Goal: Task Accomplishment & Management: Manage account settings

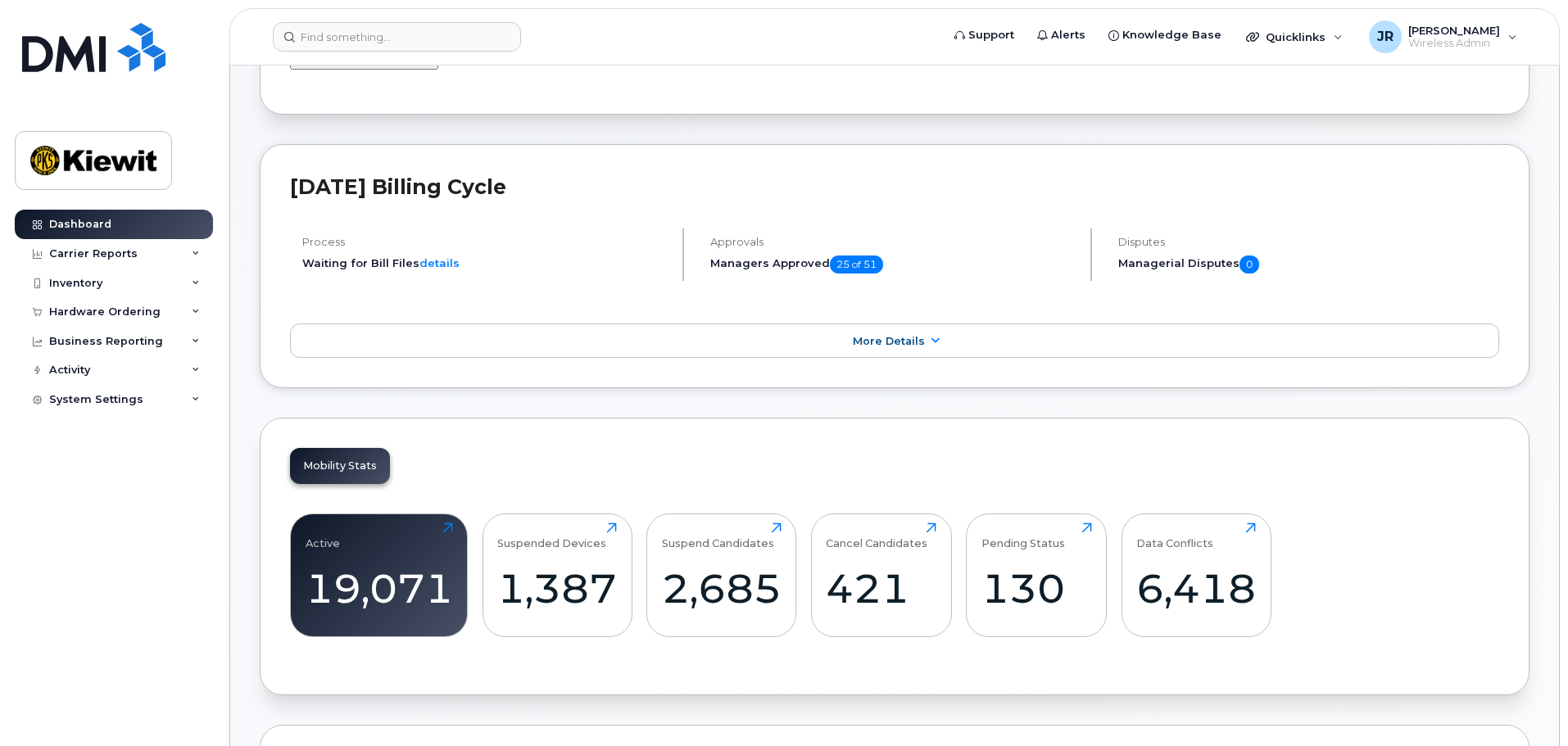
scroll to position [492, 0]
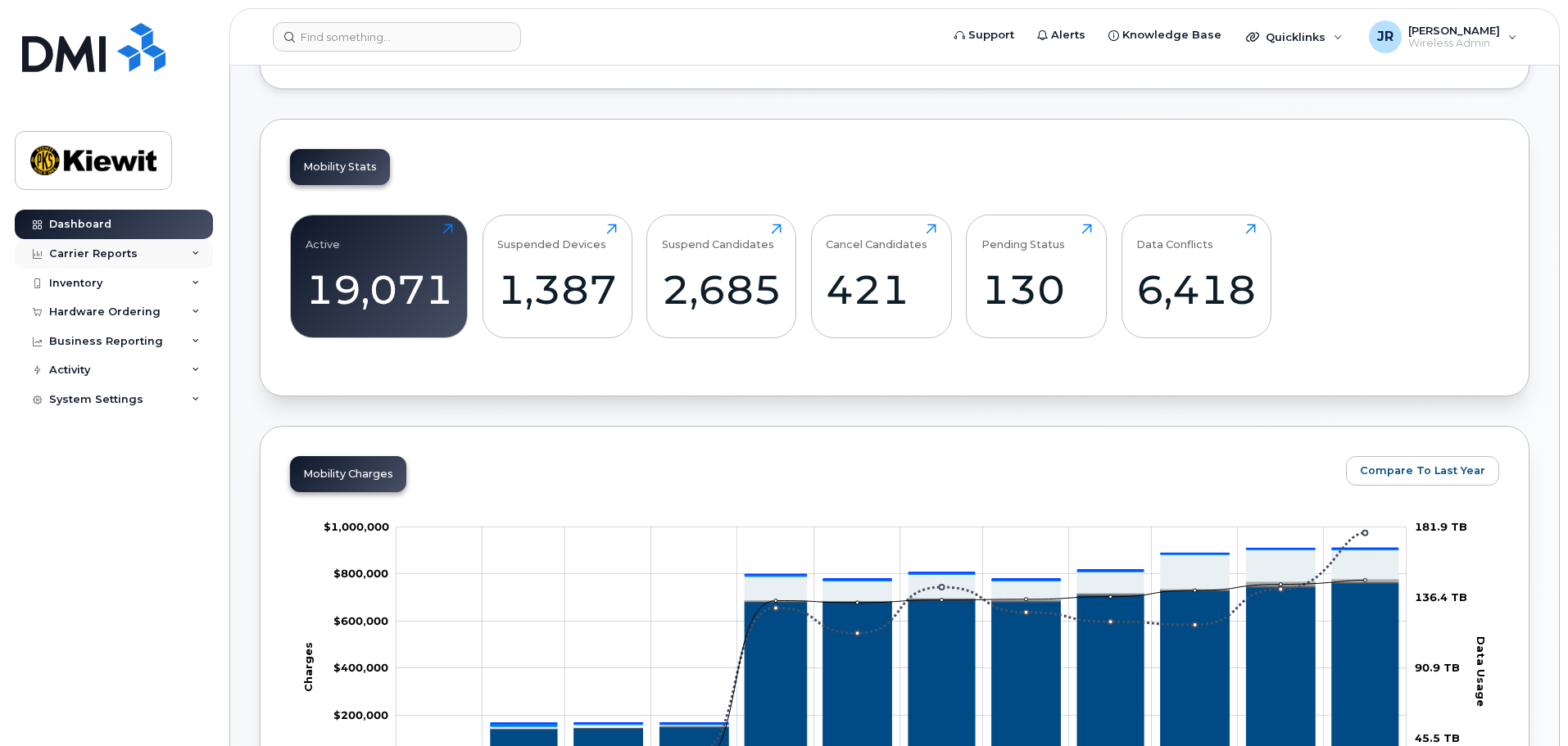
click at [145, 254] on div "Carrier Reports" at bounding box center [113, 254] width 199 height 29
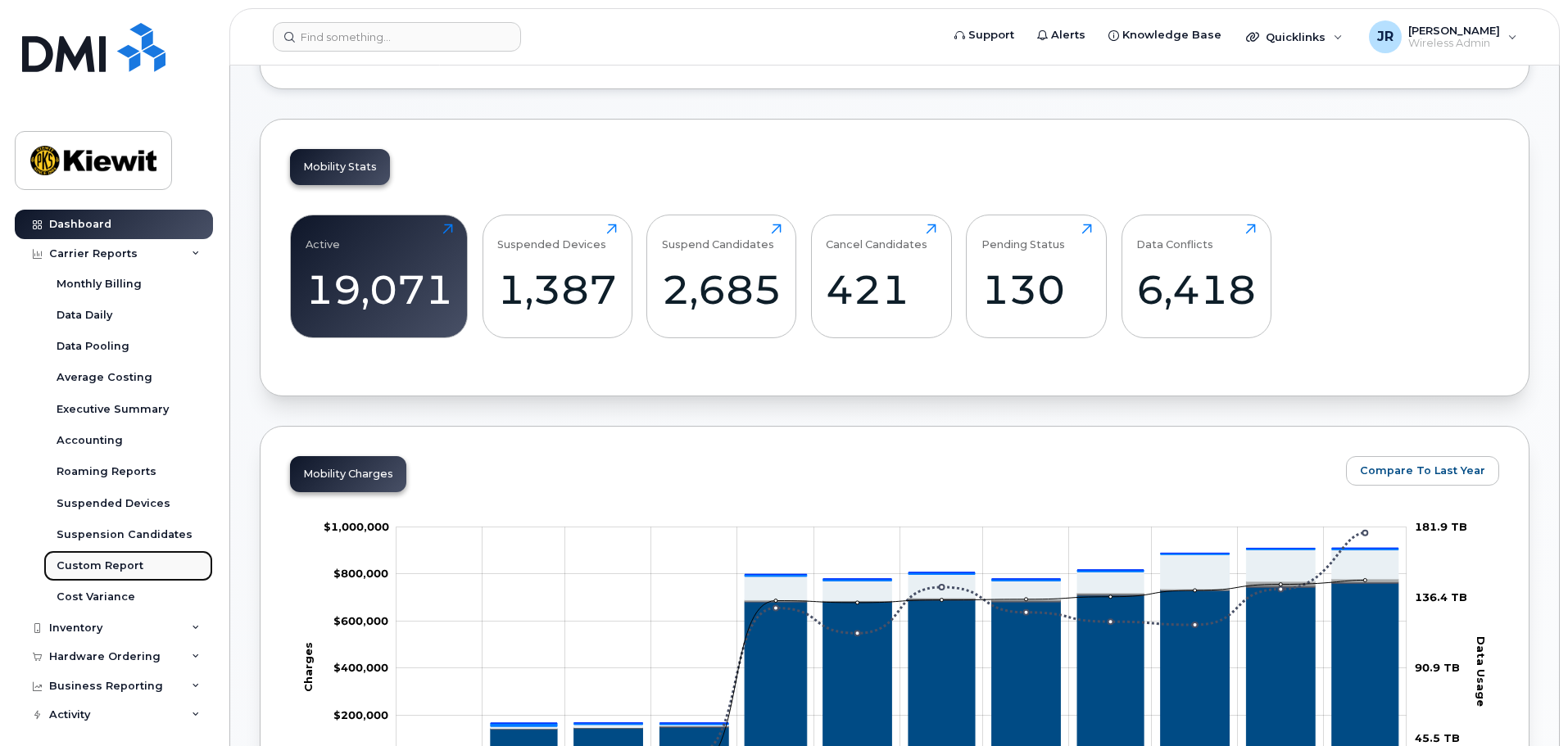
click at [115, 570] on div "Custom Report" at bounding box center [100, 566] width 87 height 15
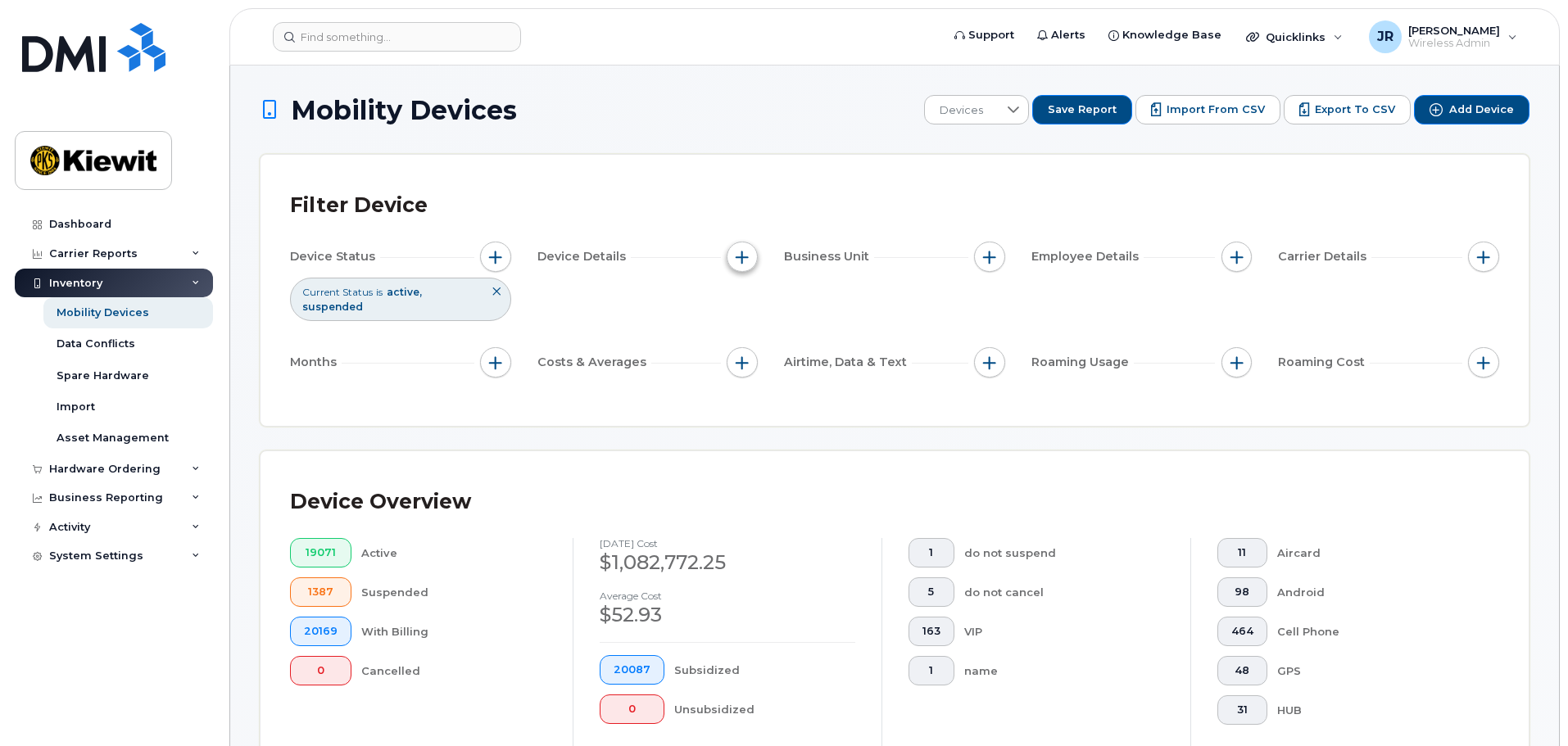
click at [751, 264] on button "button" at bounding box center [742, 257] width 31 height 31
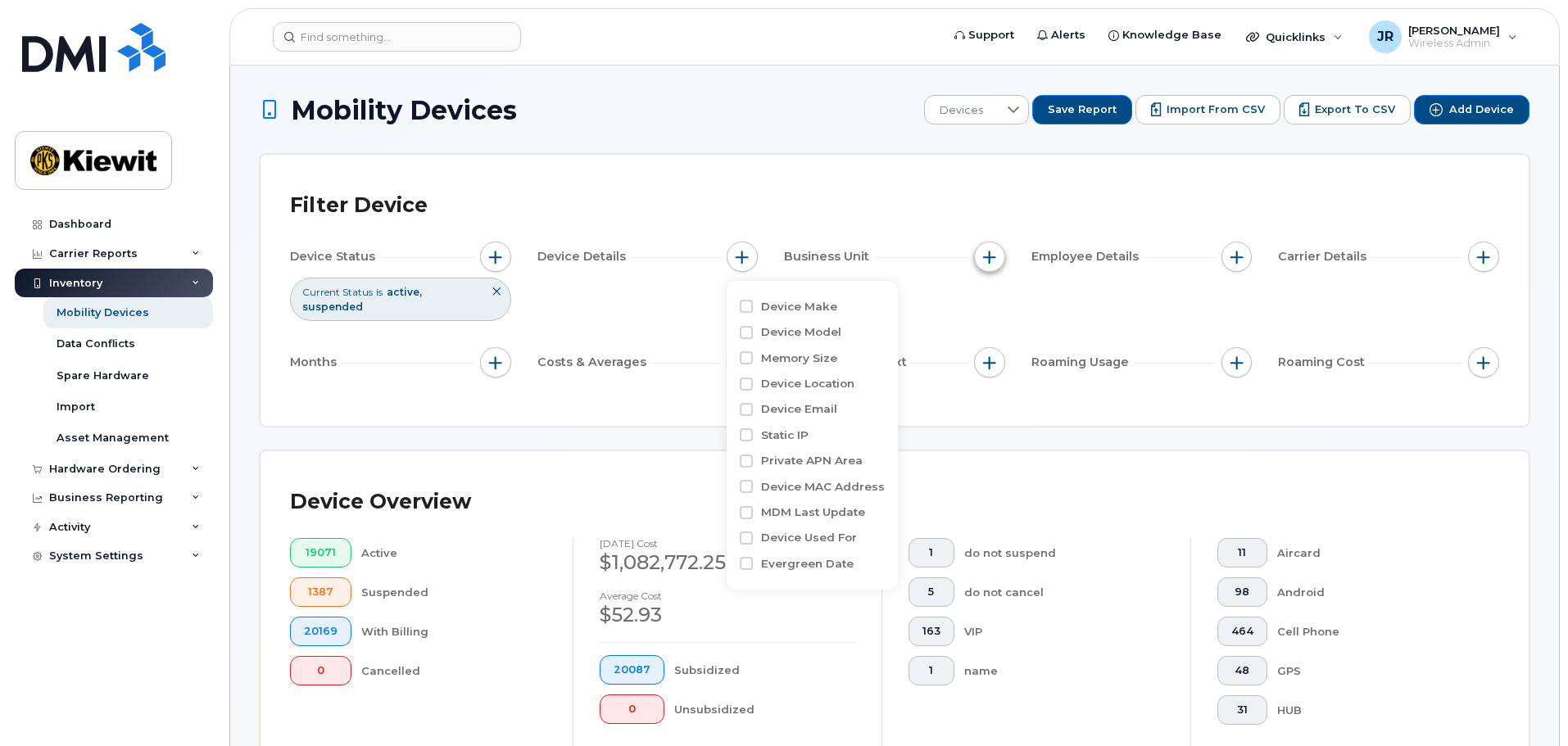
click at [982, 260] on button "button" at bounding box center [989, 257] width 31 height 31
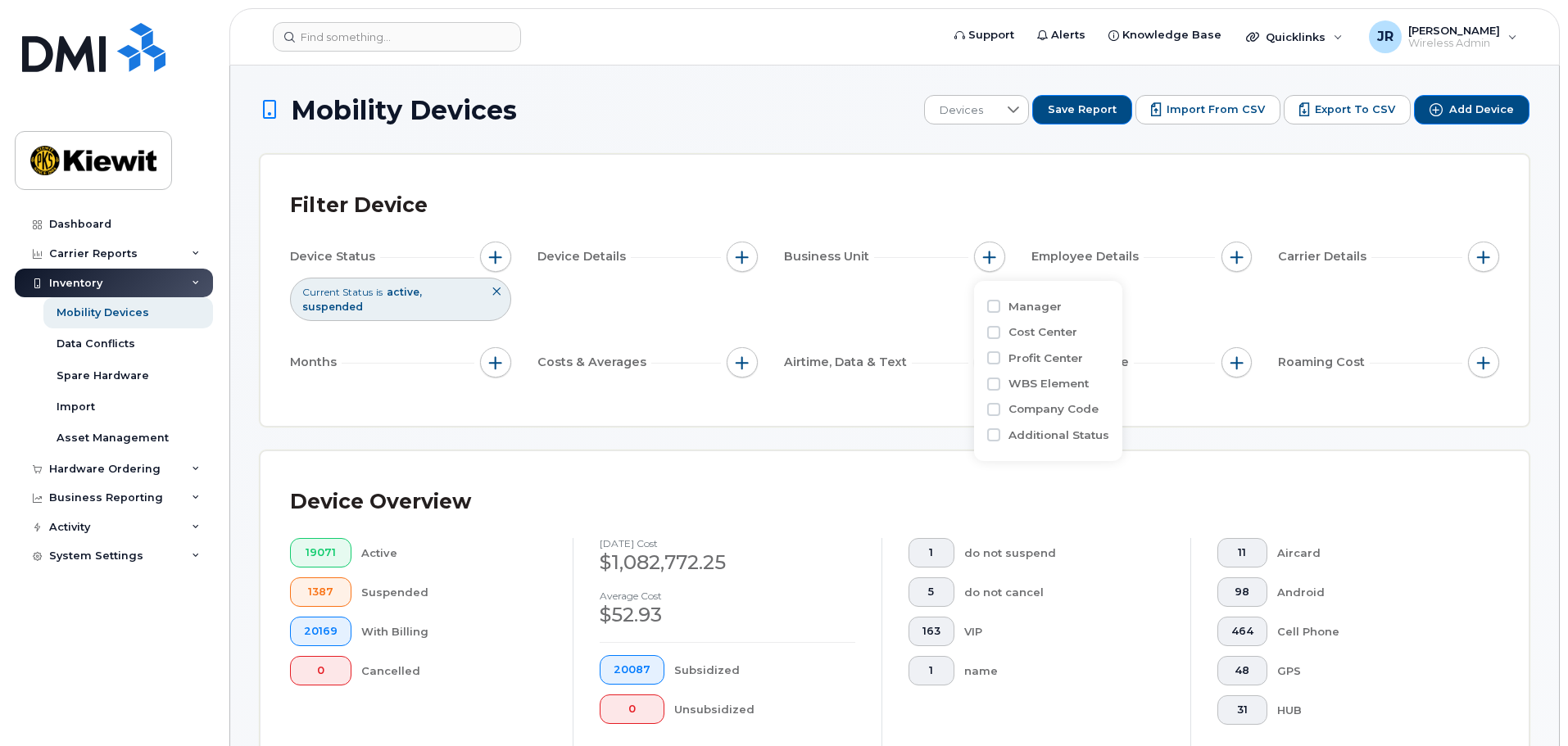
click at [1036, 358] on label "Profit Center" at bounding box center [1045, 358] width 75 height 15
click at [1001, 358] on input "Profit Center" at bounding box center [993, 358] width 13 height 13
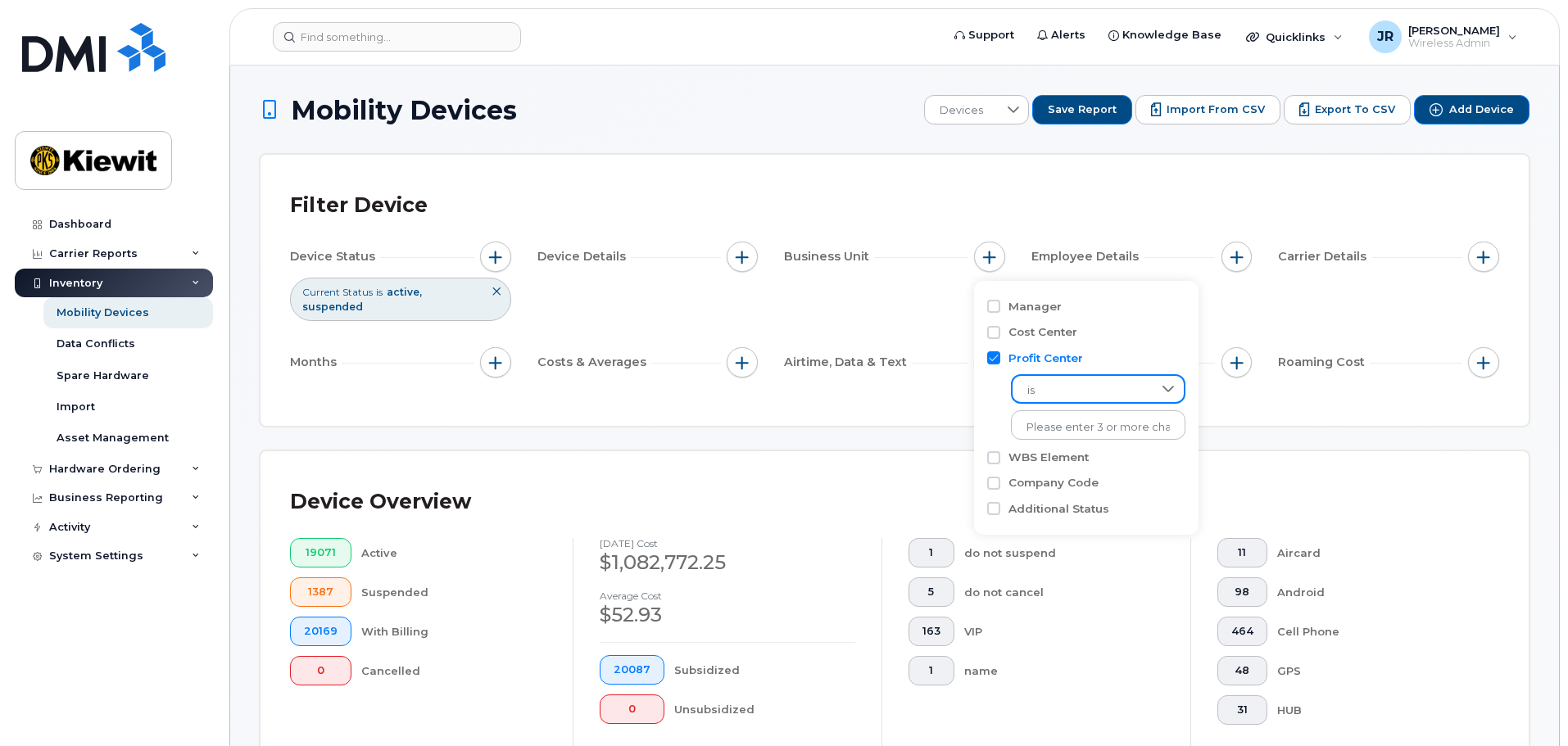
click at [1057, 388] on span "is" at bounding box center [1082, 390] width 140 height 29
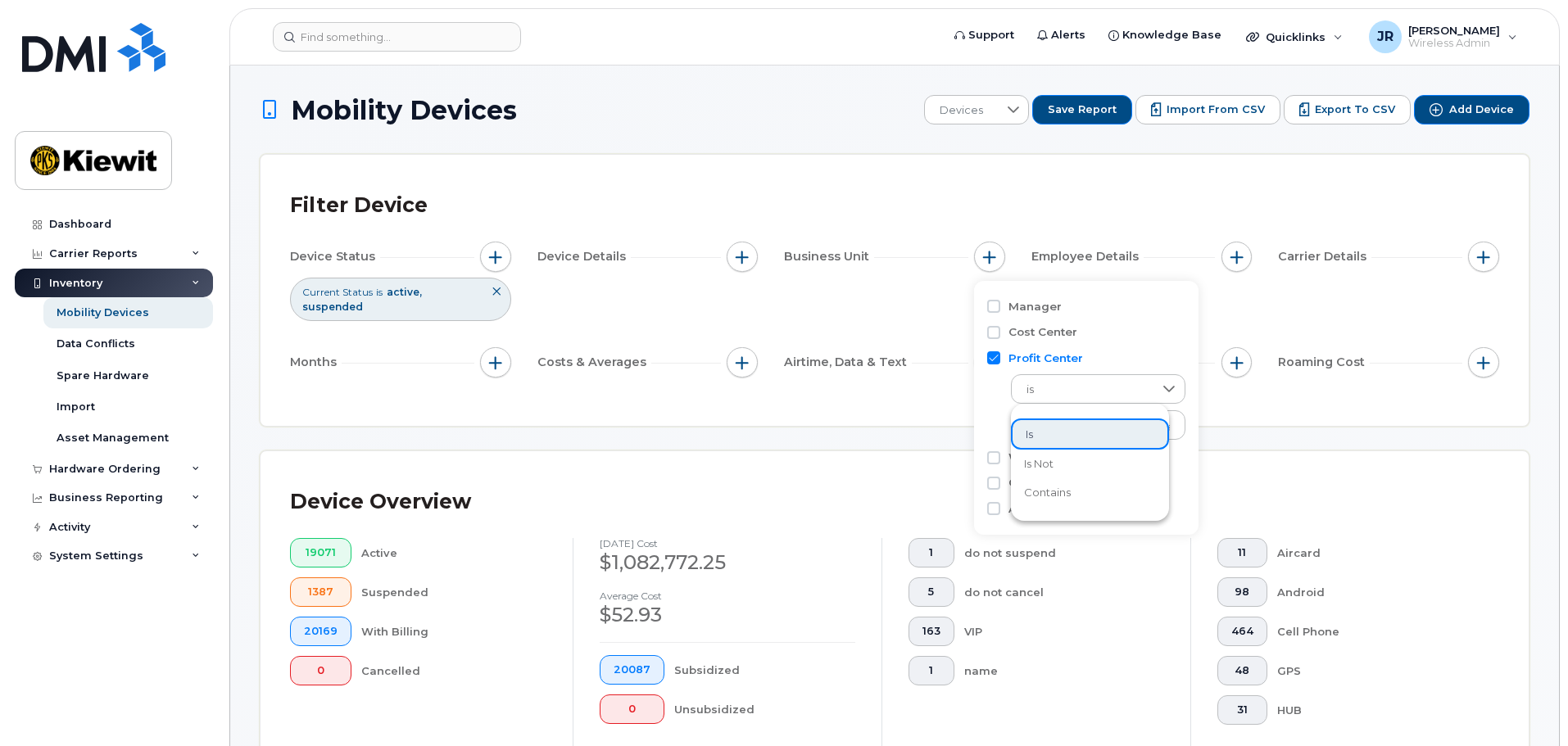
click at [1037, 358] on label "Profit Center" at bounding box center [1045, 358] width 75 height 15
click at [1001, 358] on input "Profit Center" at bounding box center [993, 358] width 13 height 13
checkbox input "false"
click at [1030, 381] on label "WBS Element" at bounding box center [1048, 383] width 80 height 15
click at [1001, 381] on input "WBS Element" at bounding box center [993, 383] width 13 height 13
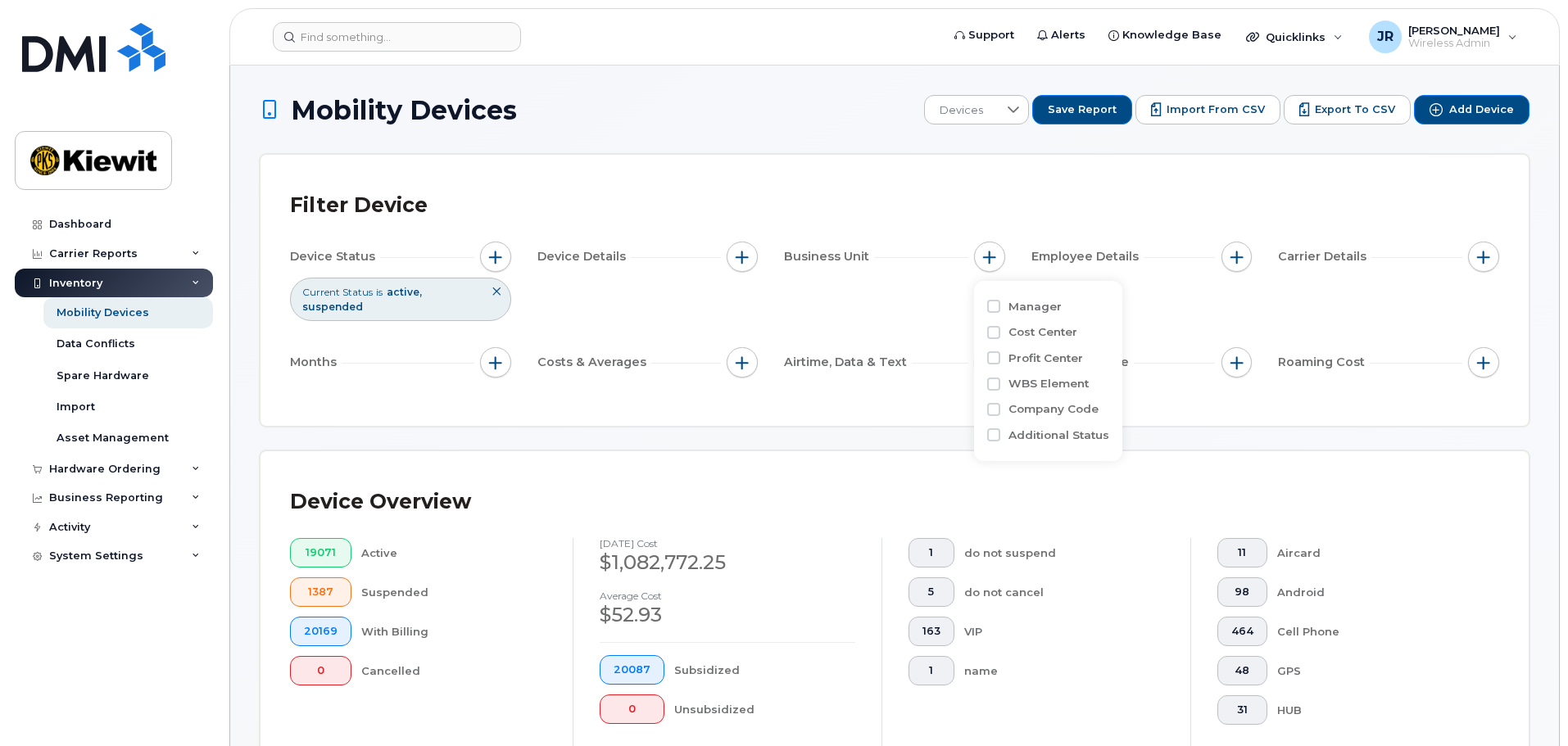
checkbox input "true"
click at [1058, 407] on span "is" at bounding box center [1082, 415] width 142 height 29
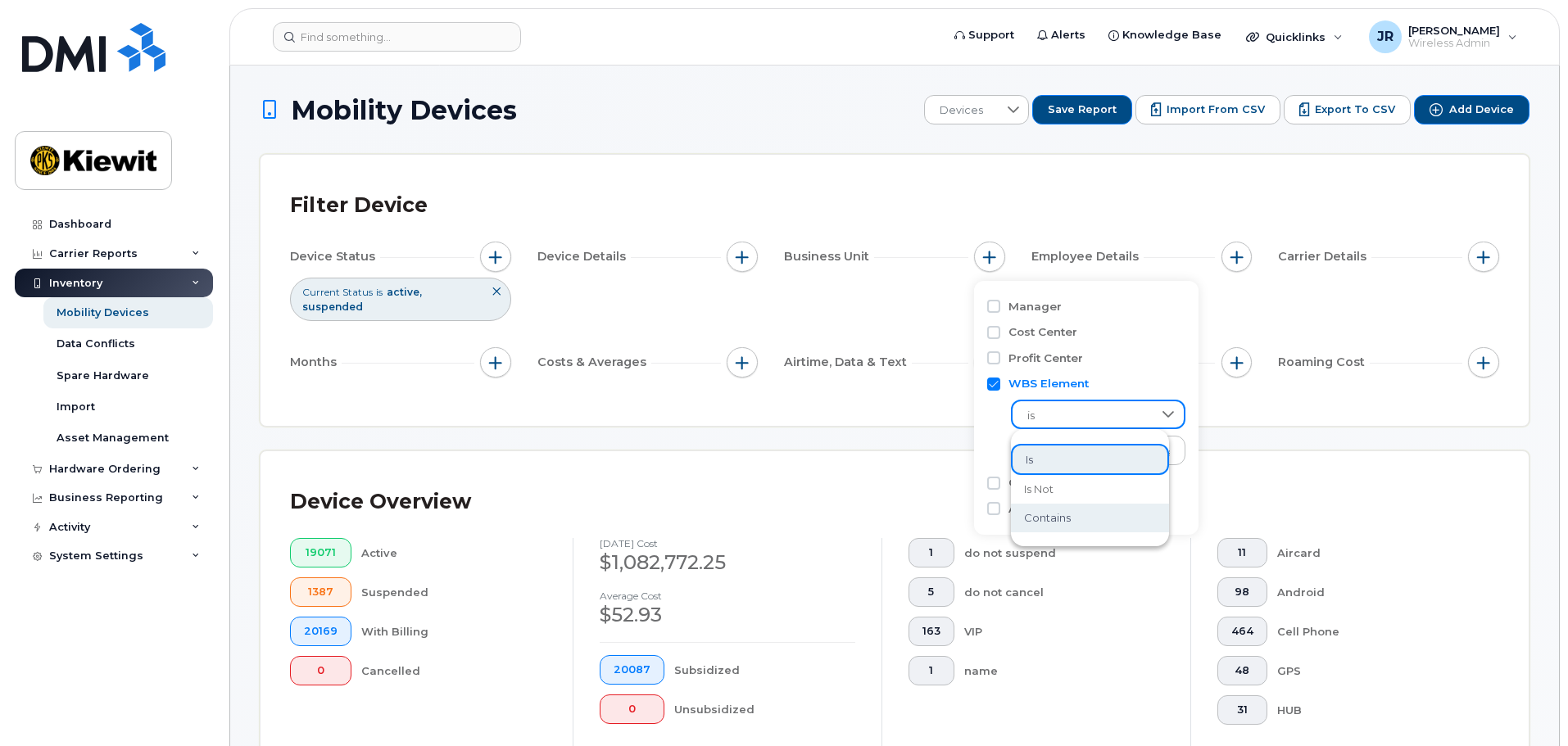
click at [1067, 519] on span "contains" at bounding box center [1047, 518] width 46 height 15
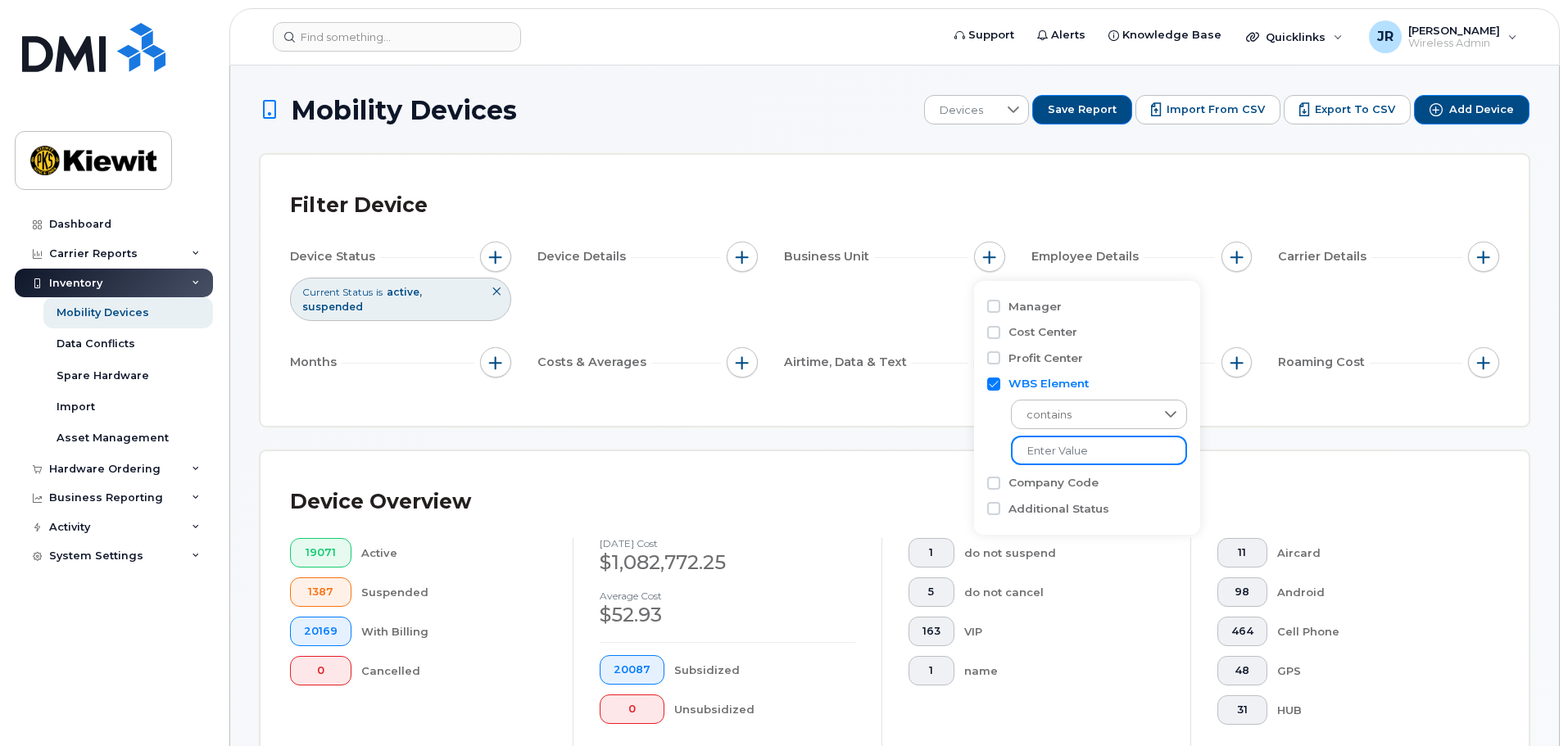
click at [1058, 456] on input "text" at bounding box center [1099, 450] width 176 height 29
type input "104956"
click at [897, 195] on div "Filter Device" at bounding box center [894, 205] width 1210 height 43
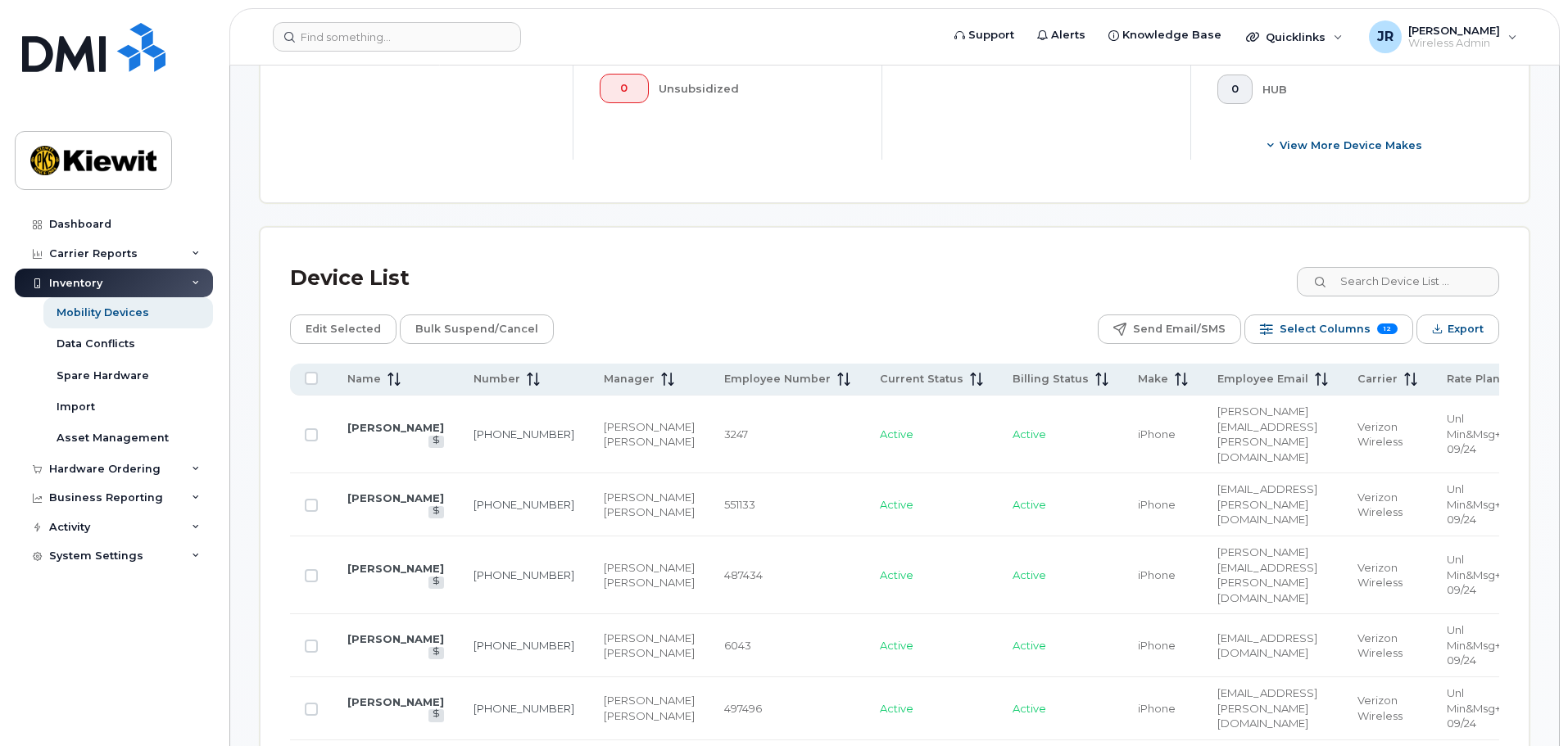
scroll to position [655, 0]
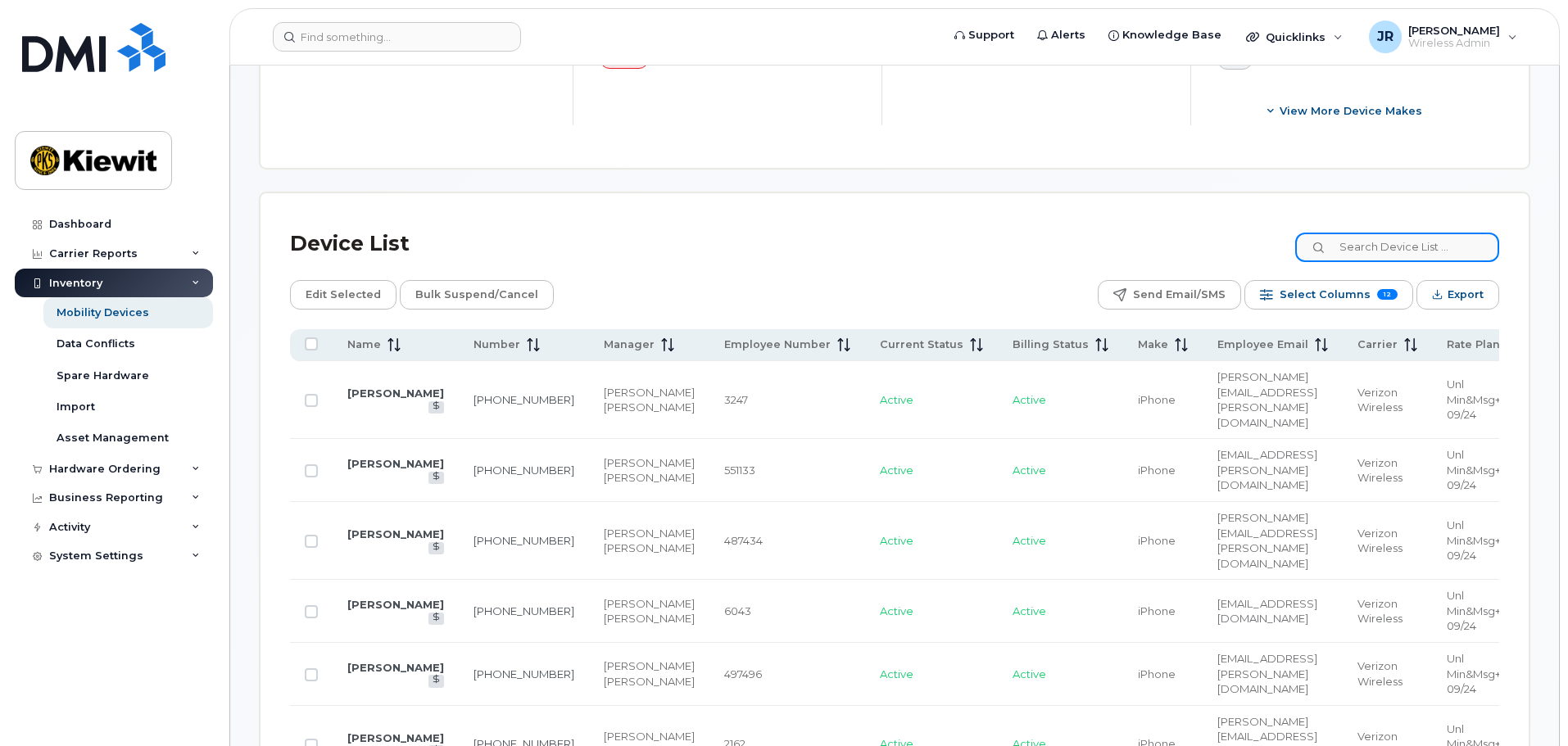
click at [1386, 239] on input at bounding box center [1397, 248] width 204 height 29
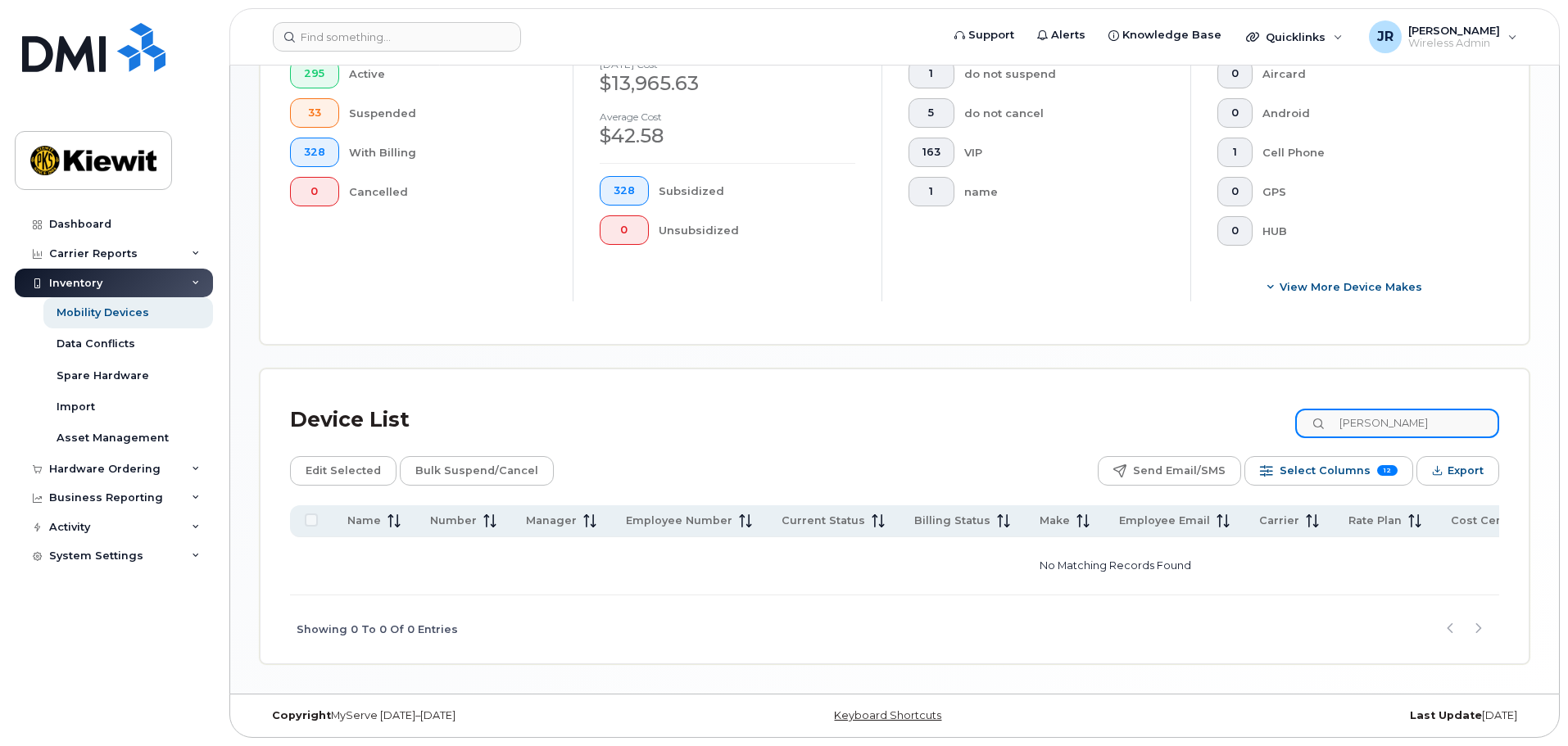
scroll to position [470, 0]
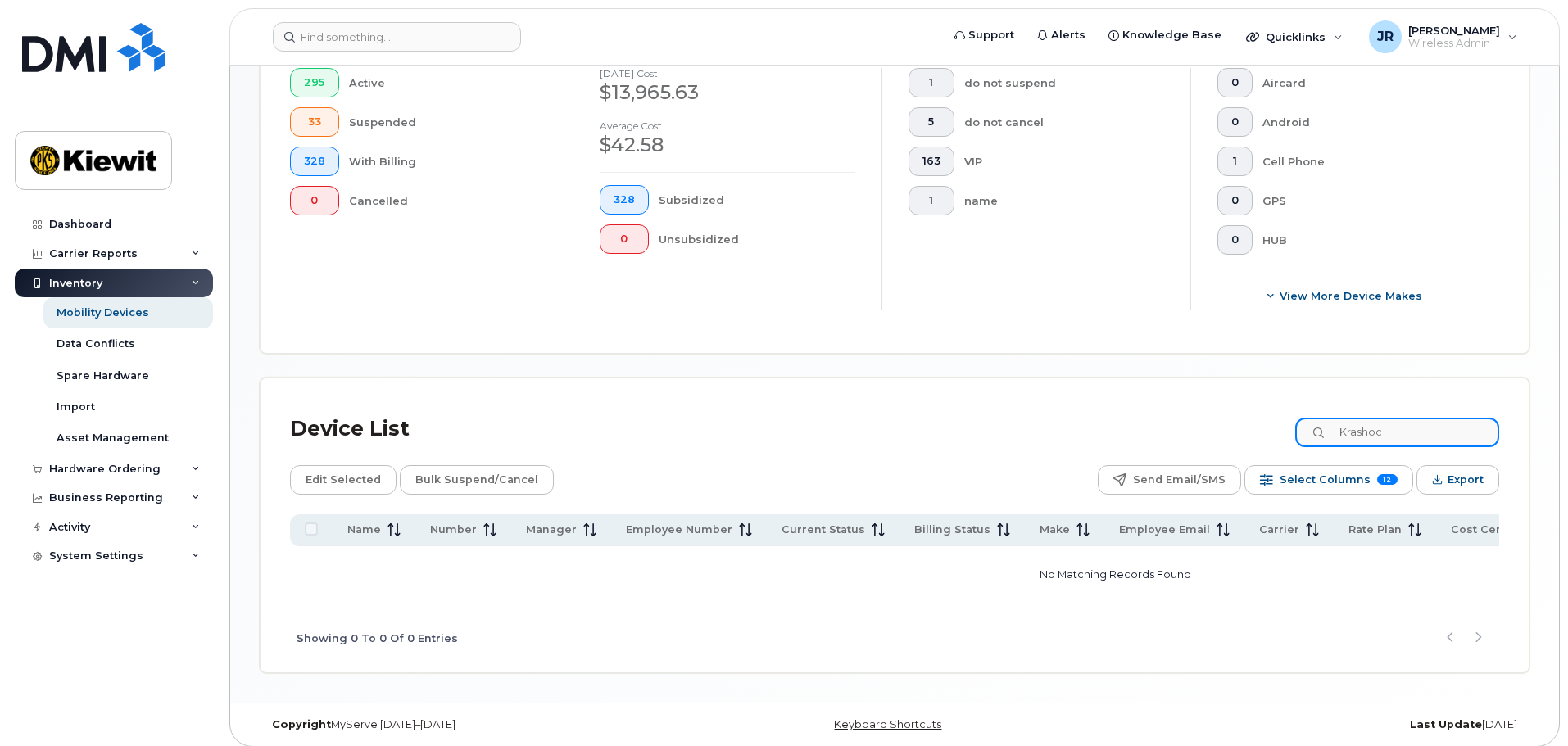
type input "Krashoc"
click at [772, 416] on div "Device List Krashoc" at bounding box center [894, 430] width 1210 height 43
drag, startPoint x: 1435, startPoint y: 424, endPoint x: 1342, endPoint y: 421, distance: 93.0
click at [1354, 418] on input "Krashoc" at bounding box center [1397, 432] width 204 height 29
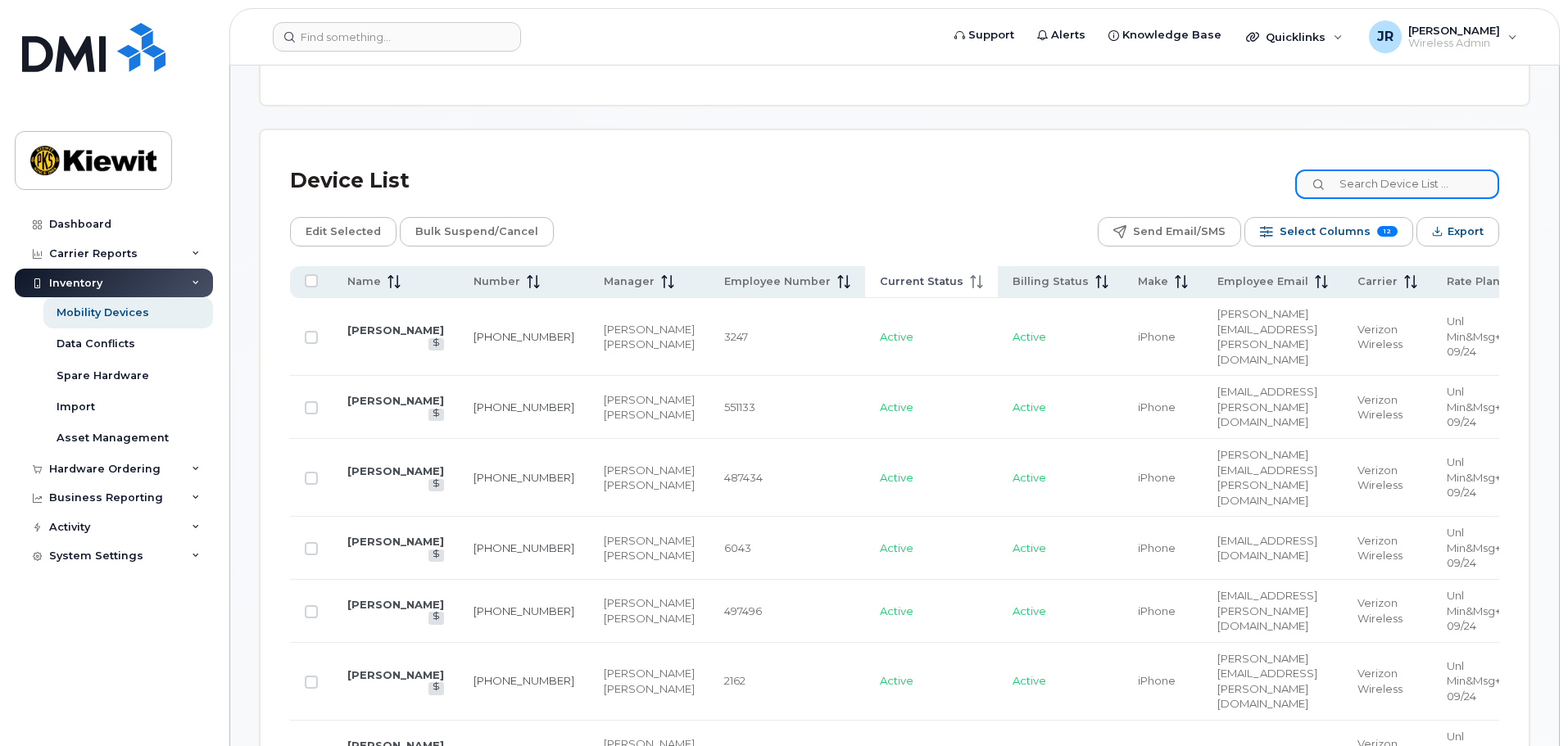
scroll to position [634, 0]
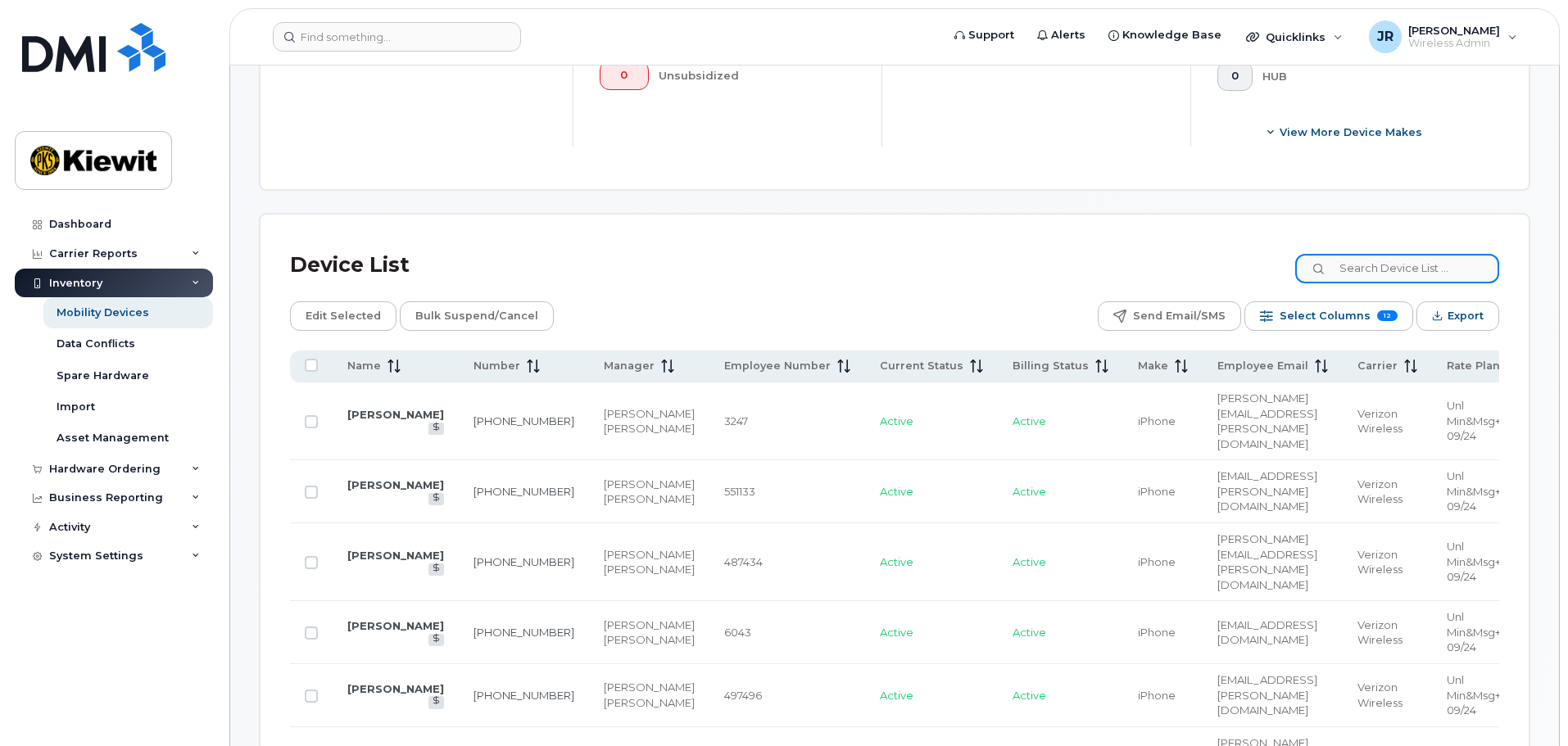
click at [1434, 254] on input at bounding box center [1397, 268] width 204 height 29
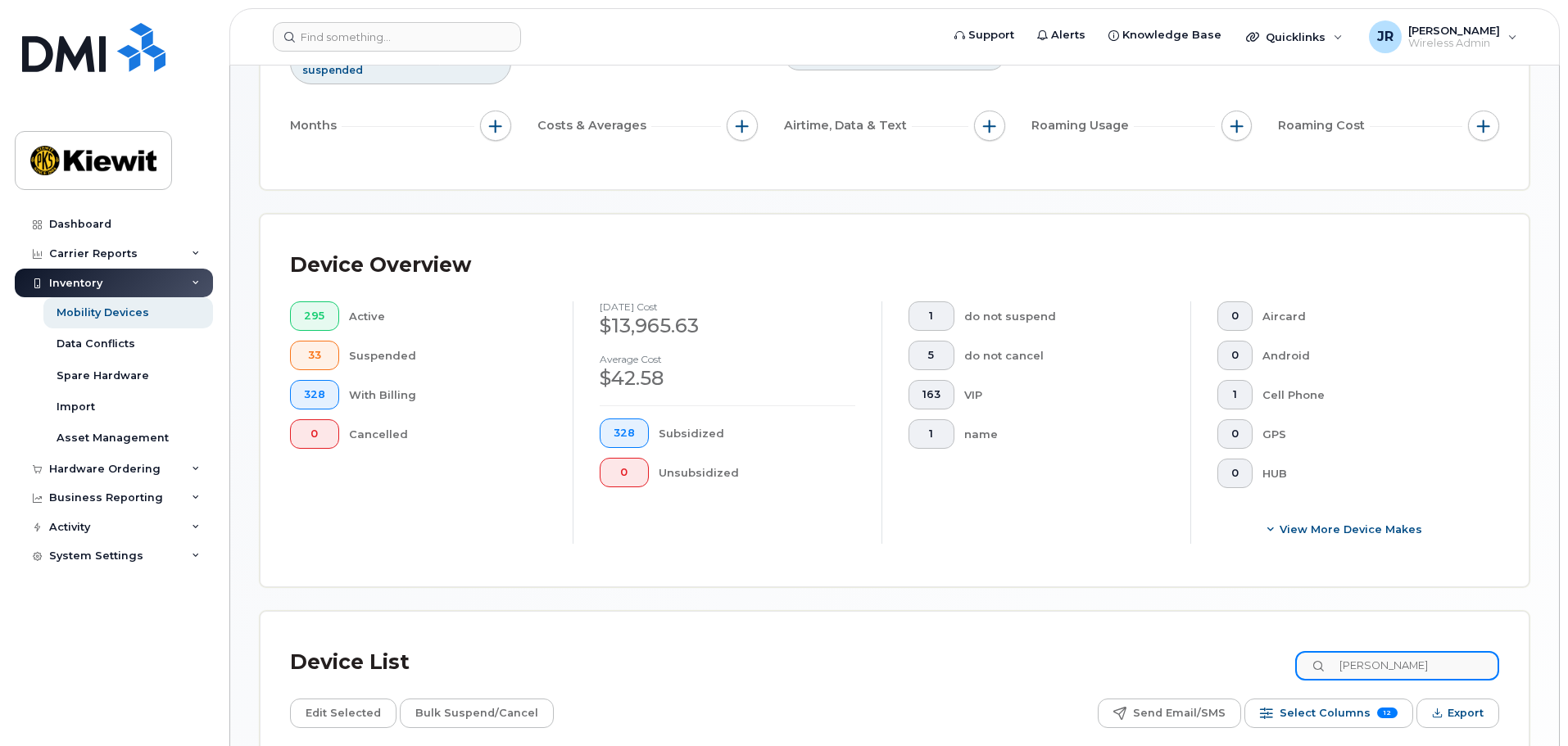
scroll to position [0, 0]
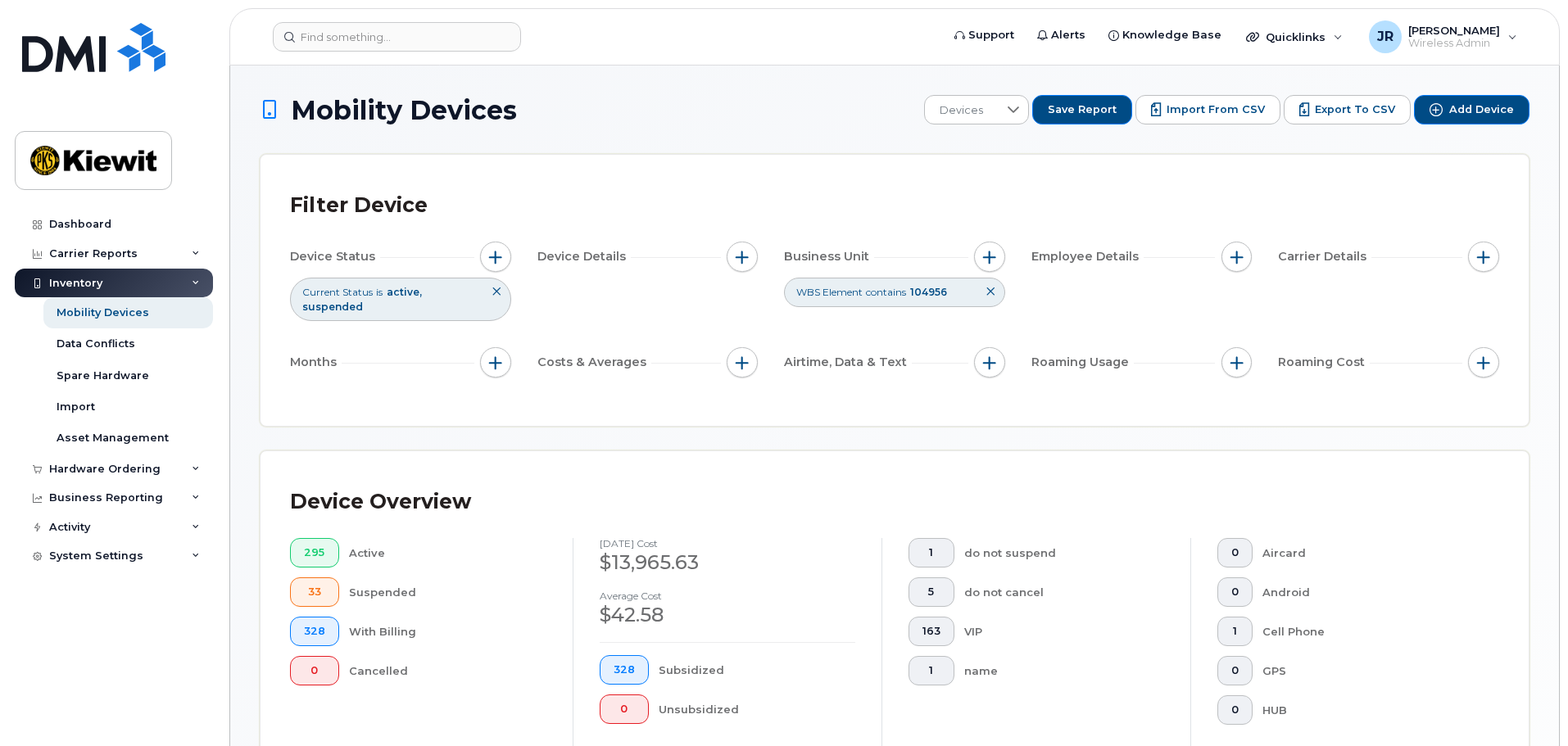
type input "Robert"
click at [989, 288] on icon at bounding box center [990, 291] width 9 height 9
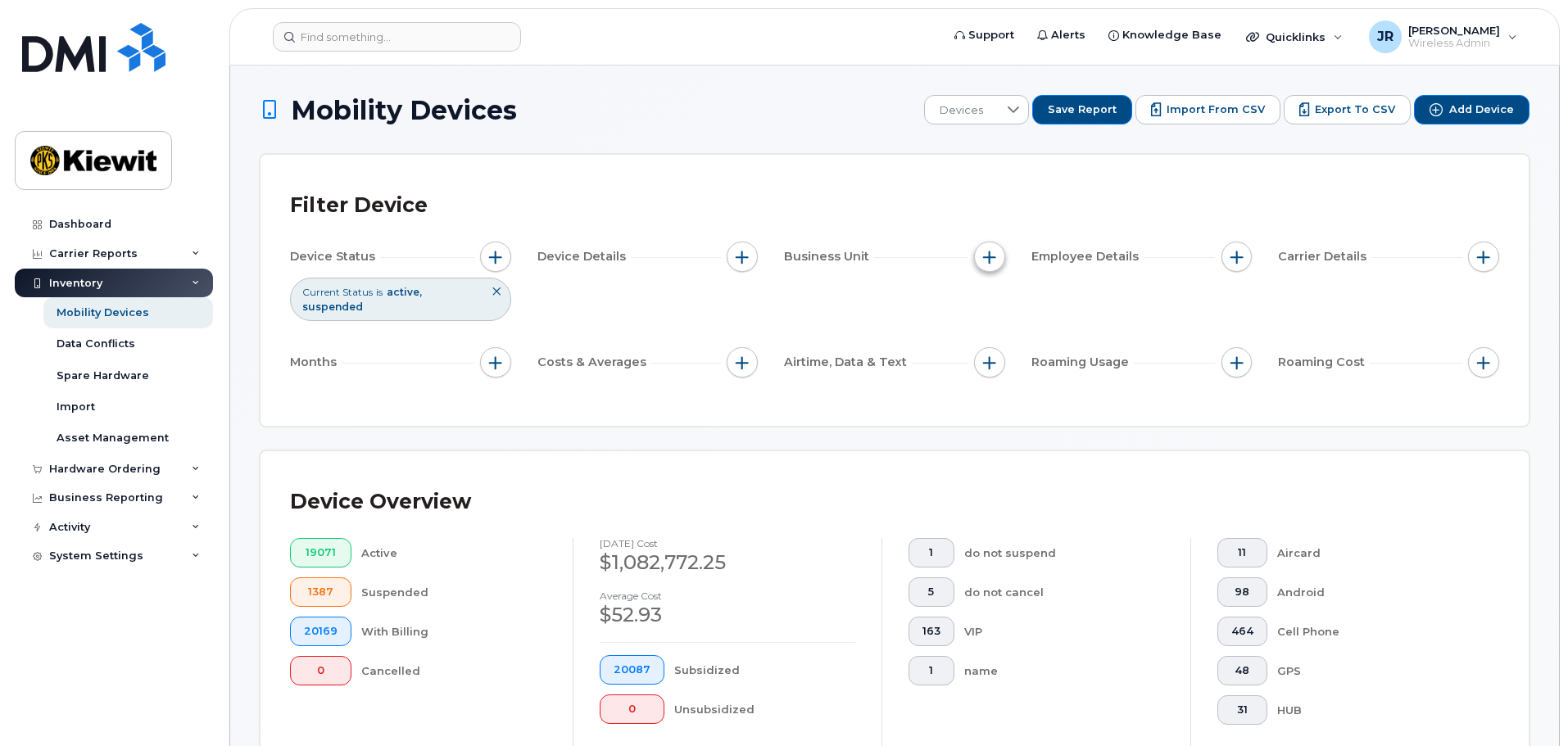
click at [986, 263] on span "button" at bounding box center [989, 257] width 13 height 13
click at [1029, 385] on label "WBS Element" at bounding box center [1048, 383] width 80 height 15
click at [1001, 385] on input "WBS Element" at bounding box center [993, 383] width 13 height 13
checkbox input "true"
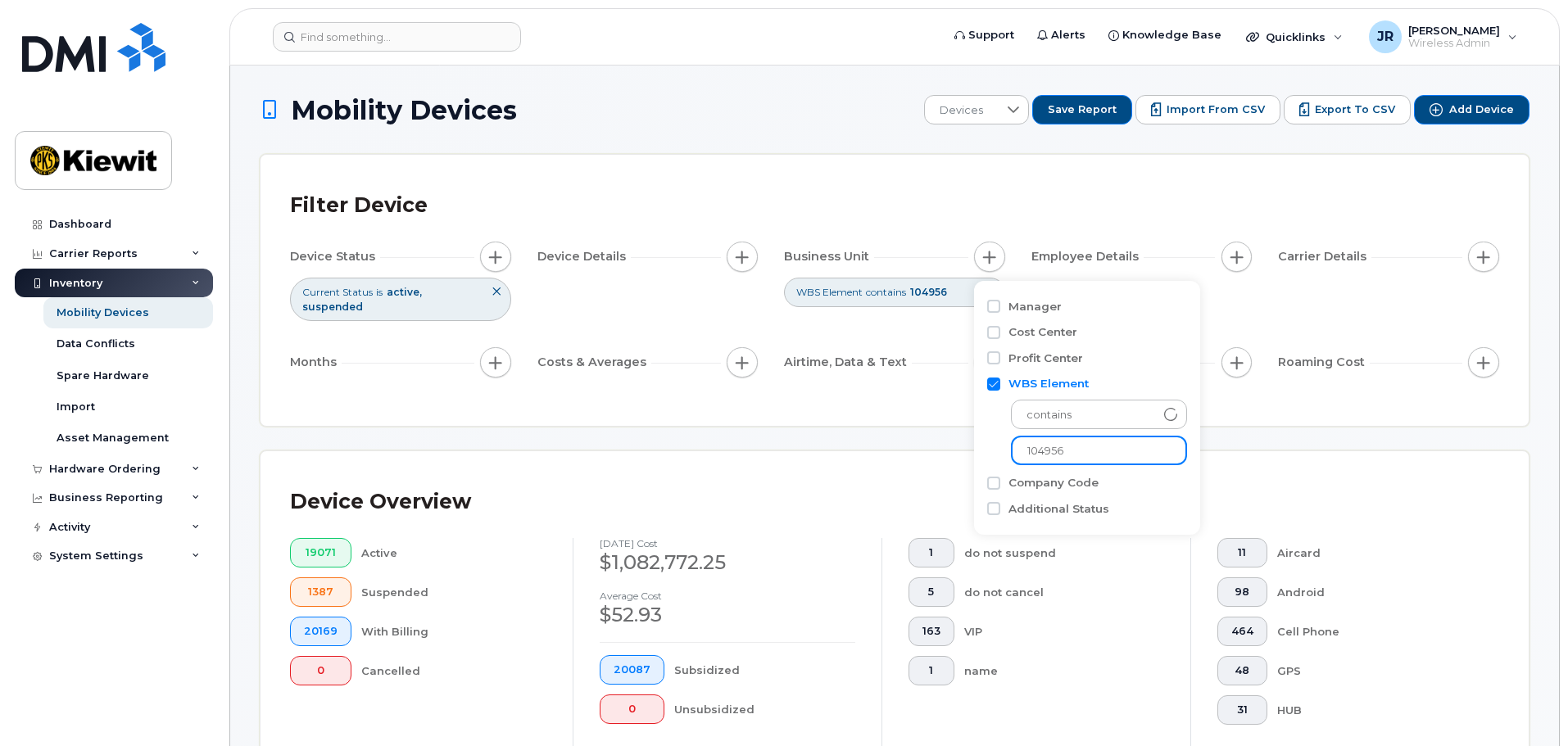
click at [1084, 448] on input "104956" at bounding box center [1099, 450] width 176 height 29
type input "104978"
click at [849, 181] on div "Filter Device Device Status Current Status is active suspended Device Details B…" at bounding box center [894, 290] width 1268 height 271
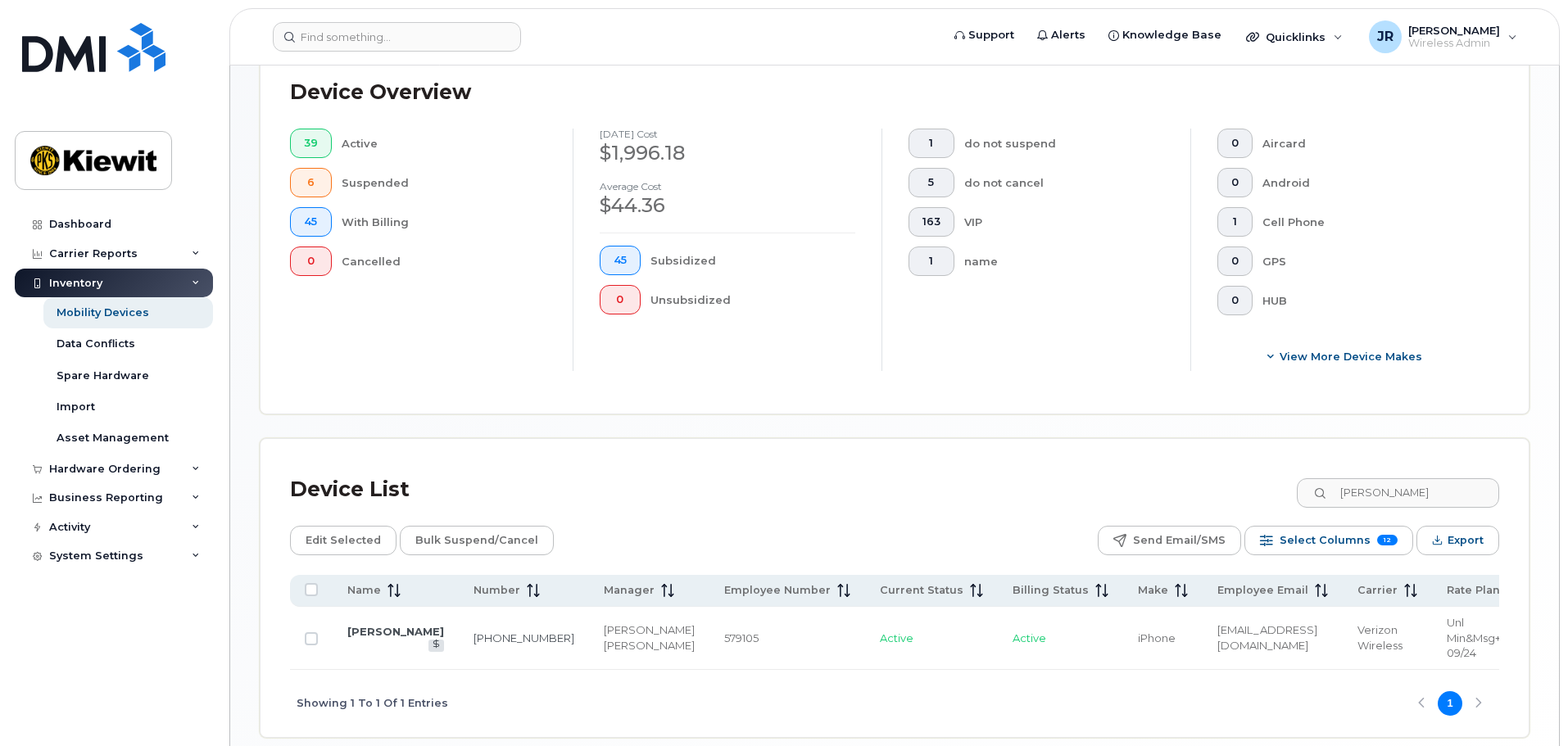
scroll to position [474, 0]
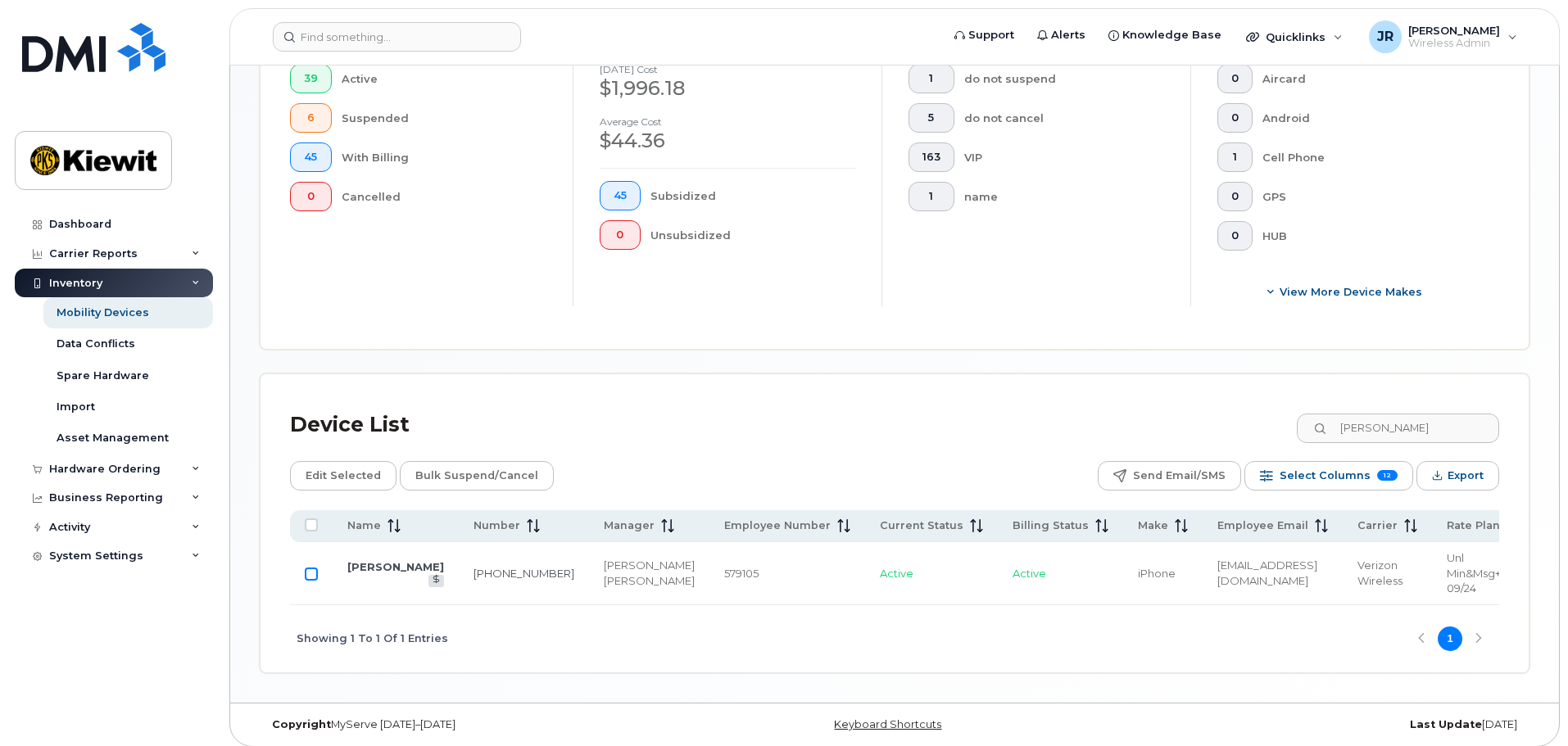
click at [315, 567] on input "Row Unselected" at bounding box center [311, 573] width 13 height 13
checkbox input "true"
click at [375, 463] on span "Edit Selected" at bounding box center [343, 475] width 76 height 25
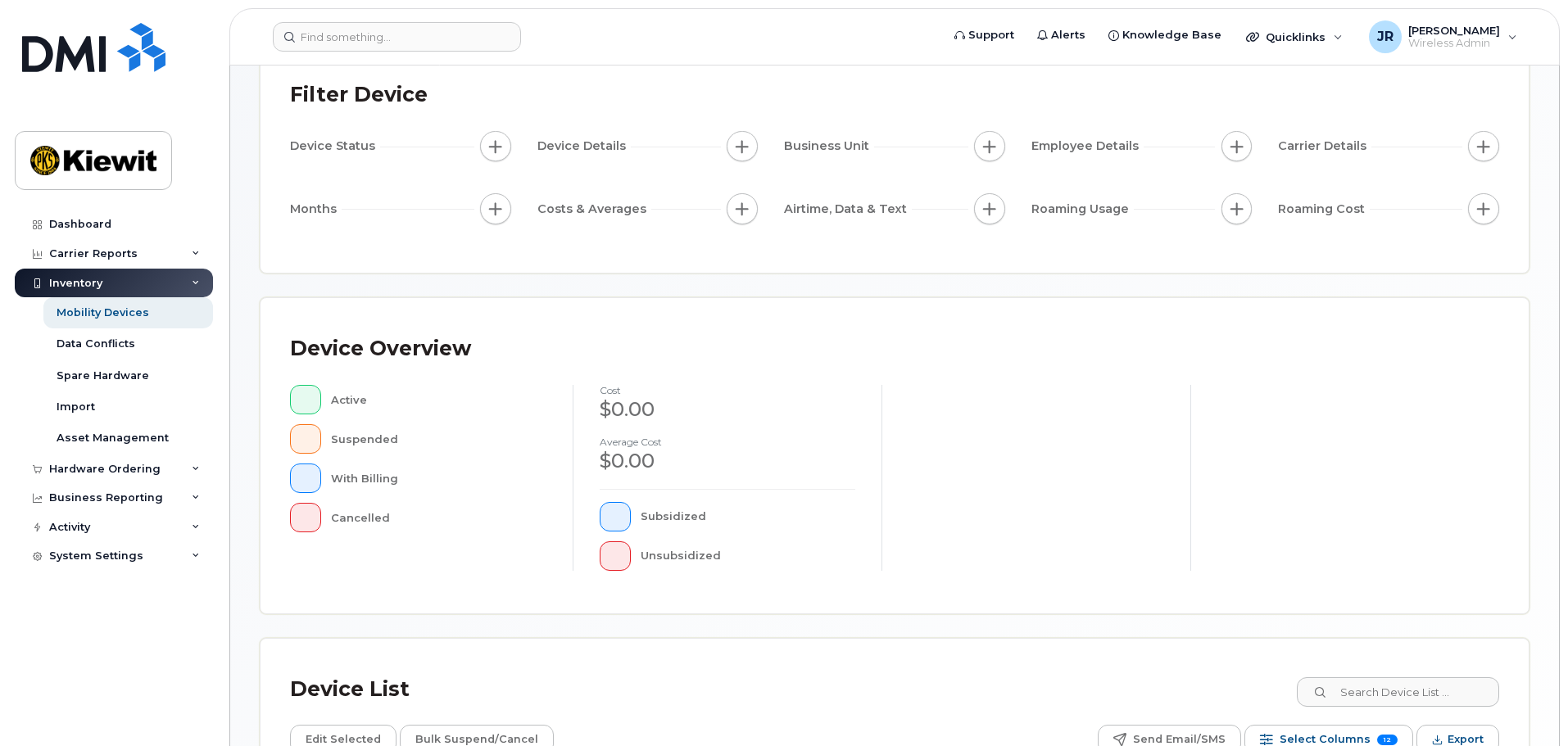
scroll to position [58, 0]
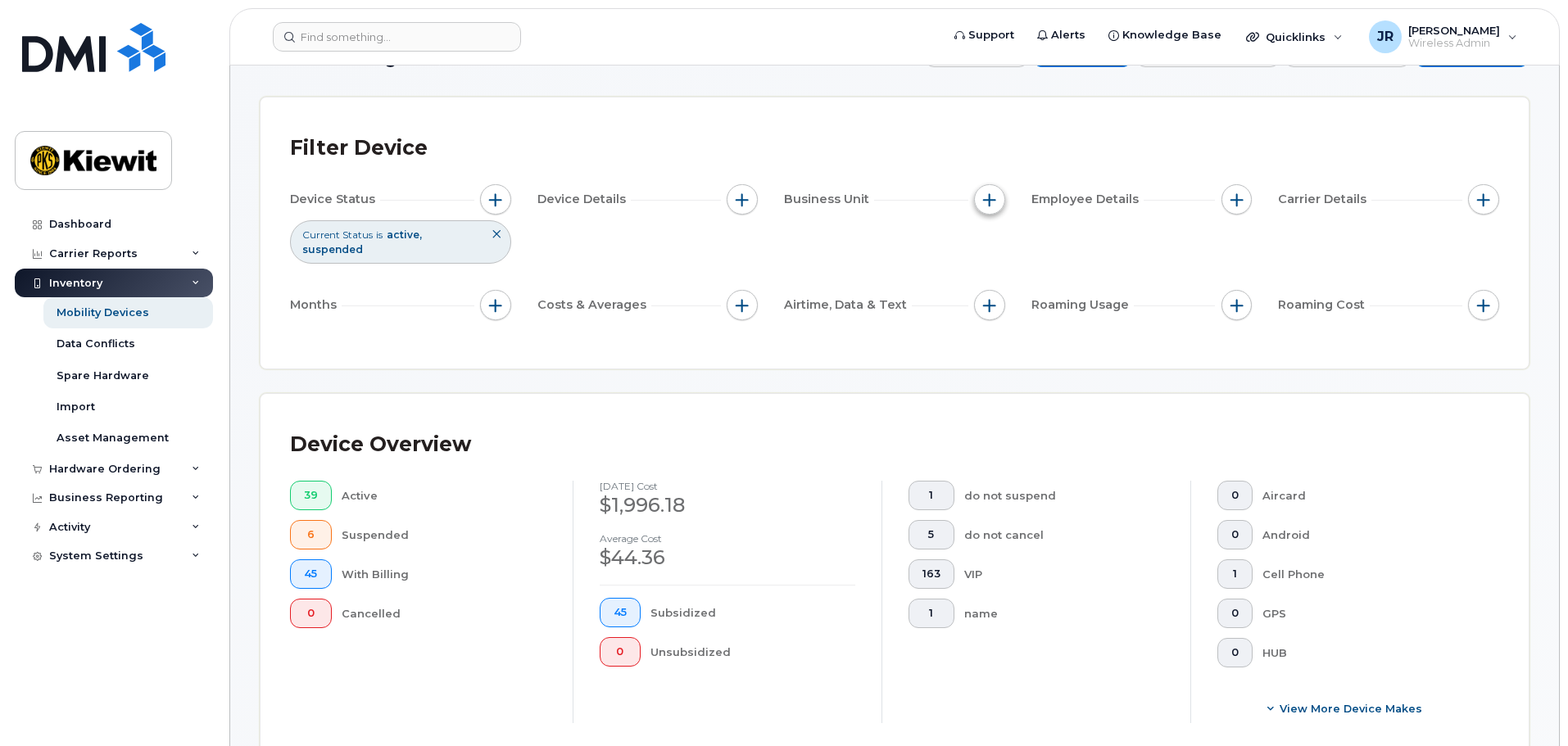
click at [992, 206] on button "button" at bounding box center [989, 199] width 31 height 31
click at [1019, 327] on label "WBS Element" at bounding box center [1048, 327] width 80 height 15
click at [1001, 327] on input "WBS Element" at bounding box center [993, 327] width 13 height 13
checkbox input "true"
click at [1044, 345] on span "is" at bounding box center [1082, 358] width 142 height 29
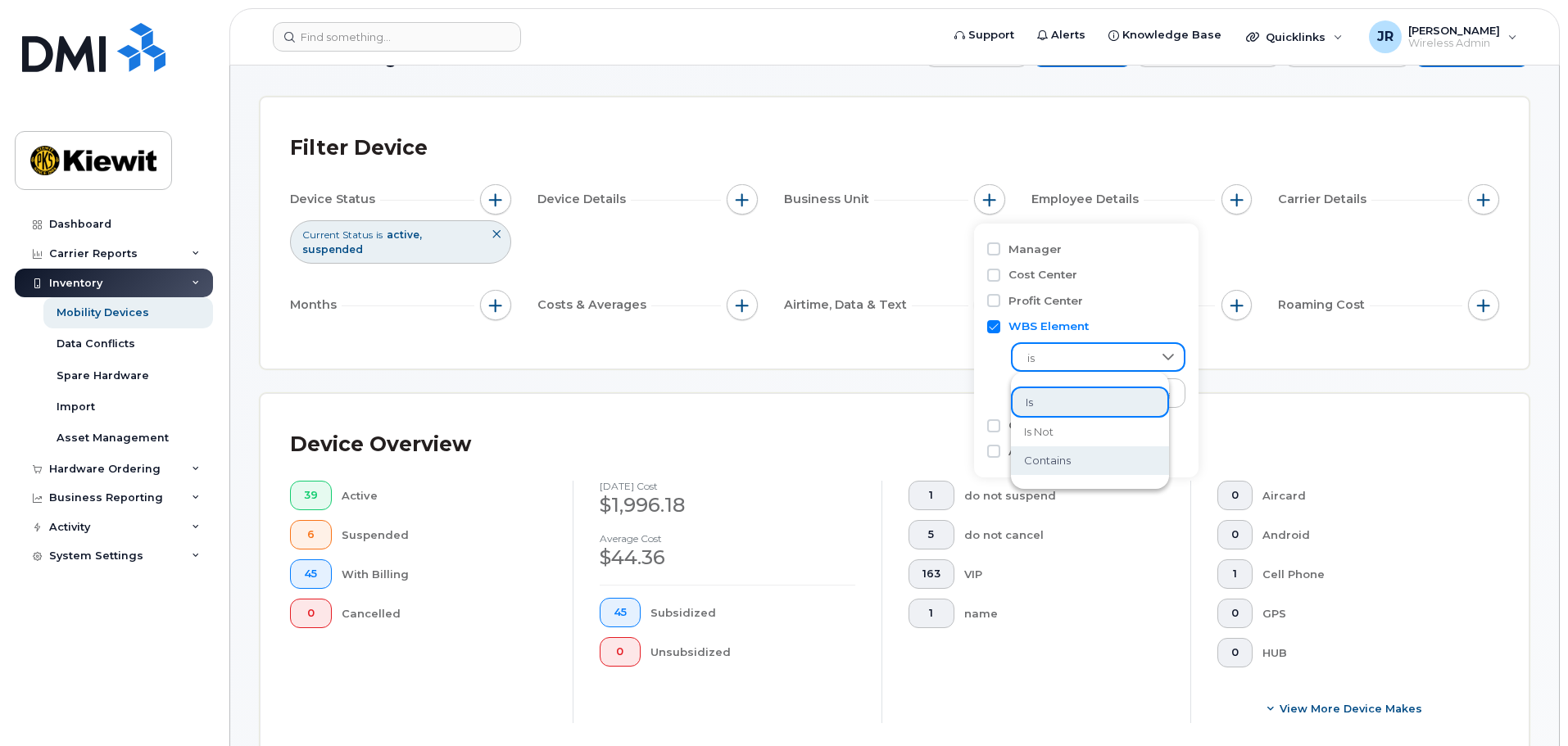
click at [1055, 462] on span "contains" at bounding box center [1047, 461] width 46 height 15
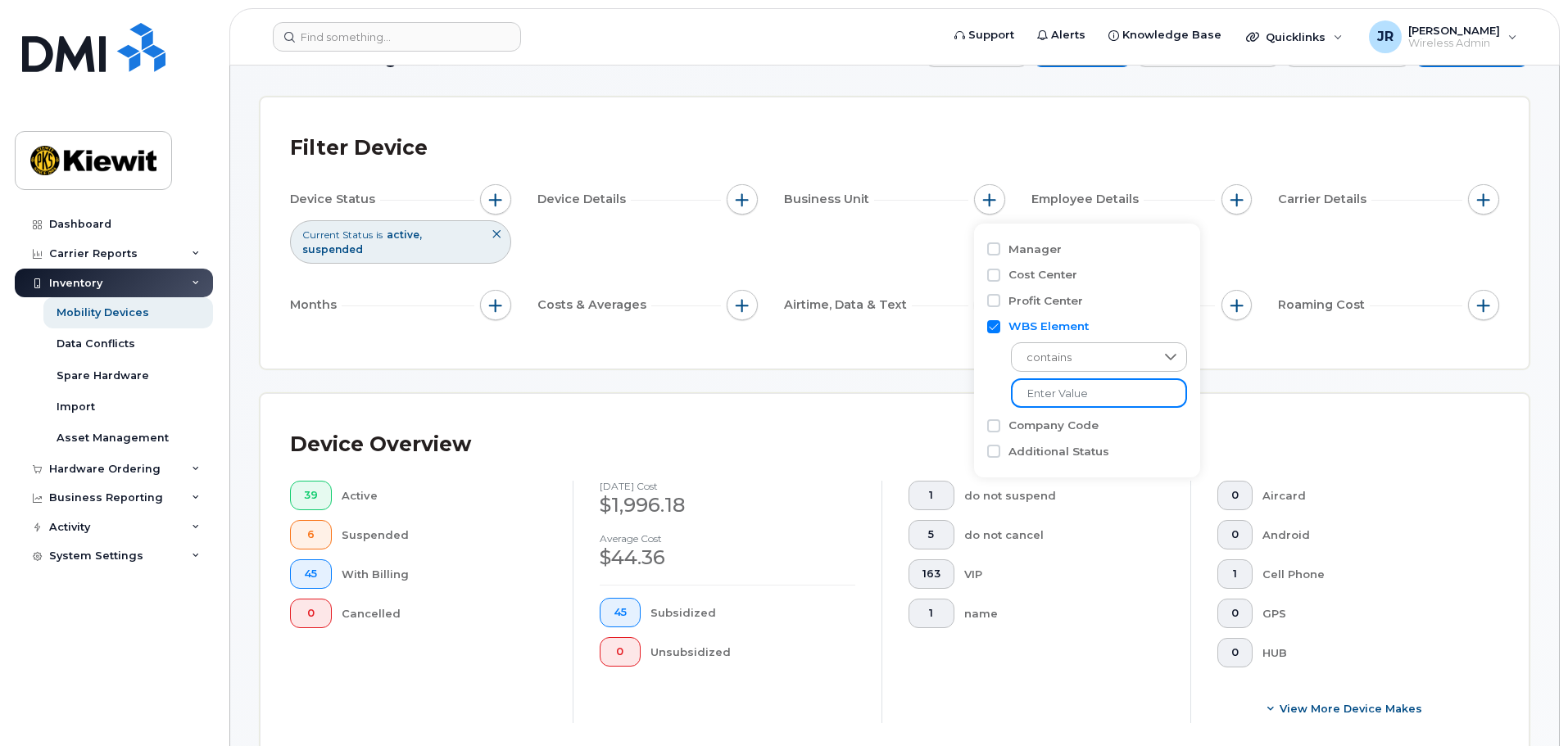
click at [1066, 399] on input "text" at bounding box center [1099, 393] width 176 height 29
type input "104978"
click at [897, 339] on div "Filter Device Device Status Current Status is active suspended Device Details B…" at bounding box center [894, 232] width 1268 height 271
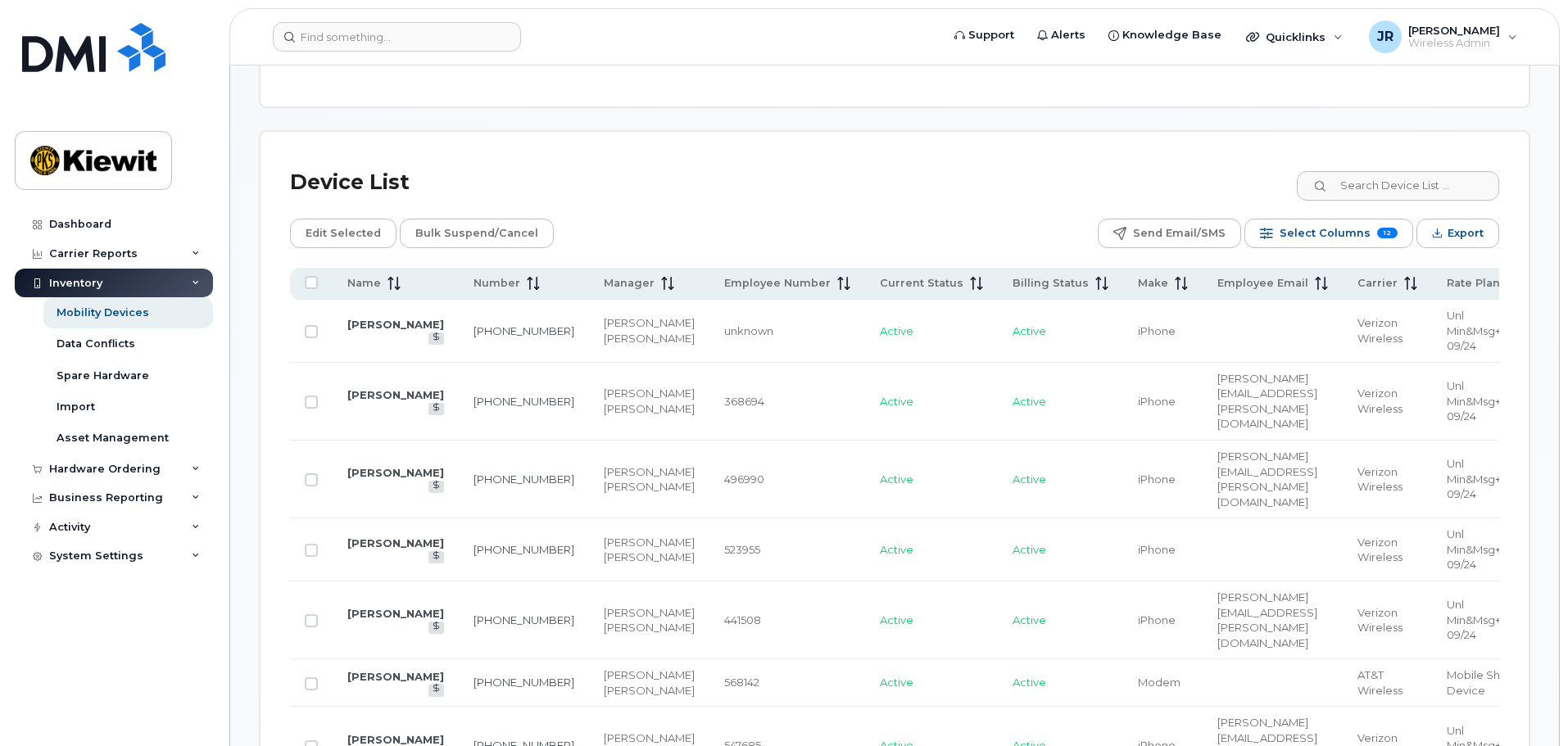
scroll to position [737, 0]
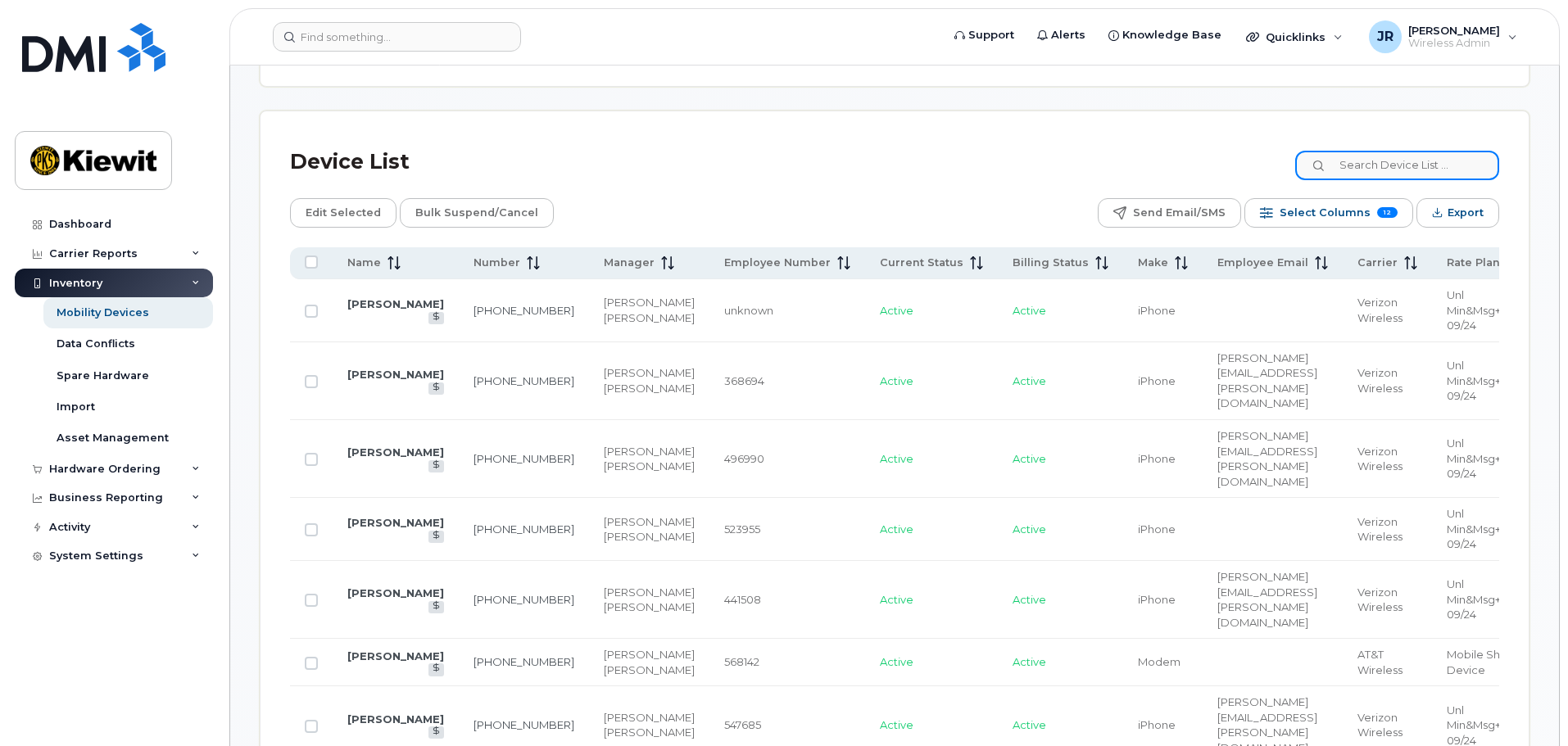
click at [1458, 163] on input at bounding box center [1397, 165] width 204 height 29
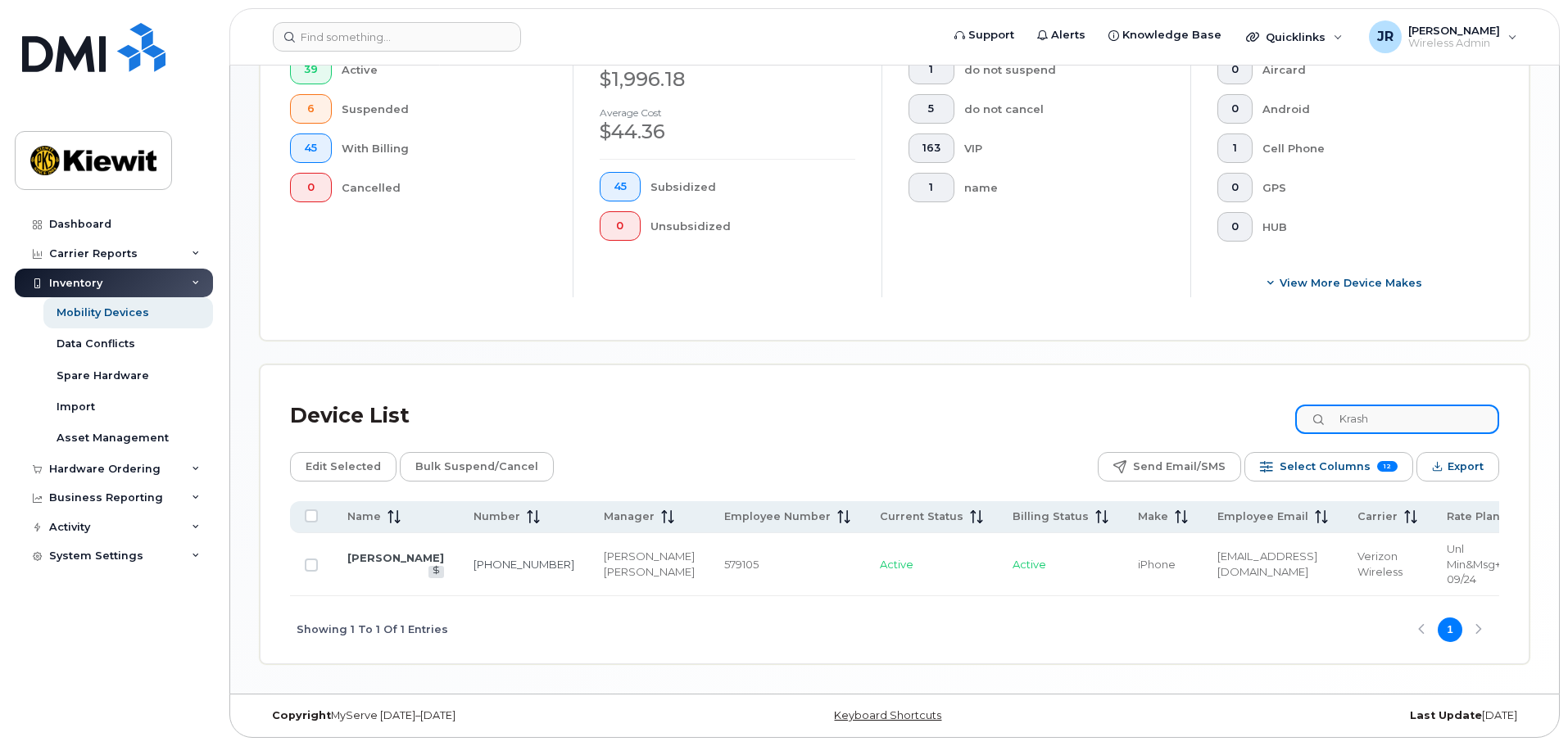
scroll to position [474, 0]
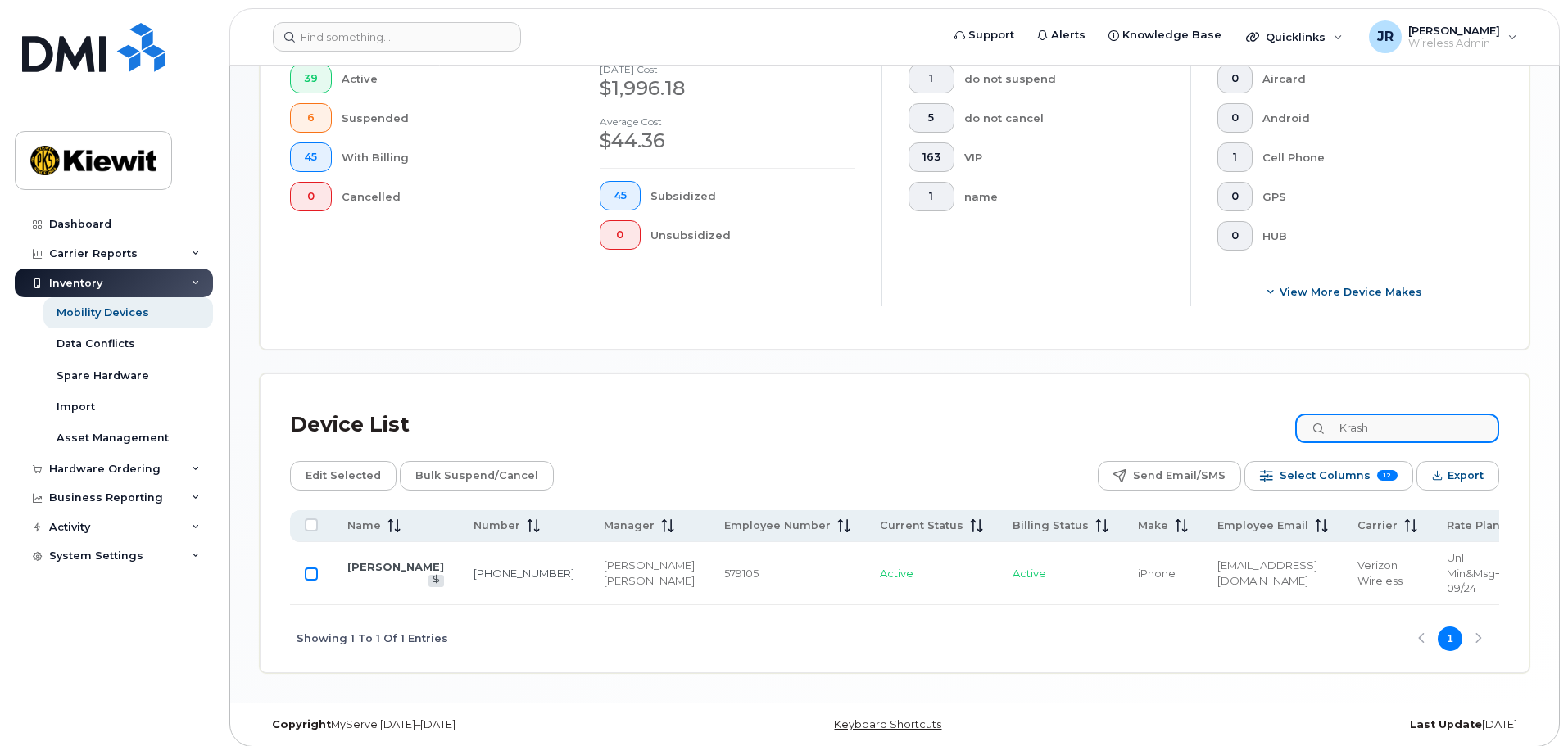
type input "Krash"
click at [315, 567] on input "Row Unselected" at bounding box center [311, 573] width 13 height 13
checkbox input "true"
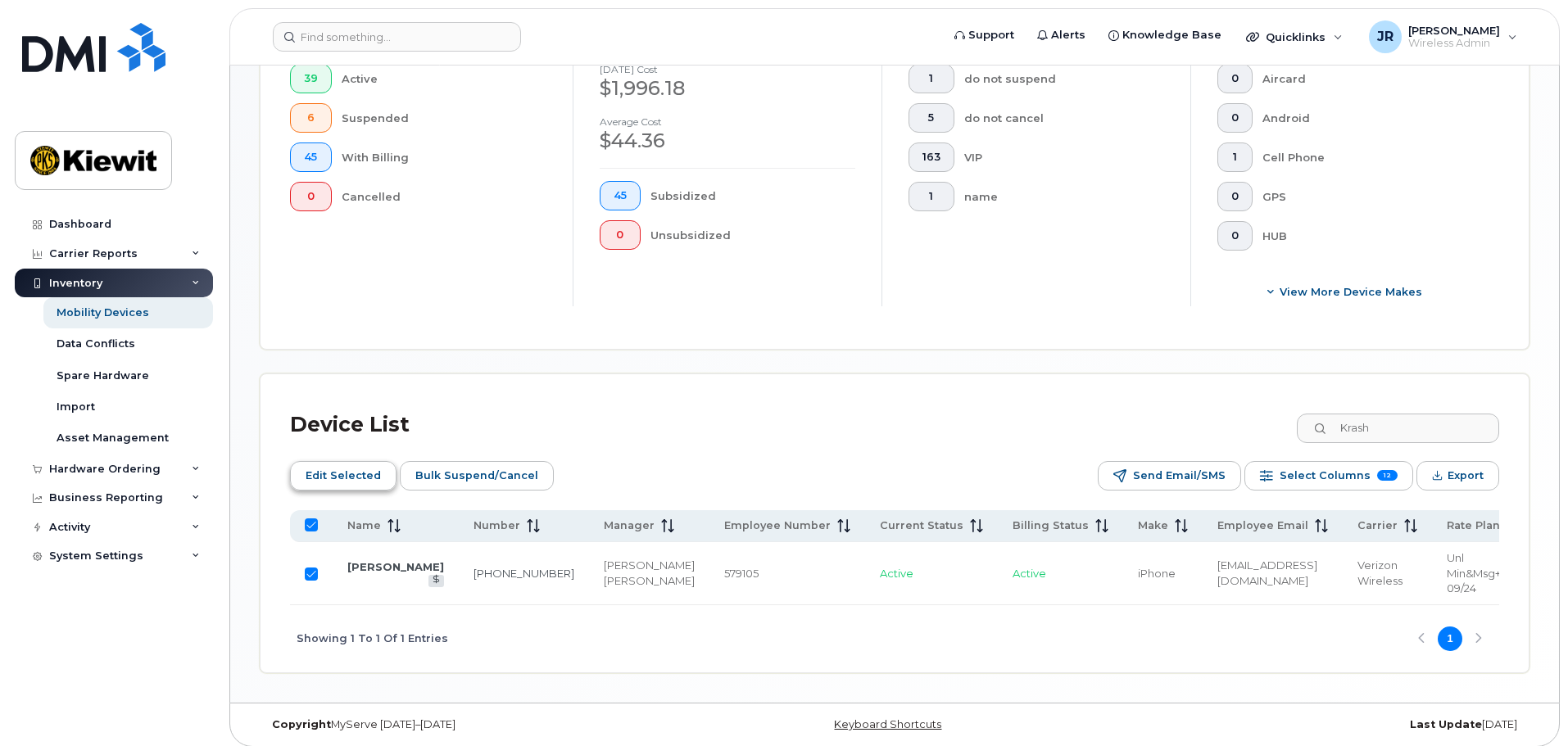
click at [358, 463] on span "Edit Selected" at bounding box center [343, 475] width 76 height 25
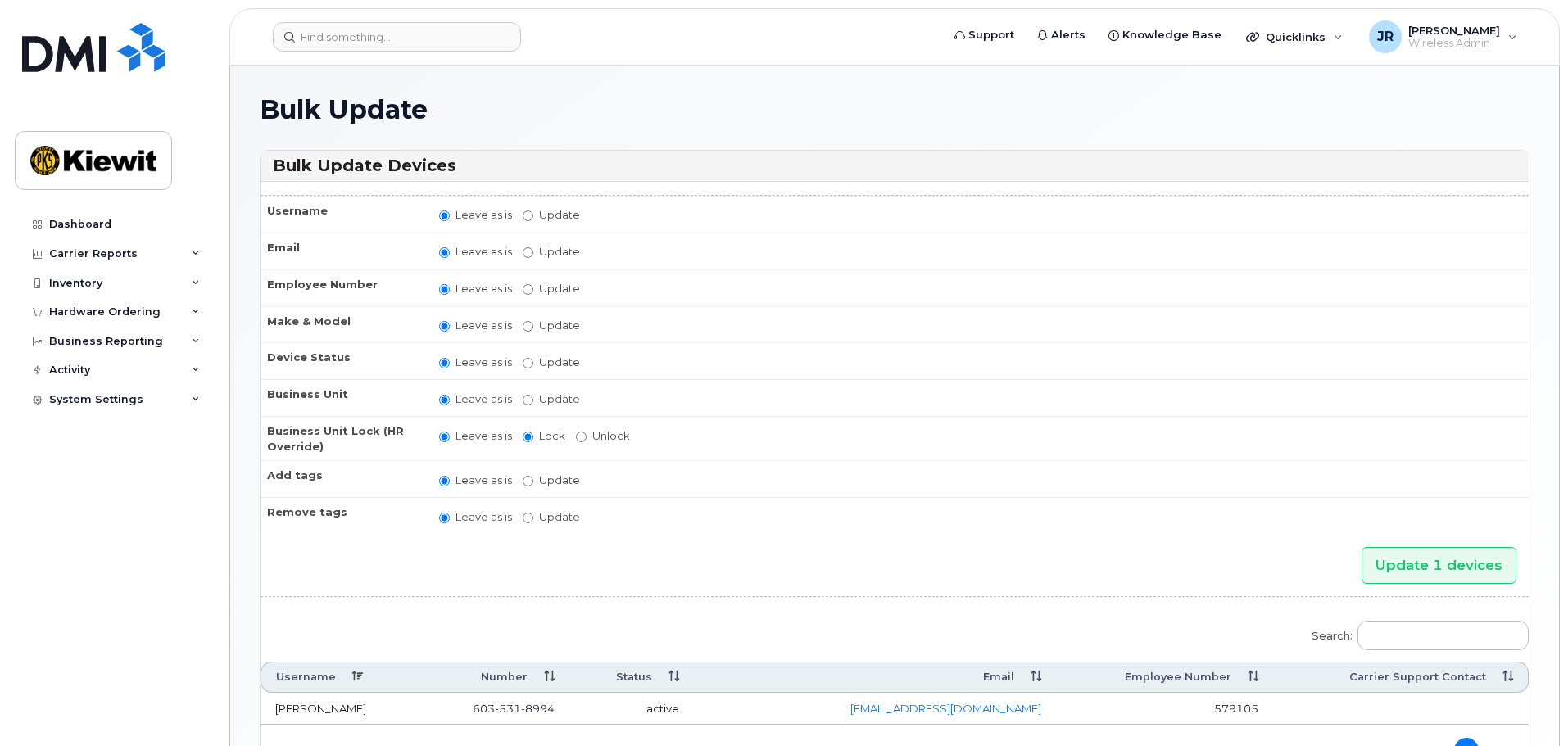
click at [533, 401] on label "Update" at bounding box center [551, 400] width 58 height 15
click at [533, 401] on input "Update" at bounding box center [528, 400] width 10 height 10
radio input "true"
radio input "false"
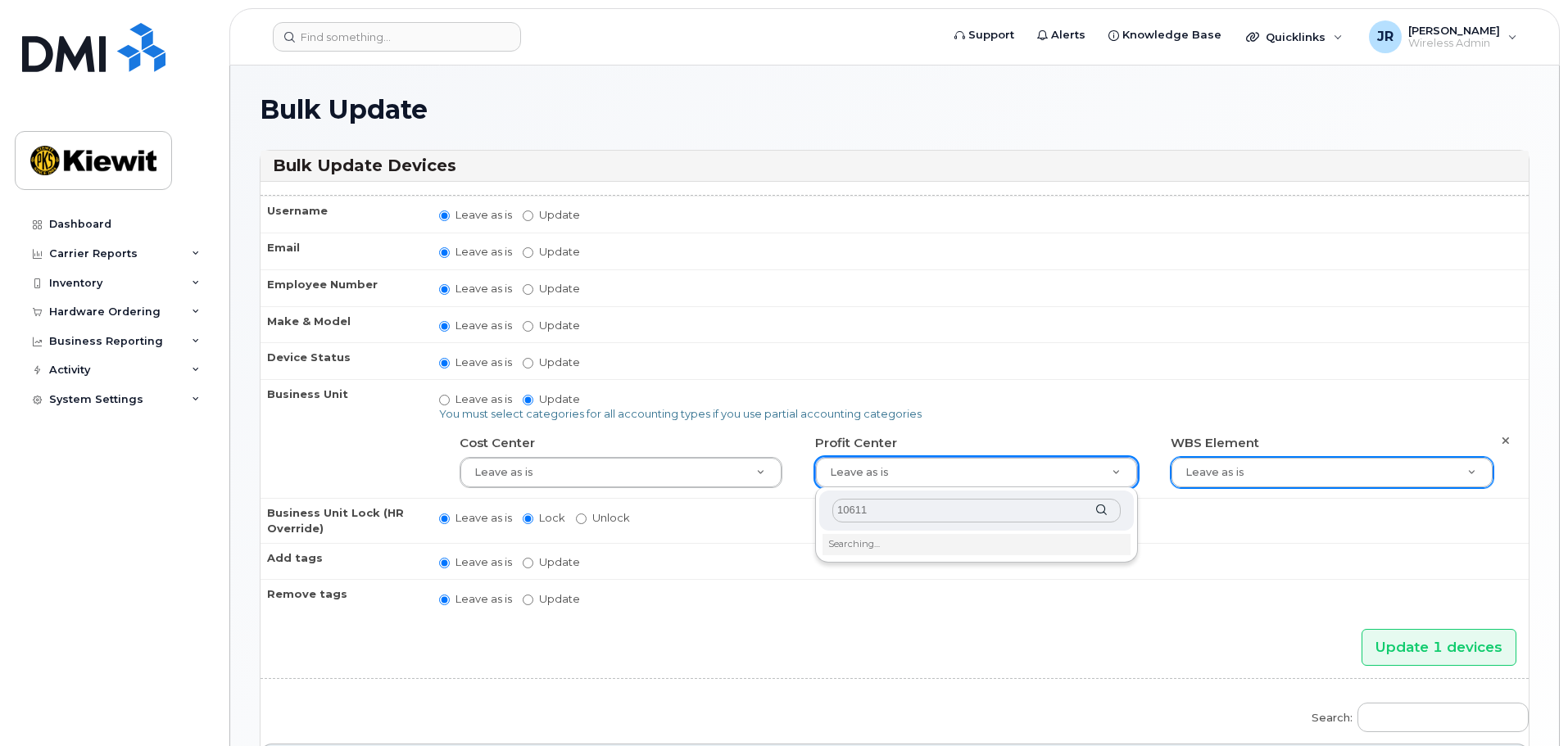
type input "106116"
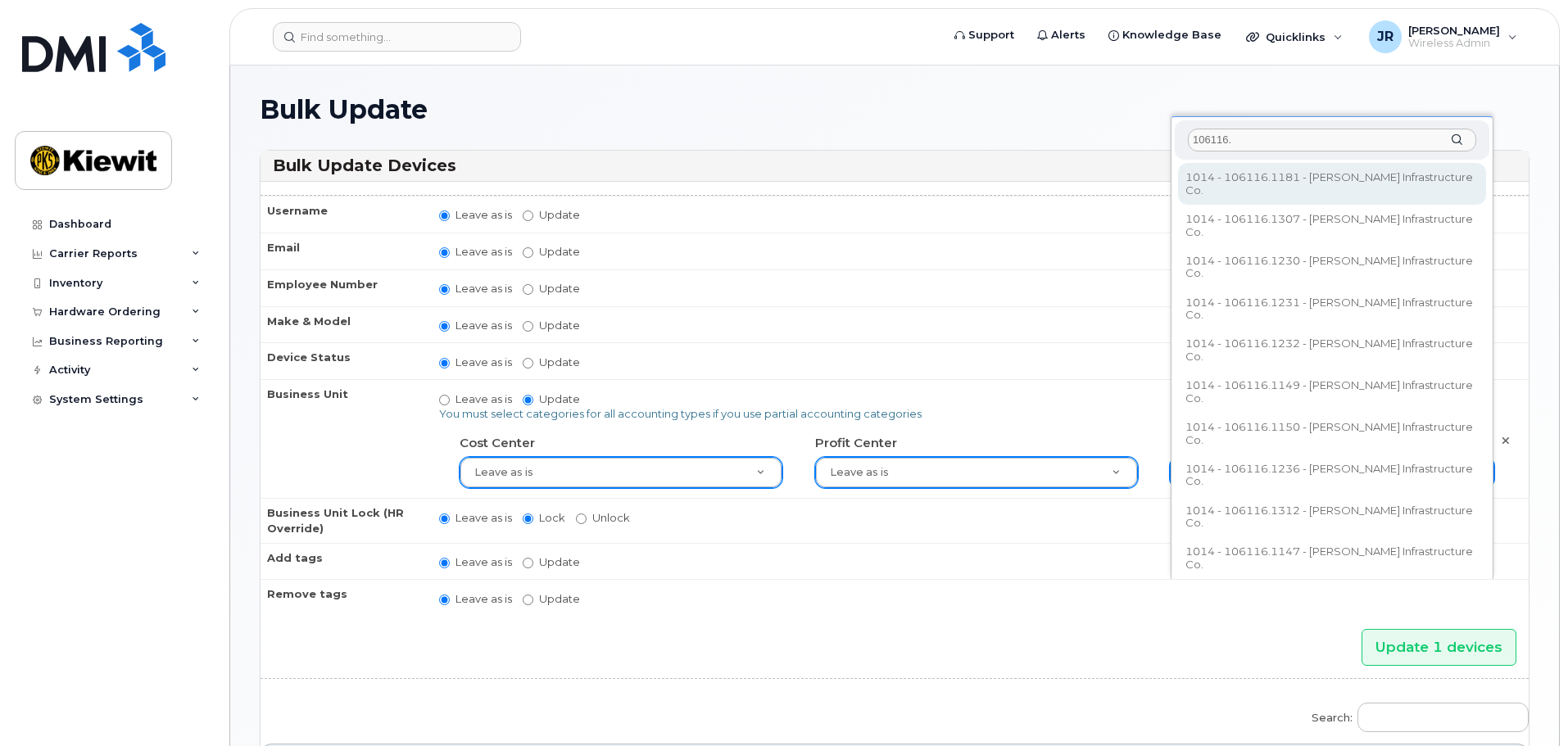
click at [1264, 141] on input "106116." at bounding box center [1332, 141] width 288 height 24
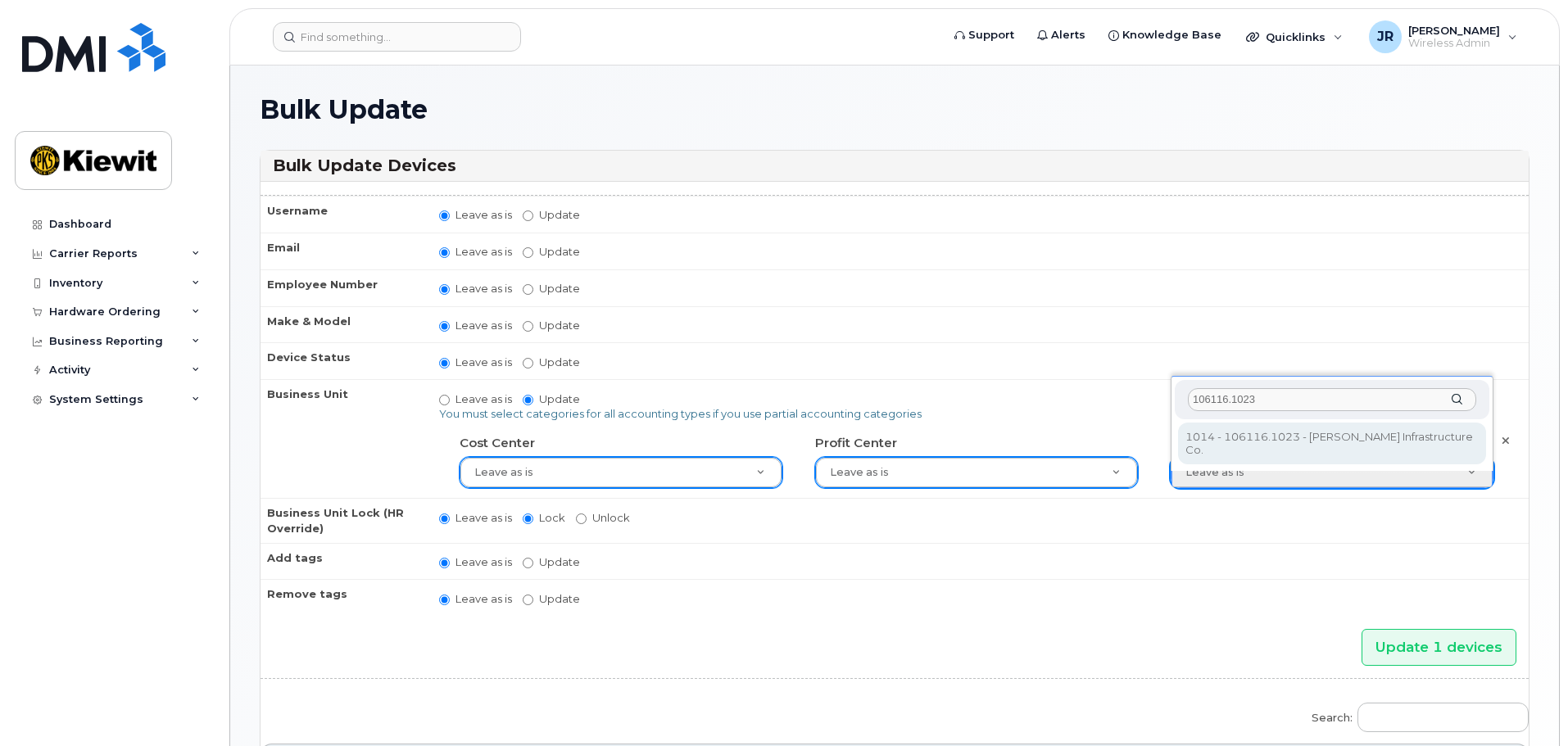
type input "106116.1023"
type input "30381968"
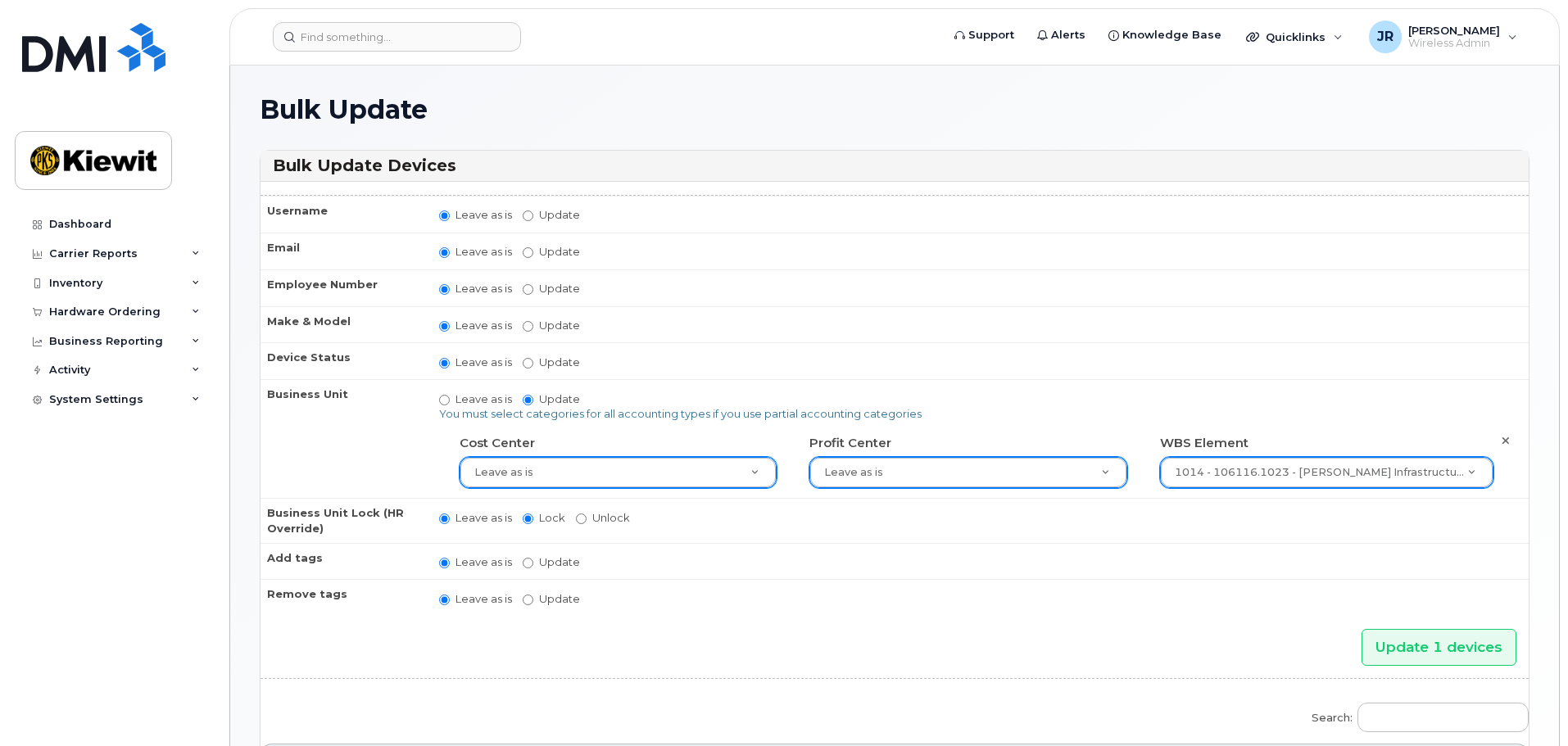
click at [1266, 501] on td "Leave as is Lock Unlock" at bounding box center [977, 519] width 1105 height 44
click at [1463, 647] on input "Update 1 devices" at bounding box center [1439, 647] width 155 height 37
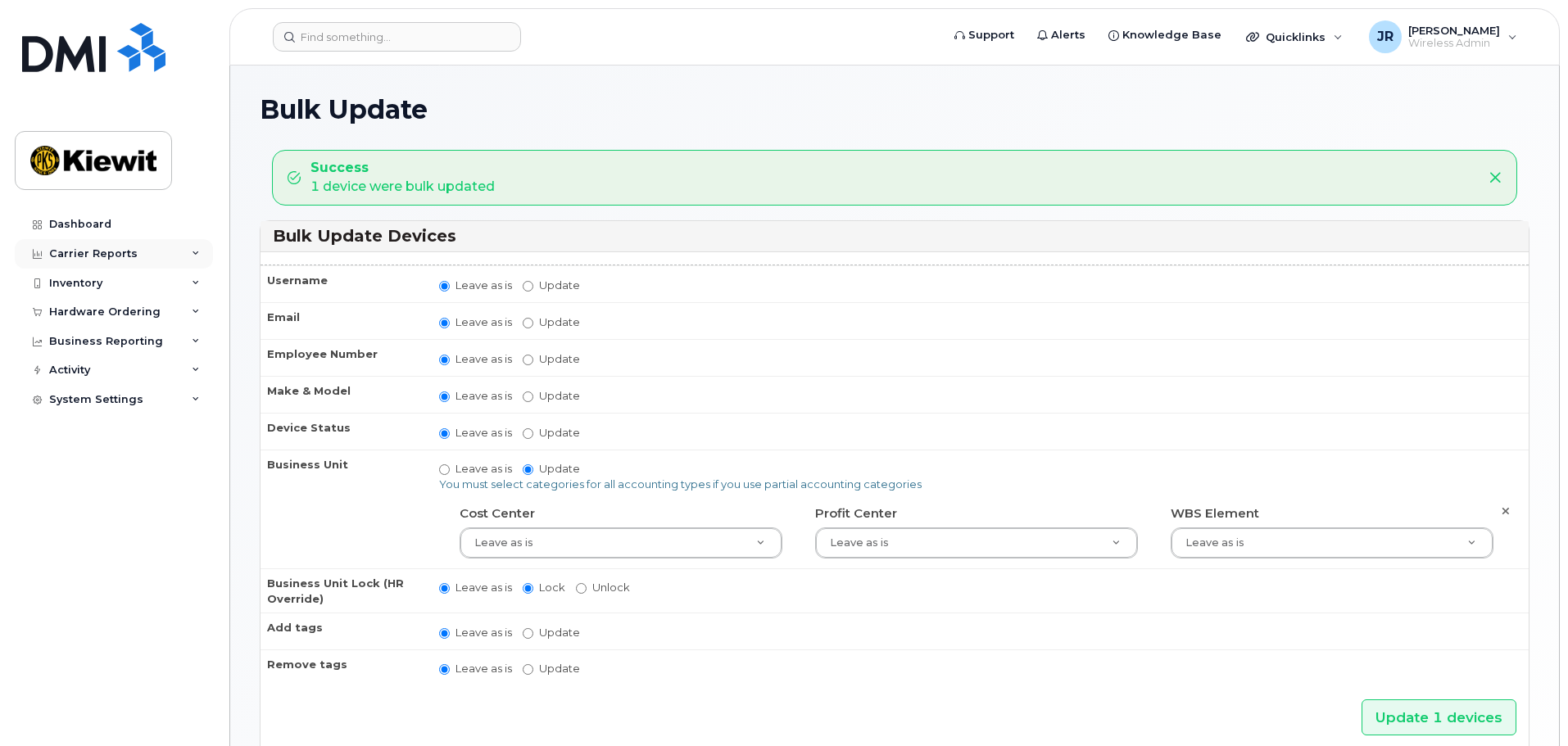
click at [182, 256] on div "Carrier Reports" at bounding box center [113, 254] width 199 height 29
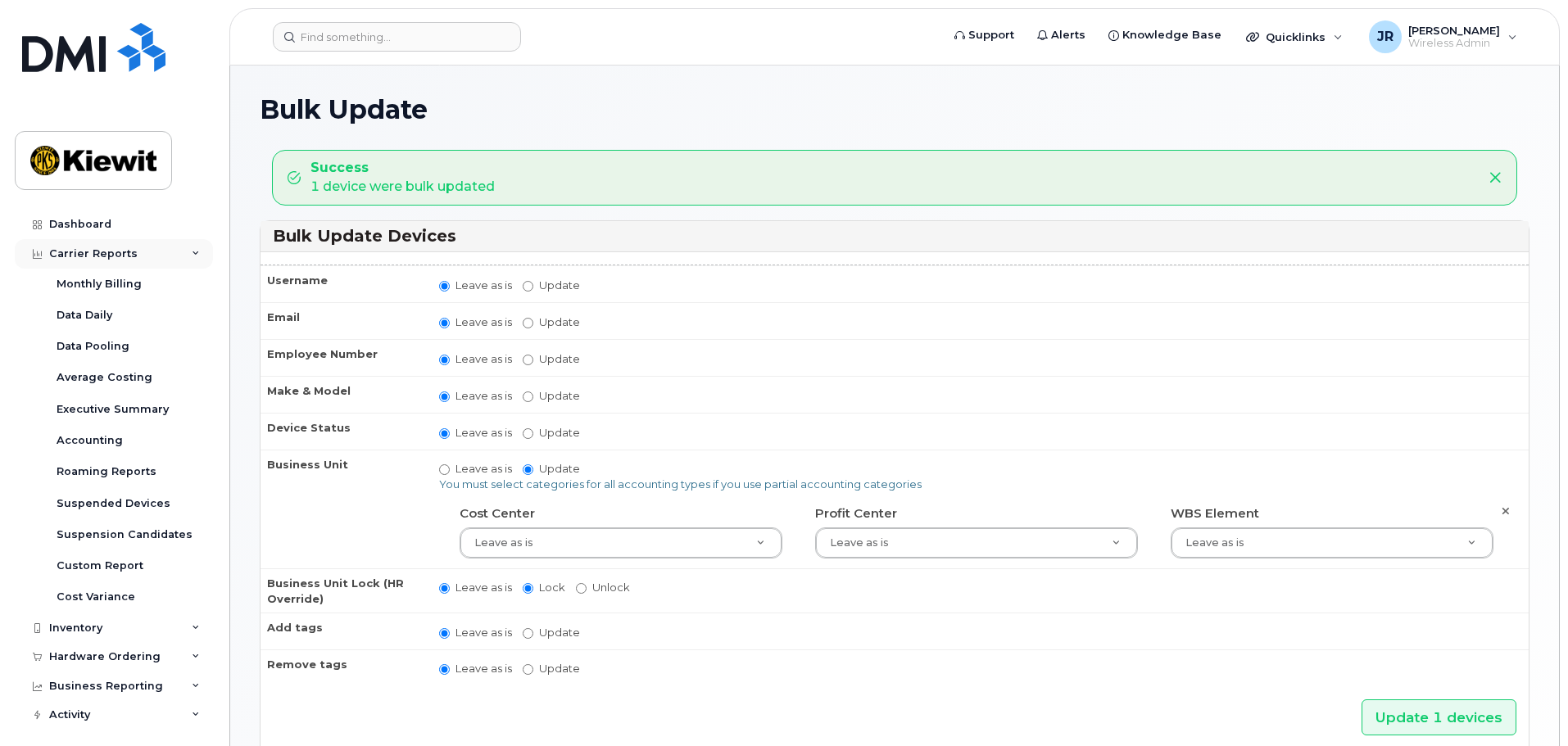
click at [184, 252] on div "Carrier Reports" at bounding box center [113, 254] width 199 height 29
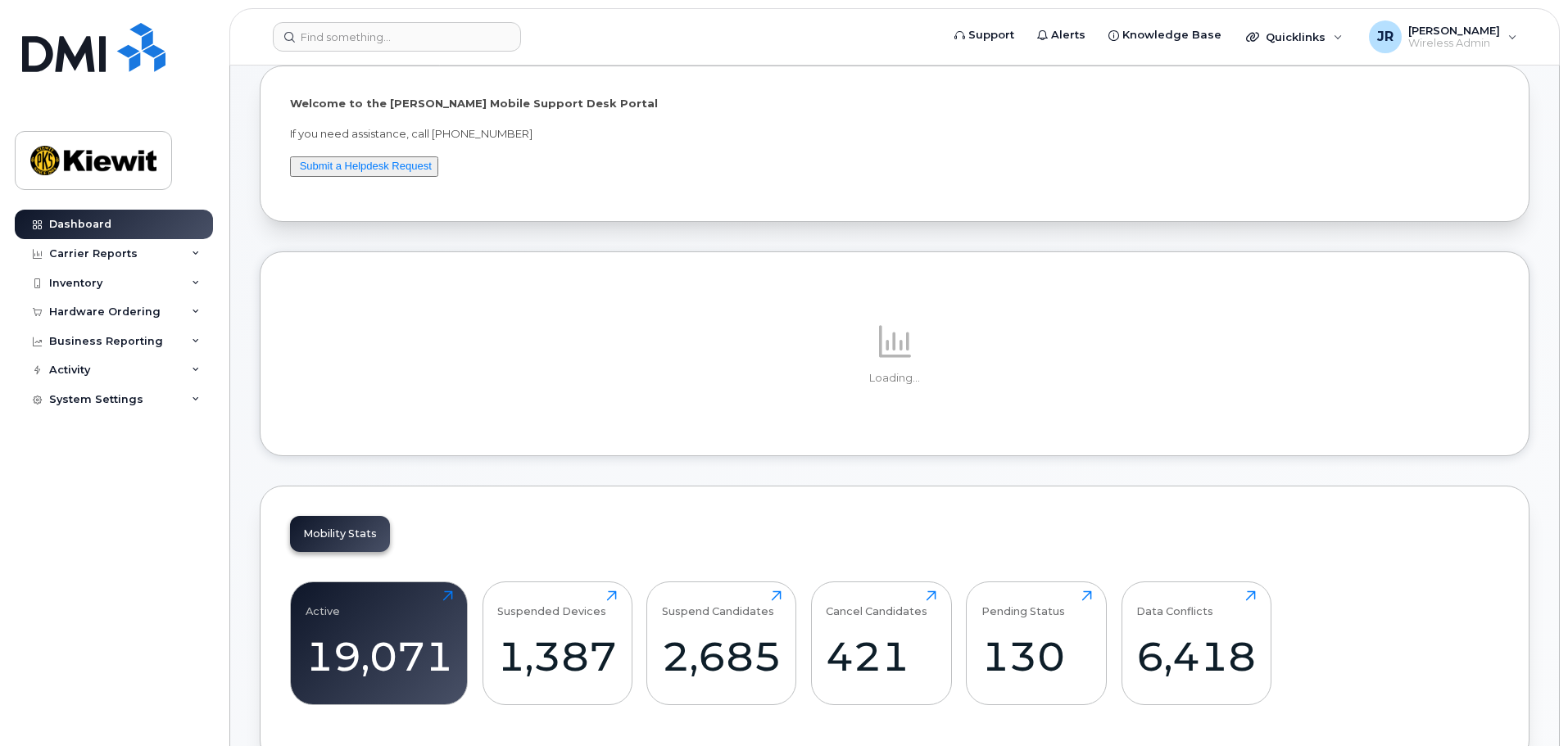
scroll to position [82, 0]
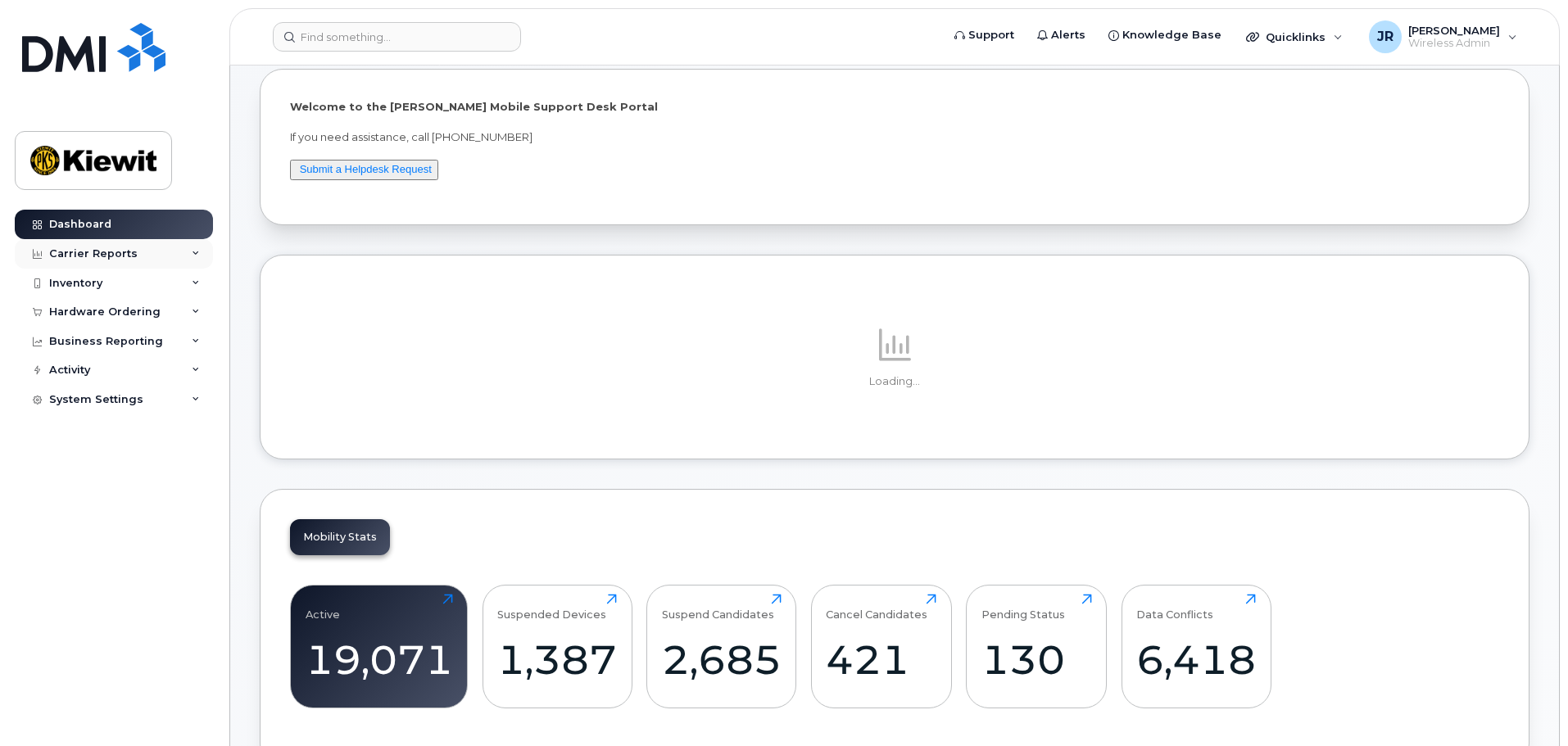
click at [178, 260] on div "Carrier Reports" at bounding box center [113, 254] width 199 height 29
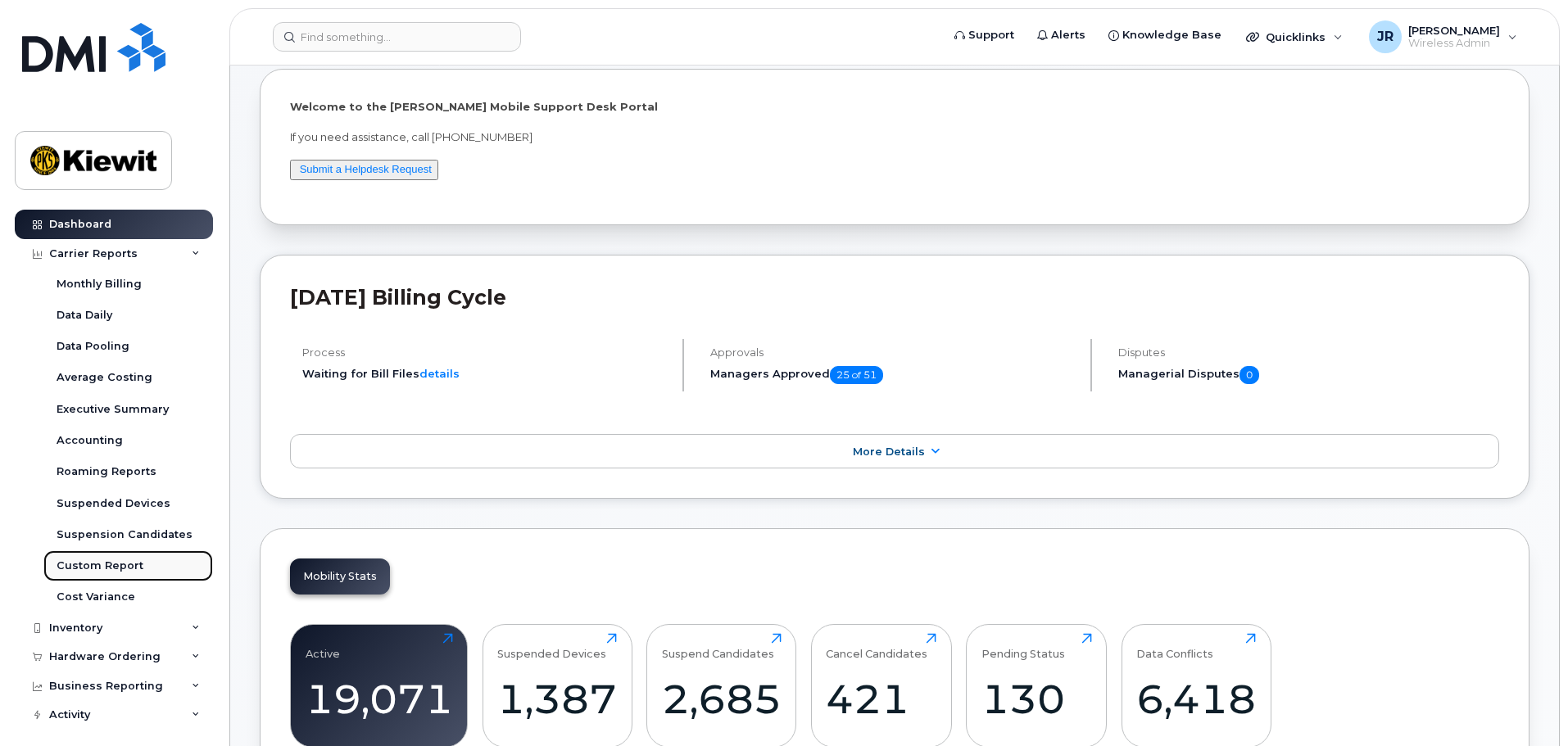
click at [107, 557] on link "Custom Report" at bounding box center [128, 566] width 169 height 31
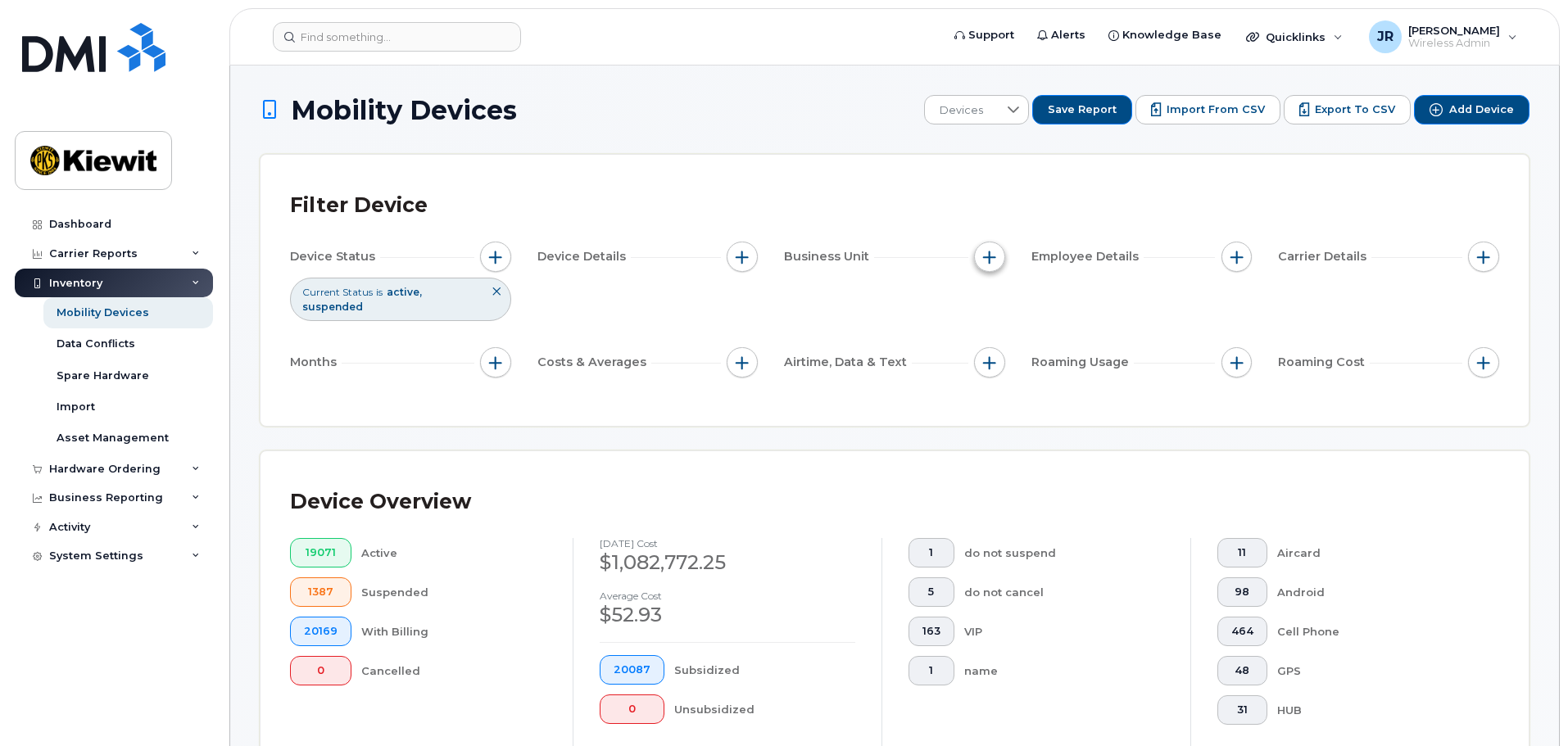
click at [996, 263] on button "button" at bounding box center [989, 257] width 31 height 31
click at [1043, 382] on label "WBS Element" at bounding box center [1048, 383] width 80 height 15
click at [1001, 382] on input "WBS Element" at bounding box center [993, 383] width 13 height 13
checkbox input "true"
click at [1084, 419] on span "is" at bounding box center [1082, 415] width 142 height 29
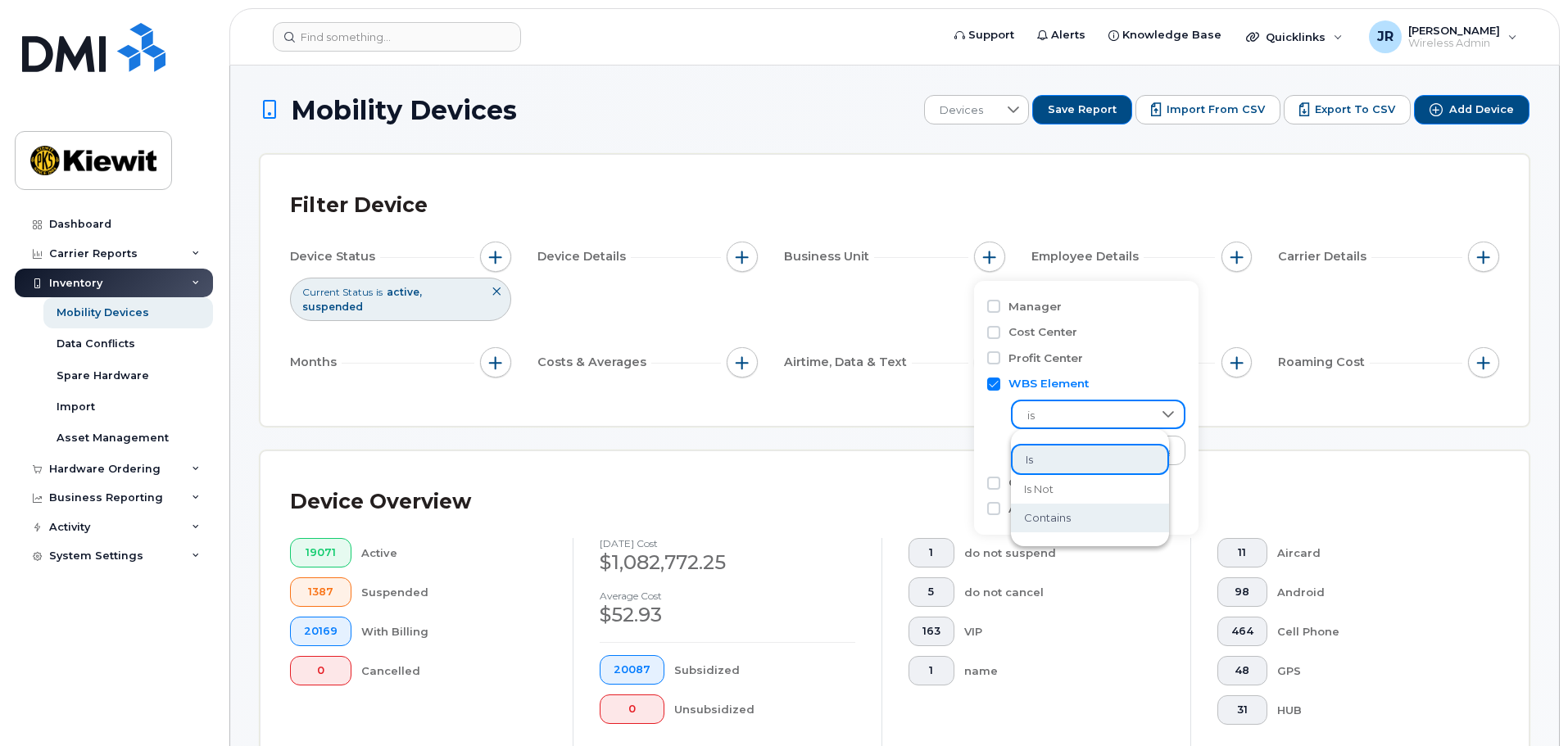
click at [1061, 513] on span "contains" at bounding box center [1047, 518] width 46 height 15
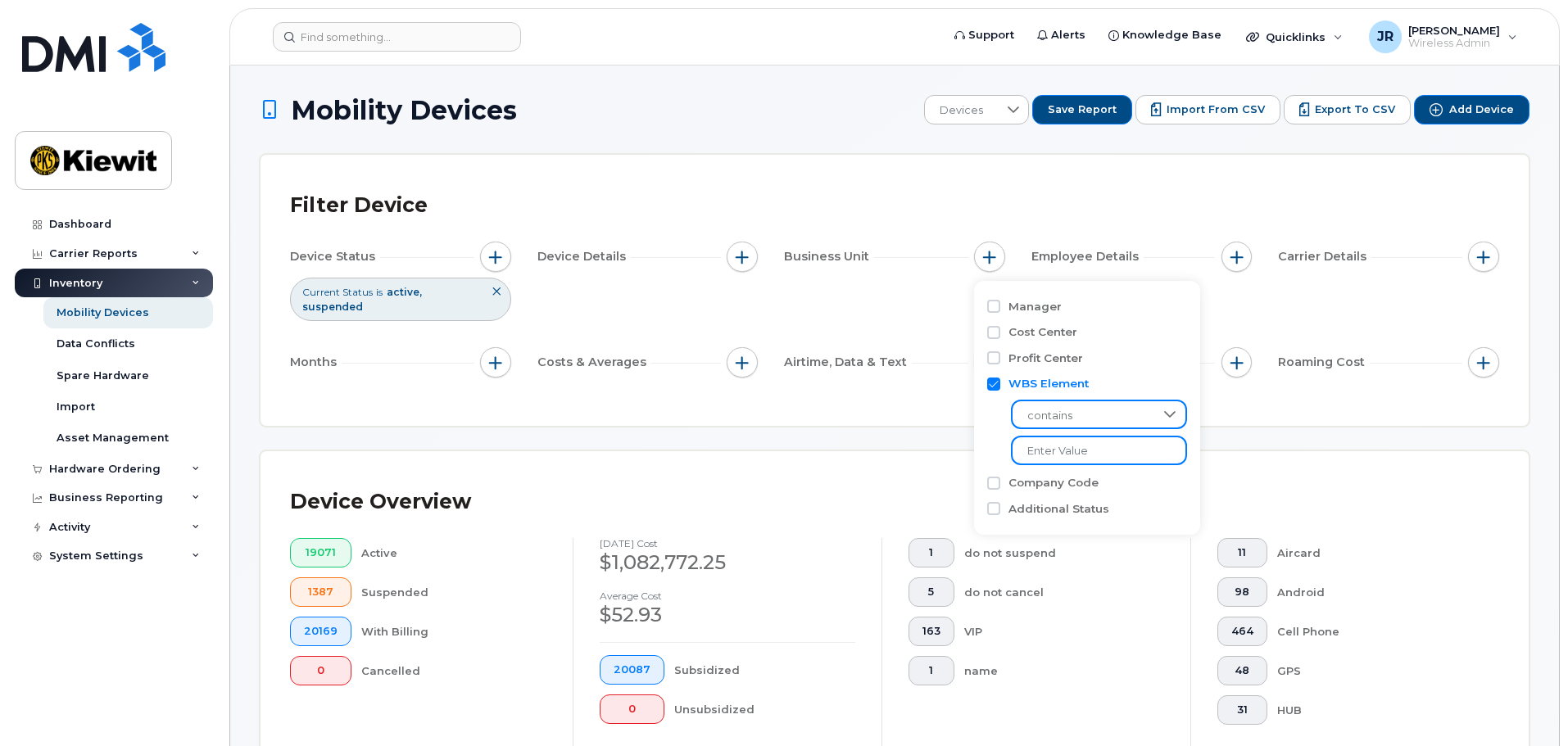
click at [1091, 455] on input "text" at bounding box center [1099, 450] width 176 height 29
type input "104978"
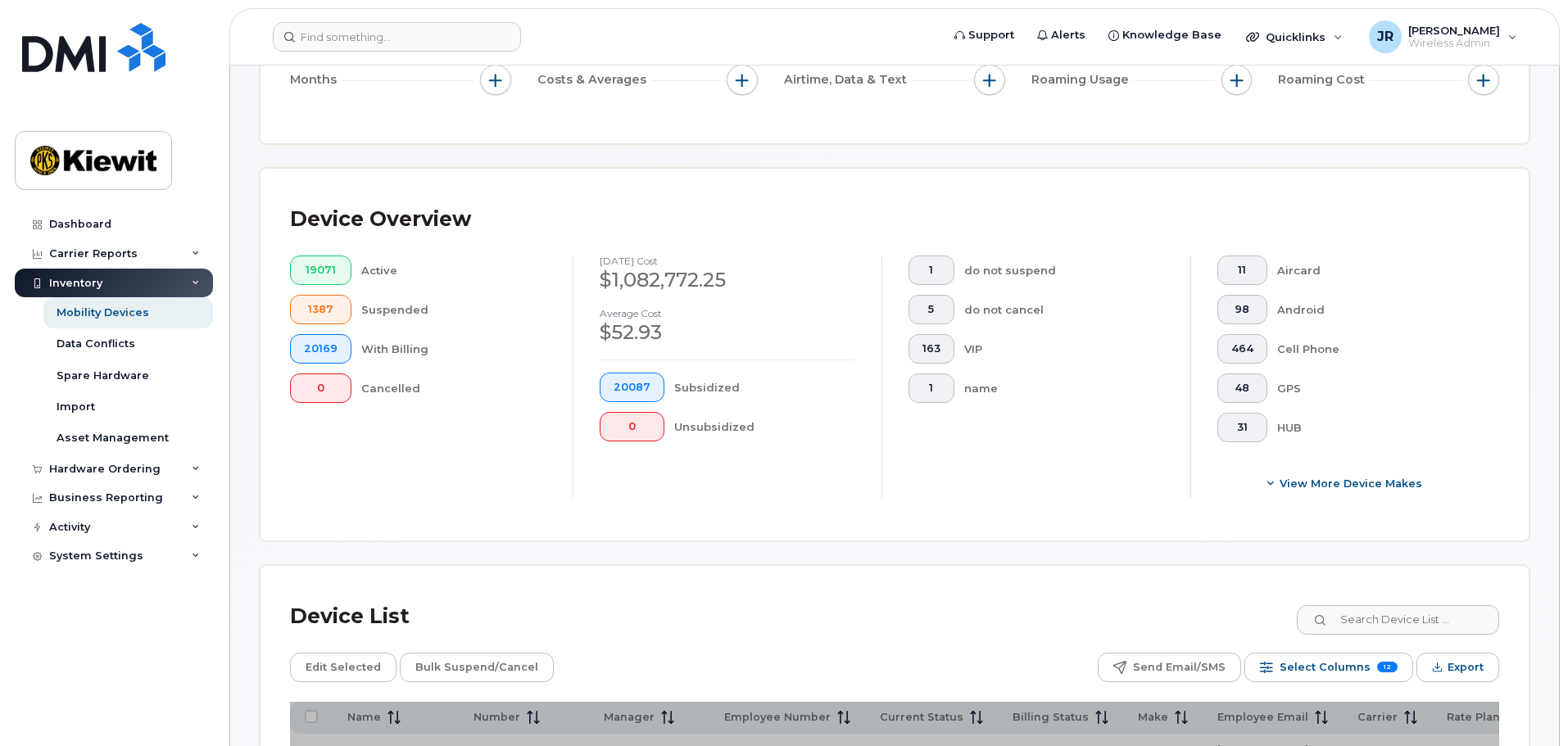
scroll to position [327, 0]
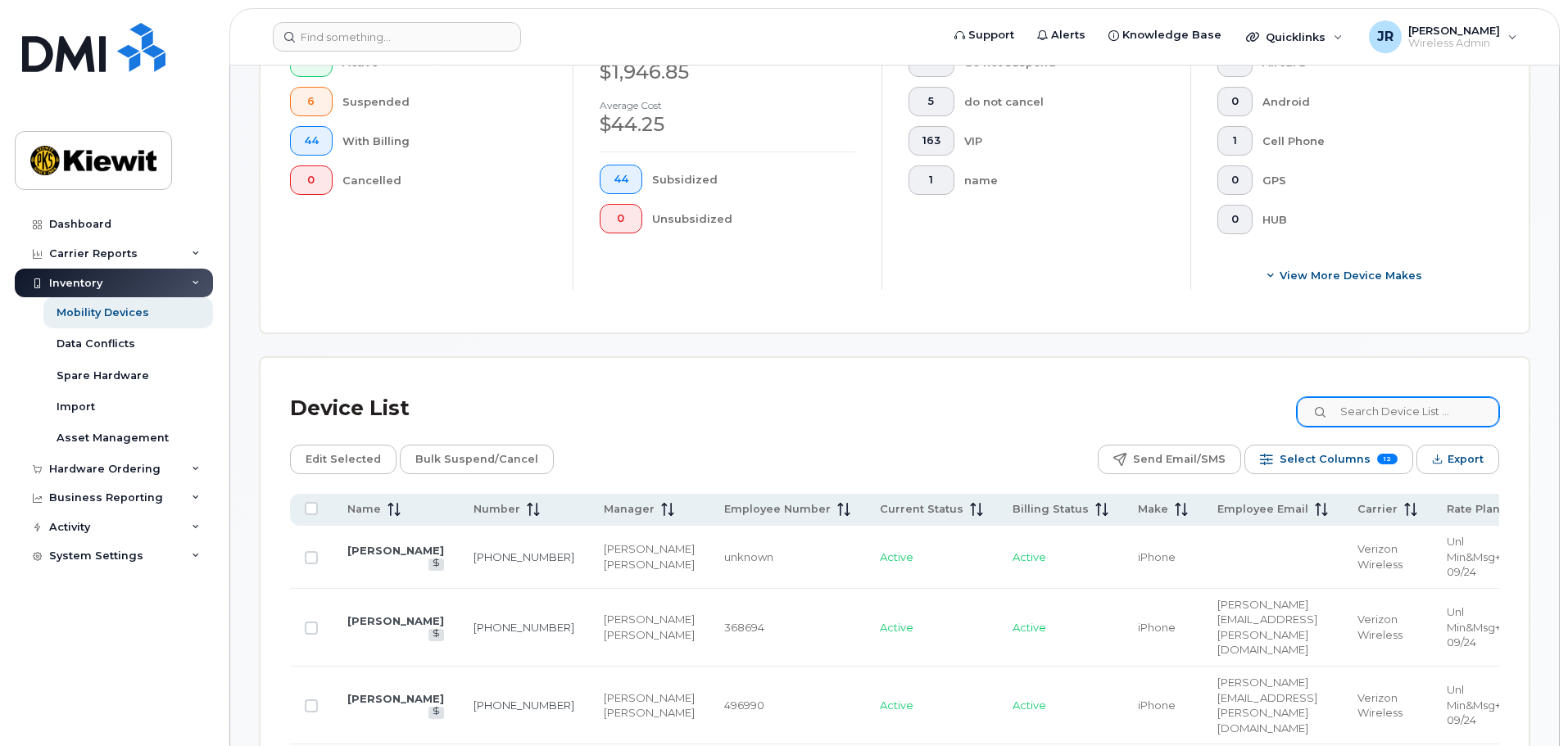
scroll to position [492, 0]
click at [1395, 401] on input at bounding box center [1397, 411] width 204 height 29
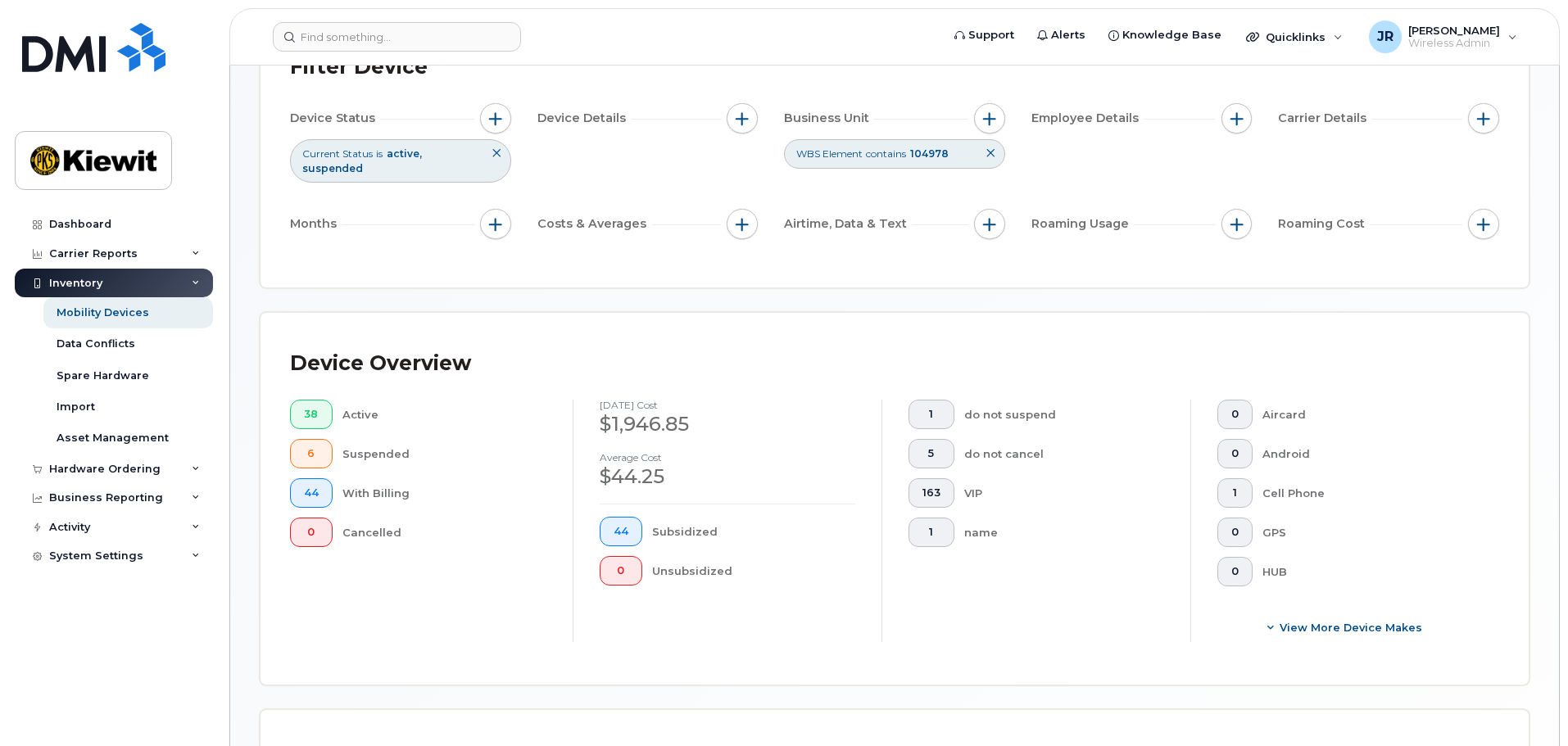
scroll to position [61, 0]
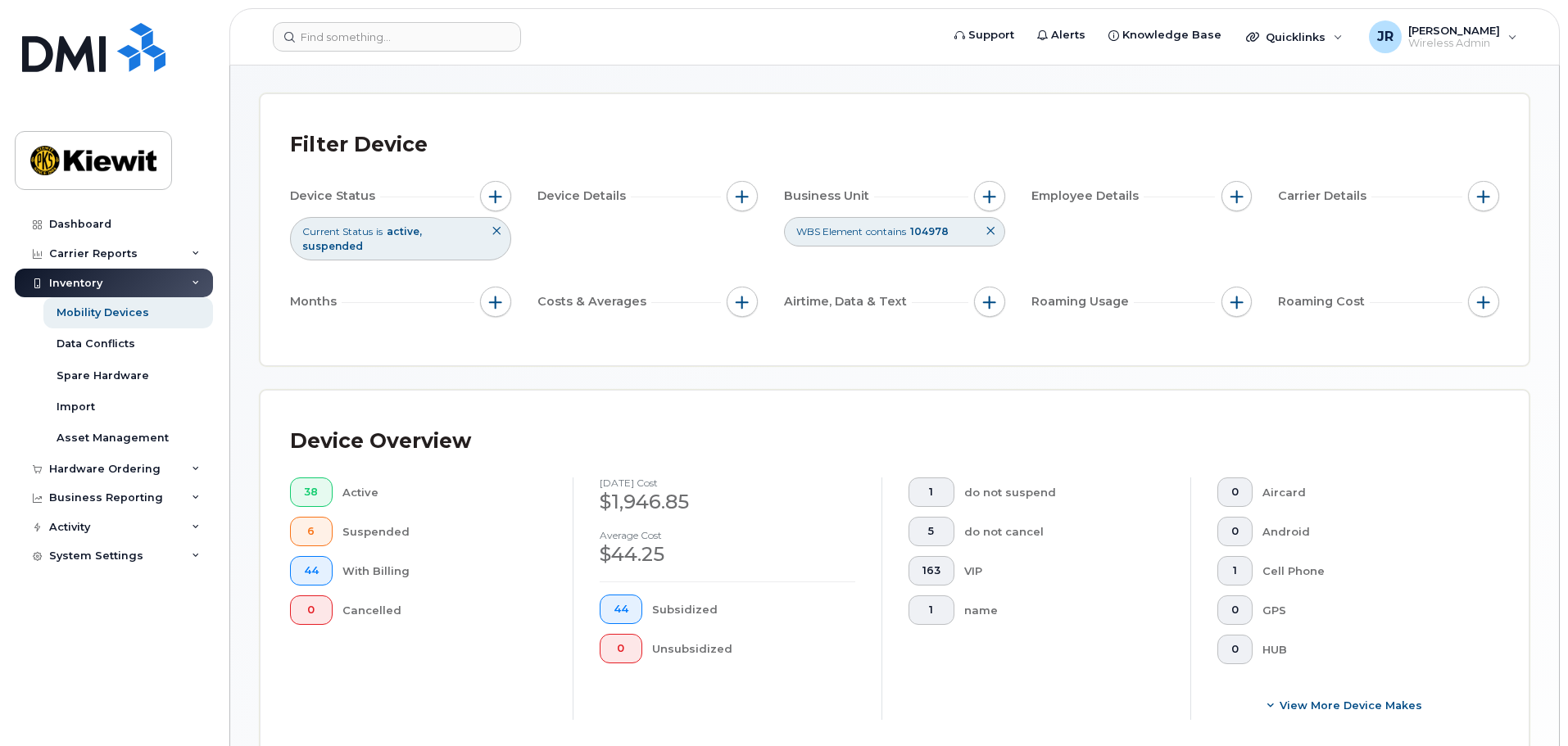
type input "Slade"
click at [991, 229] on icon at bounding box center [990, 230] width 9 height 9
click at [987, 204] on button "button" at bounding box center [989, 197] width 31 height 31
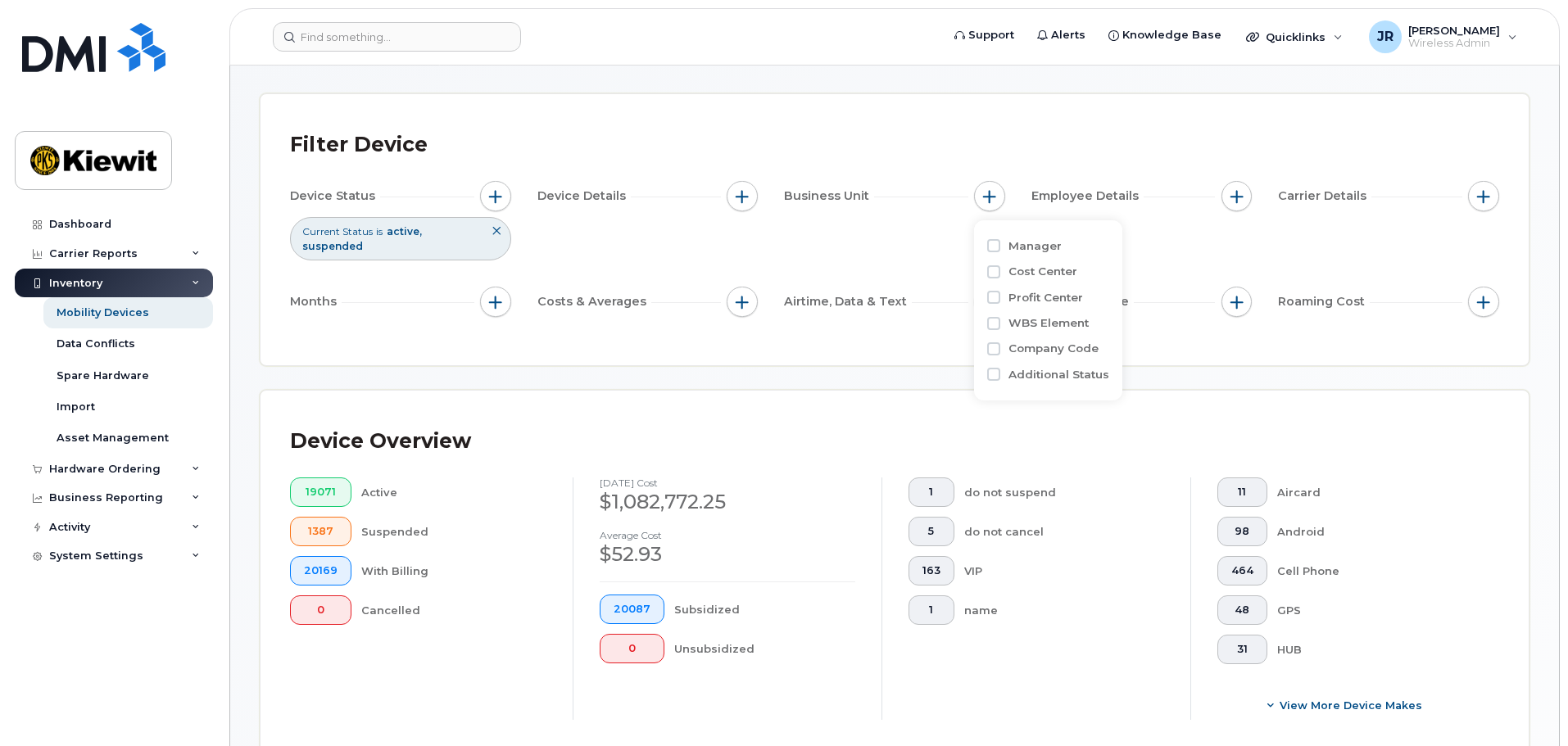
click at [1014, 324] on label "WBS Element" at bounding box center [1048, 323] width 80 height 15
click at [1001, 324] on input "WBS Element" at bounding box center [993, 323] width 13 height 13
checkbox input "true"
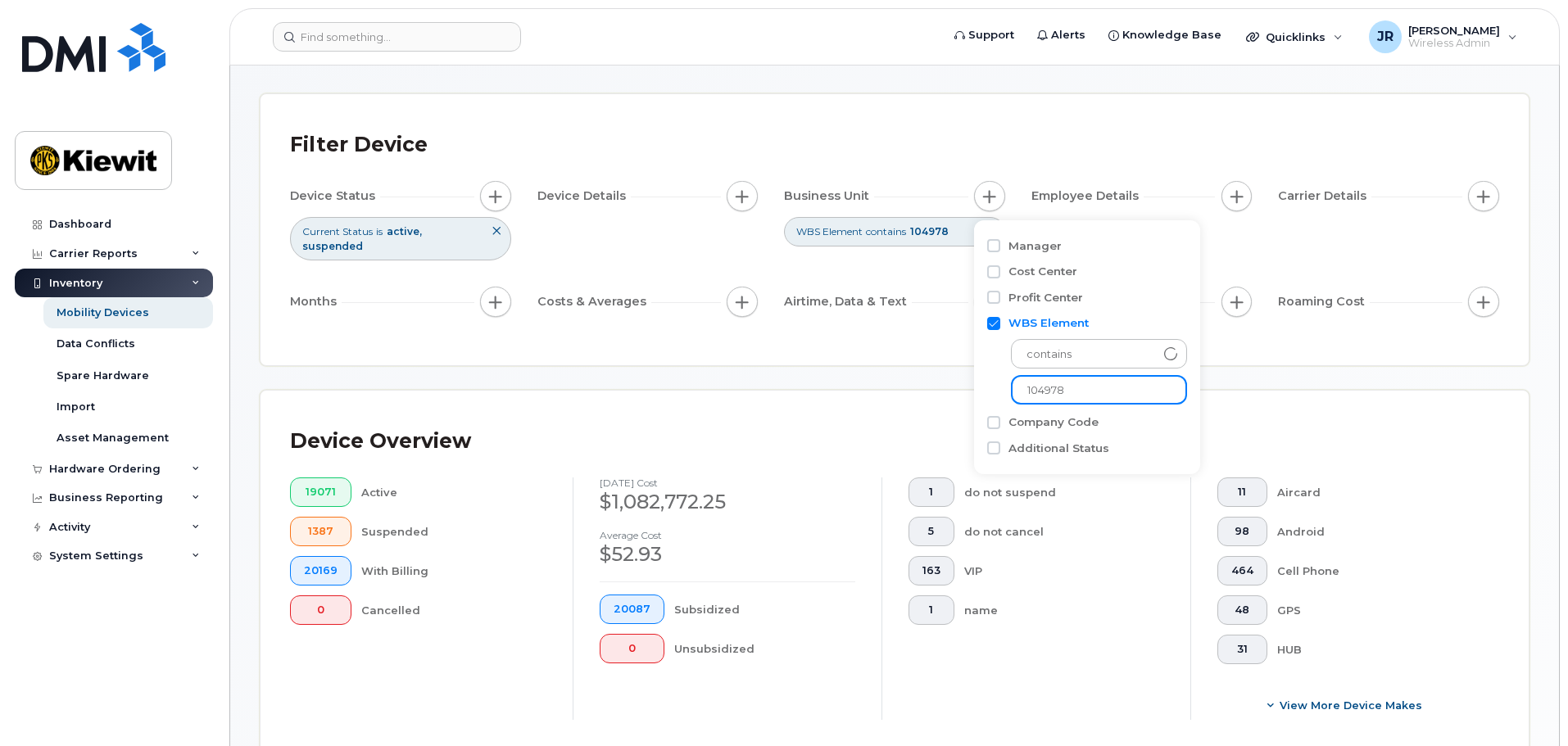
click at [1076, 395] on input "104978" at bounding box center [1099, 390] width 176 height 29
type input "104956"
click at [893, 325] on div "Filter Device Device Status Current Status is active suspended Device Details B…" at bounding box center [894, 229] width 1268 height 271
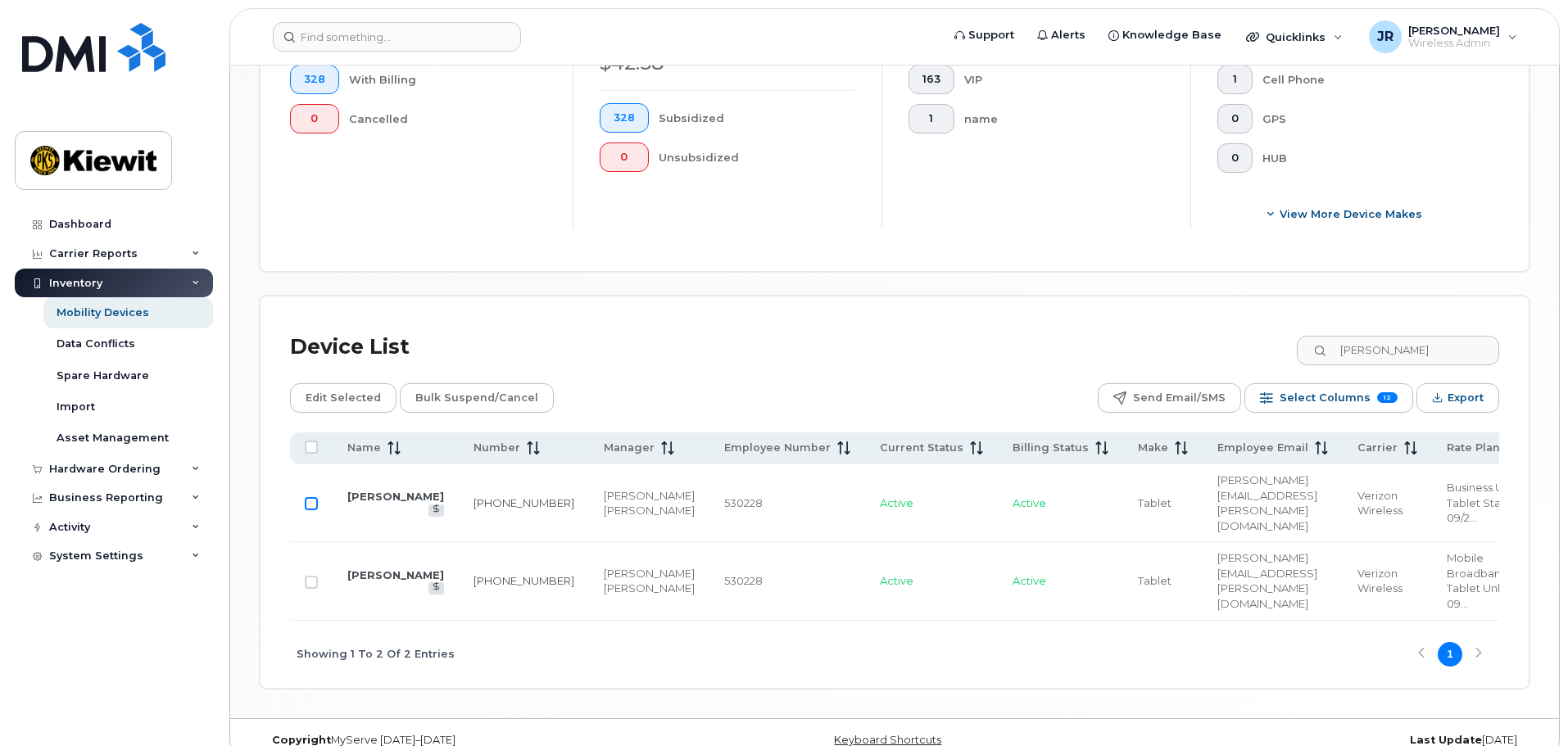
click at [309, 498] on input "Row Unselected" at bounding box center [311, 504] width 13 height 13
checkbox input "true"
click at [314, 576] on input "Row Unselected" at bounding box center [311, 582] width 13 height 13
checkbox input "true"
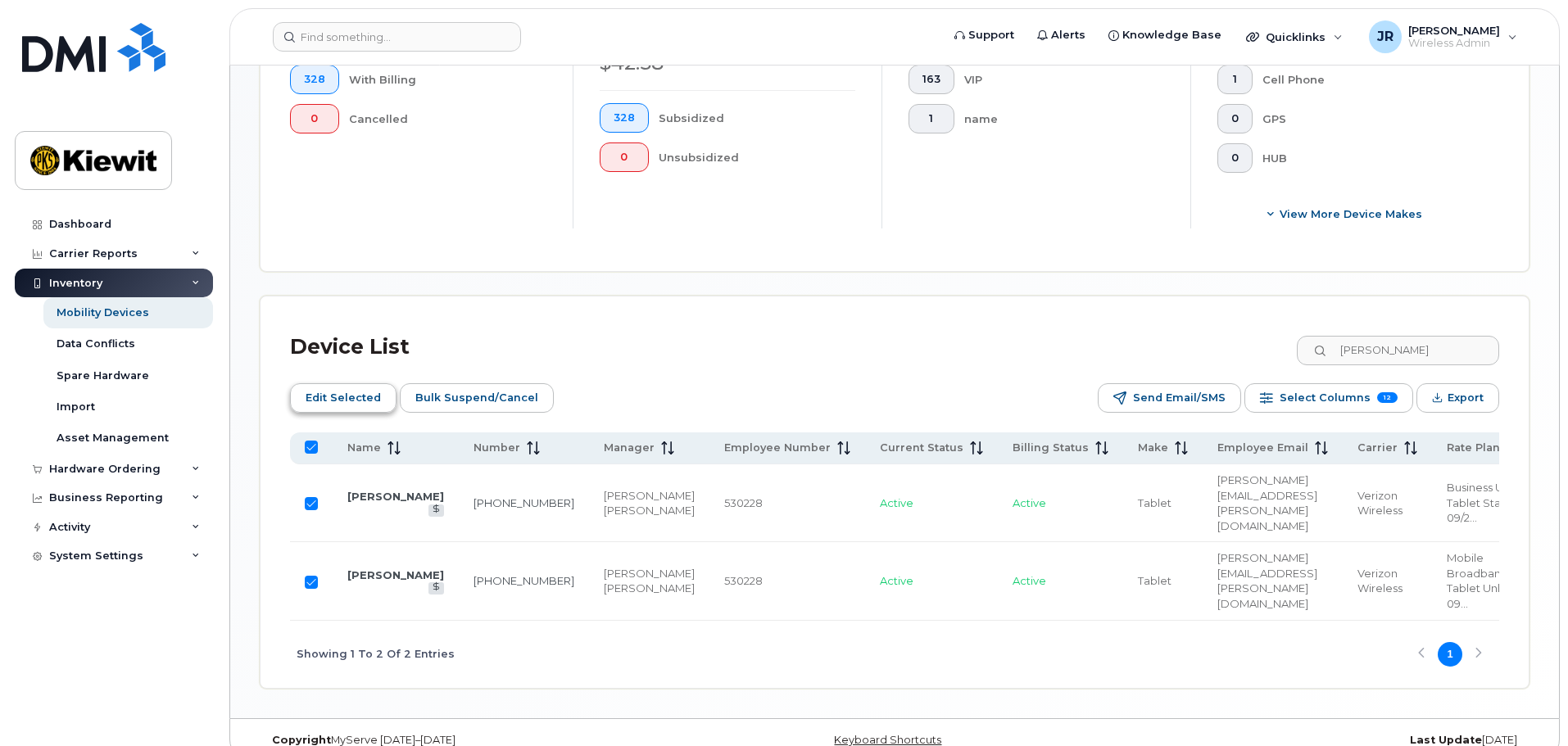
click at [359, 386] on span "Edit Selected" at bounding box center [343, 398] width 76 height 25
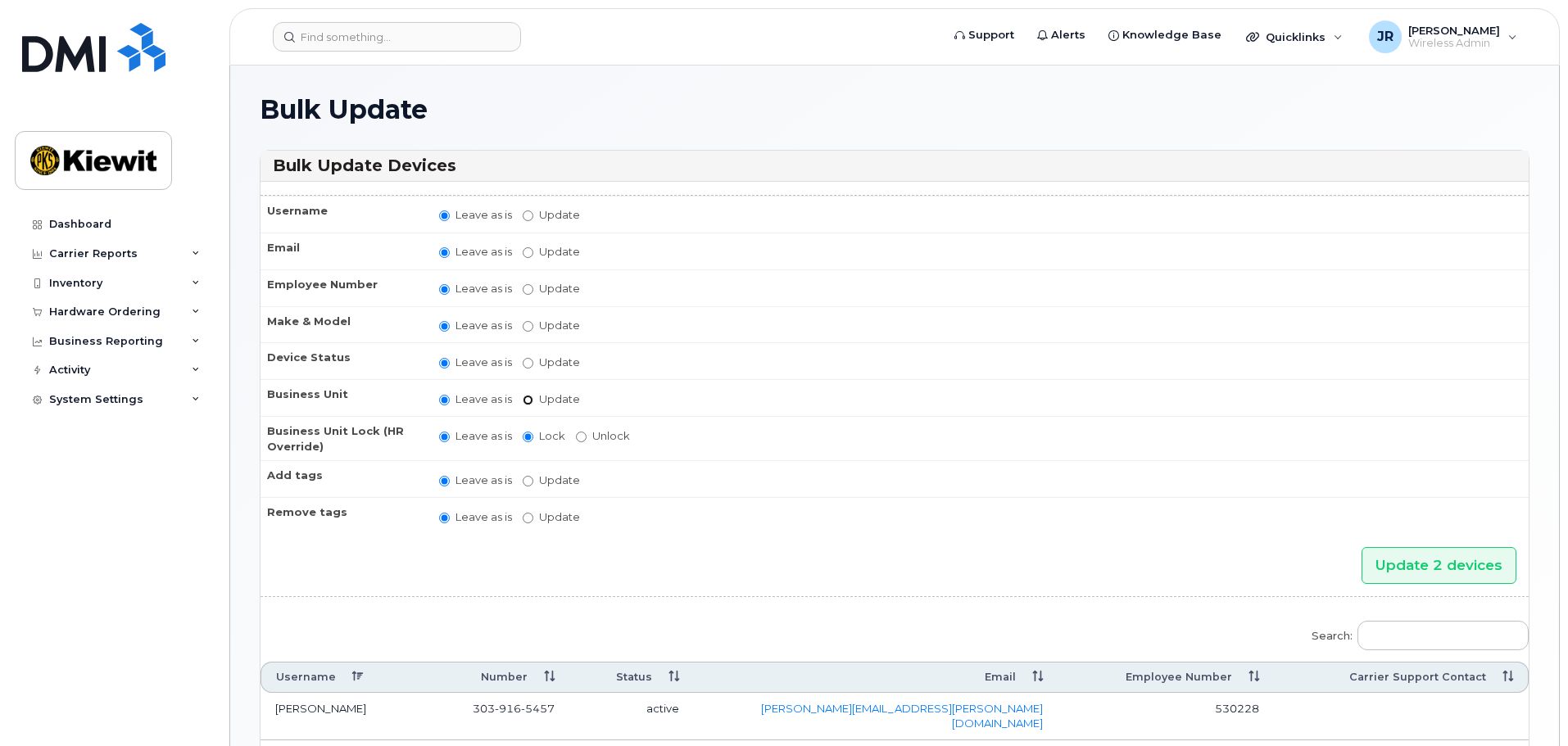
click at [525, 401] on input "Update" at bounding box center [528, 400] width 10 height 10
radio input "true"
radio input "false"
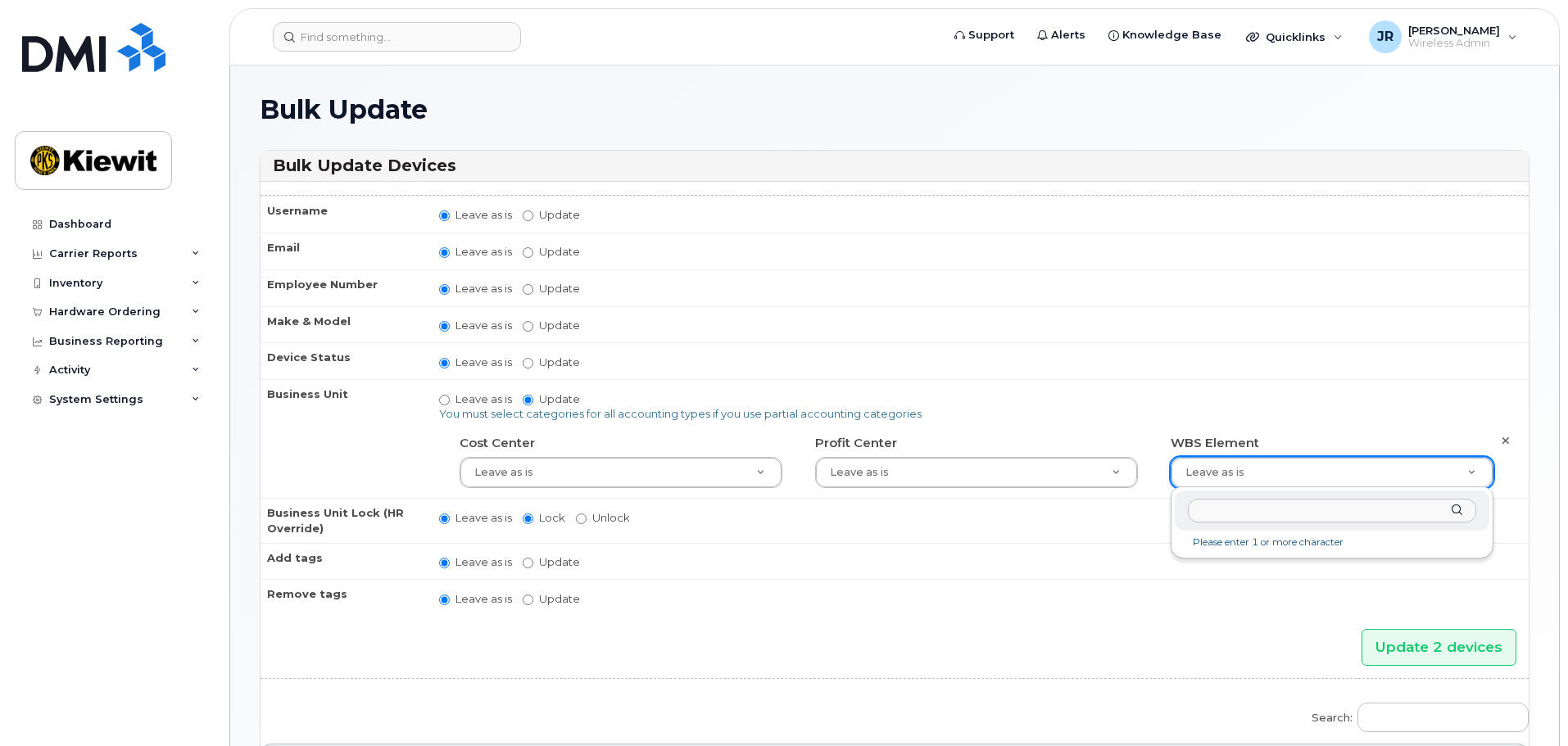
click at [1259, 521] on input "text" at bounding box center [1332, 511] width 288 height 24
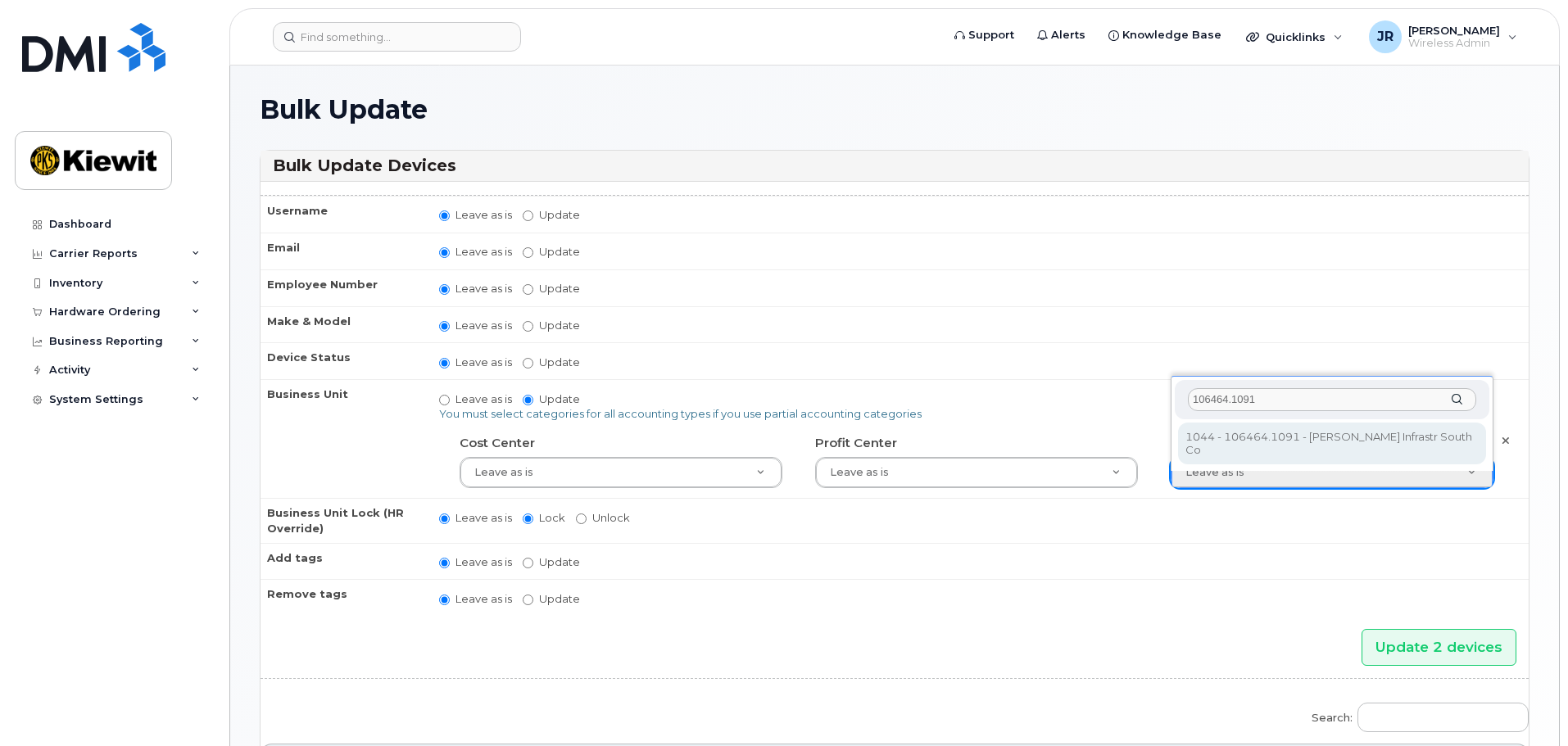
type input "106464.1091"
type input "35621823"
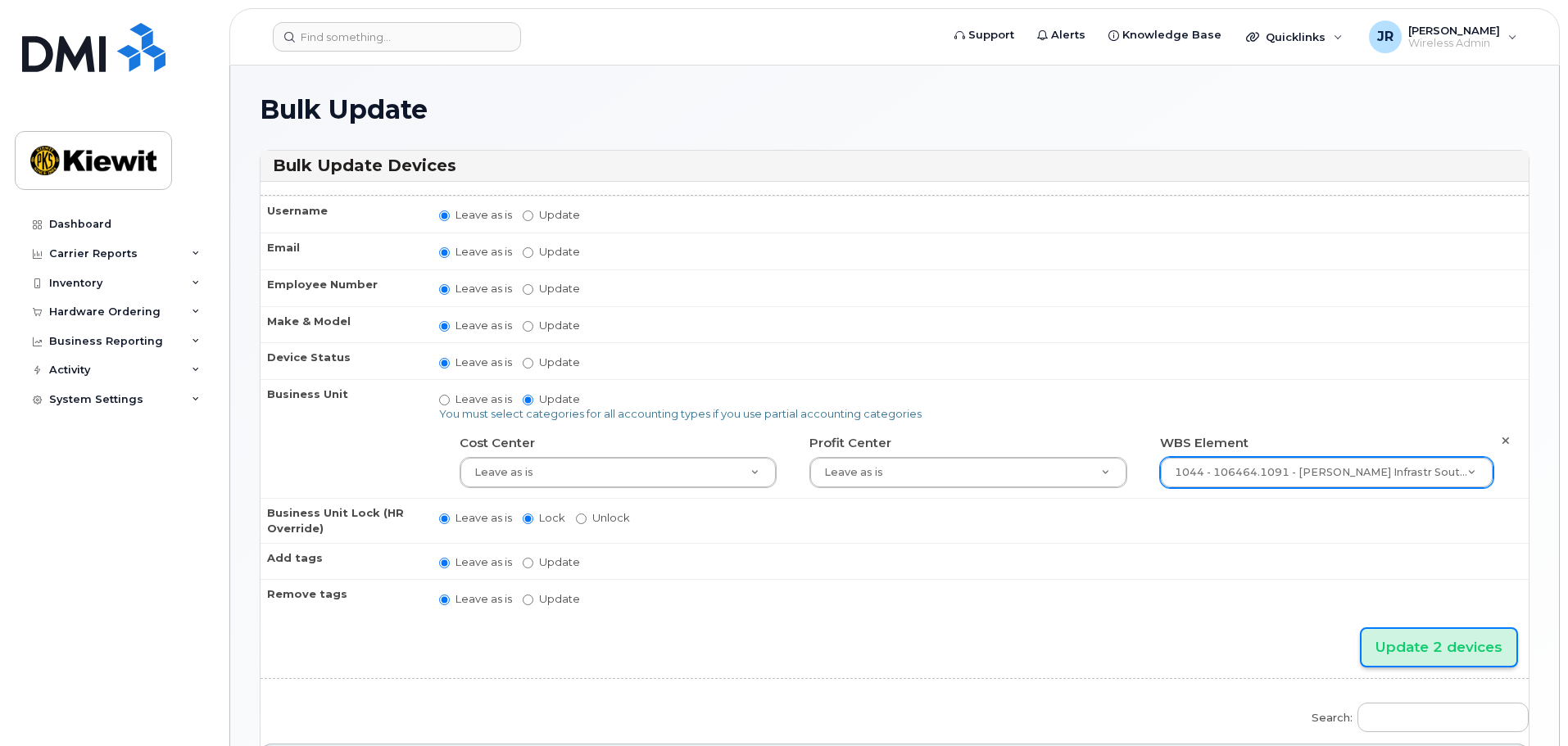
click at [1423, 645] on input "Update 2 devices" at bounding box center [1439, 647] width 155 height 37
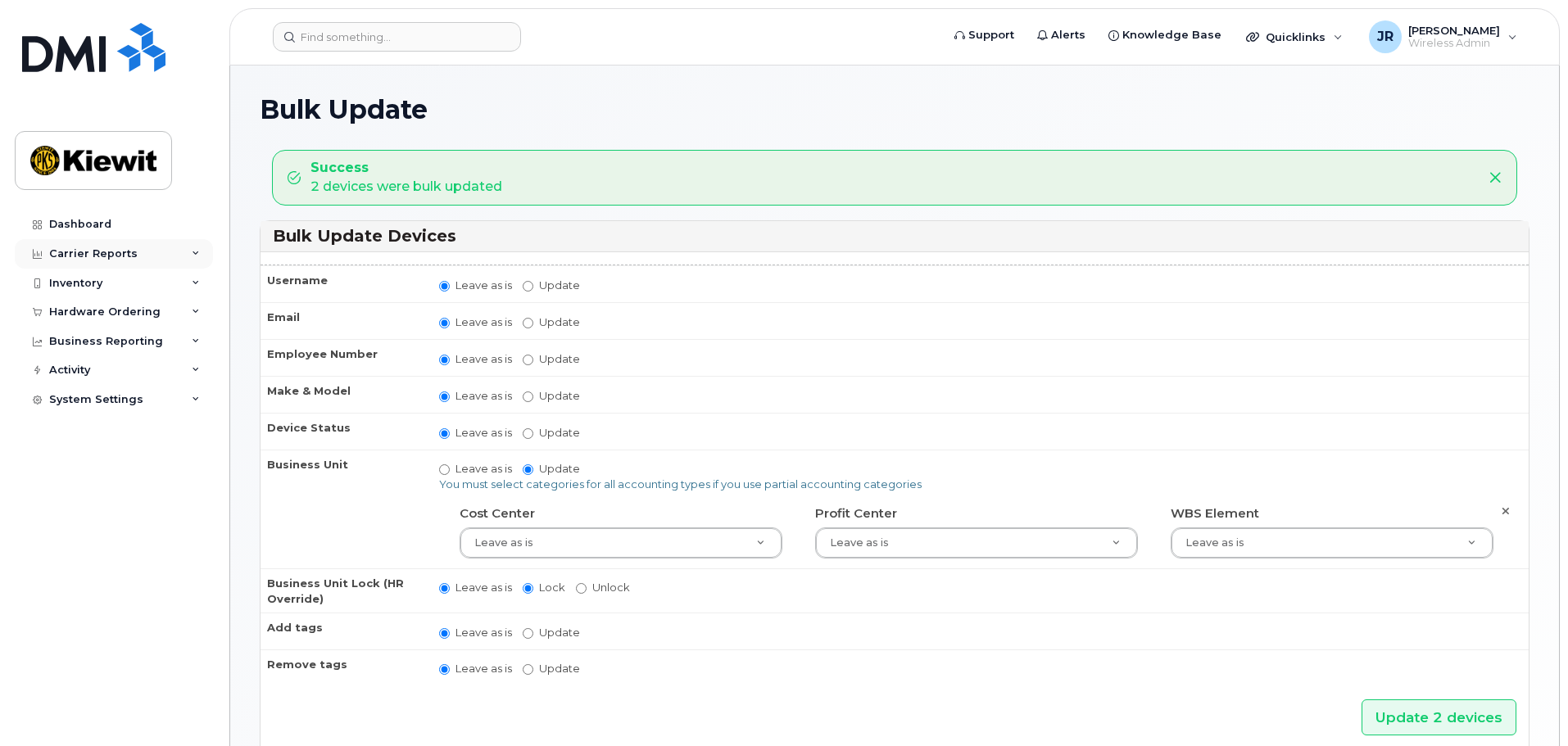
click at [130, 256] on div "Carrier Reports" at bounding box center [93, 254] width 89 height 13
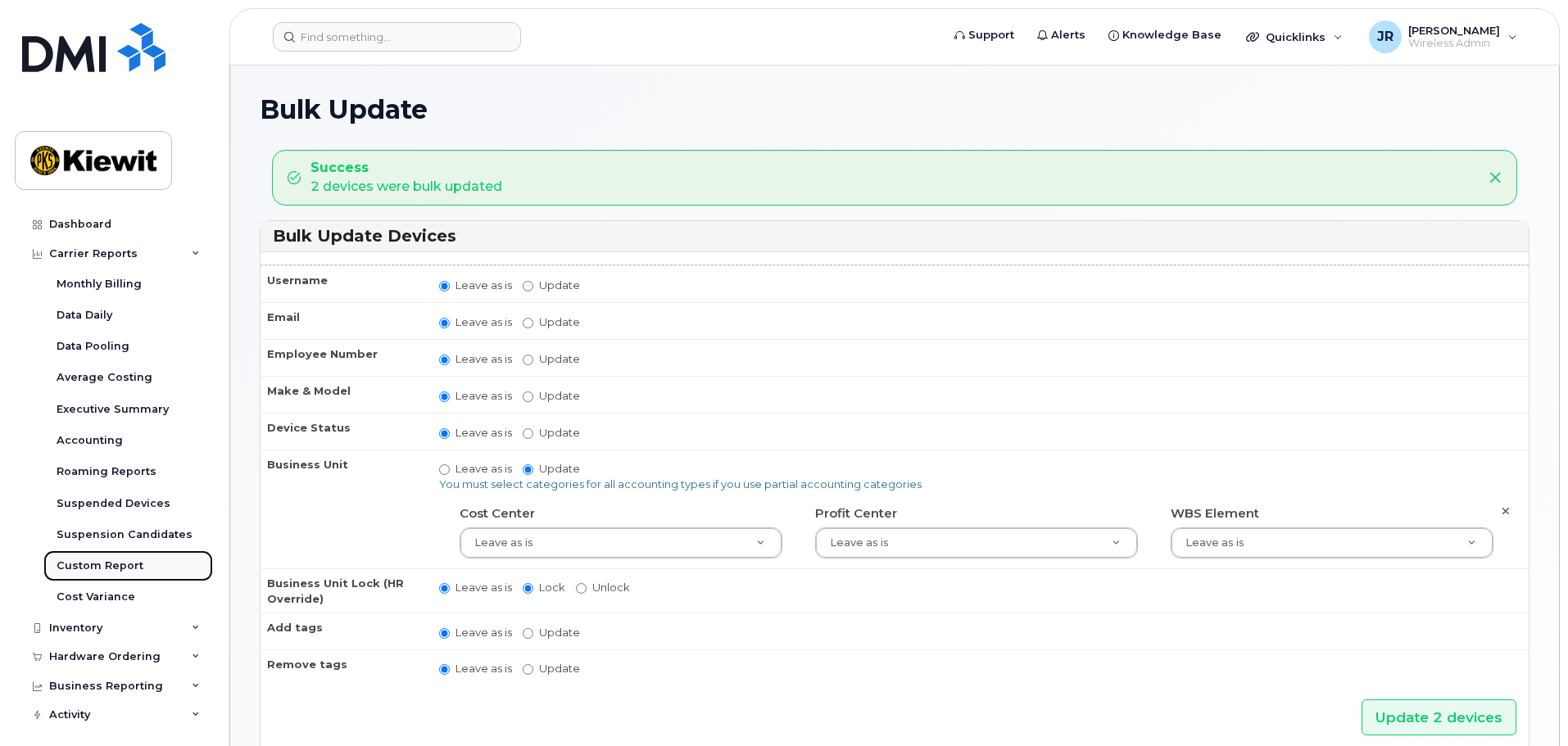
click at [62, 568] on div "Custom Report" at bounding box center [100, 566] width 87 height 15
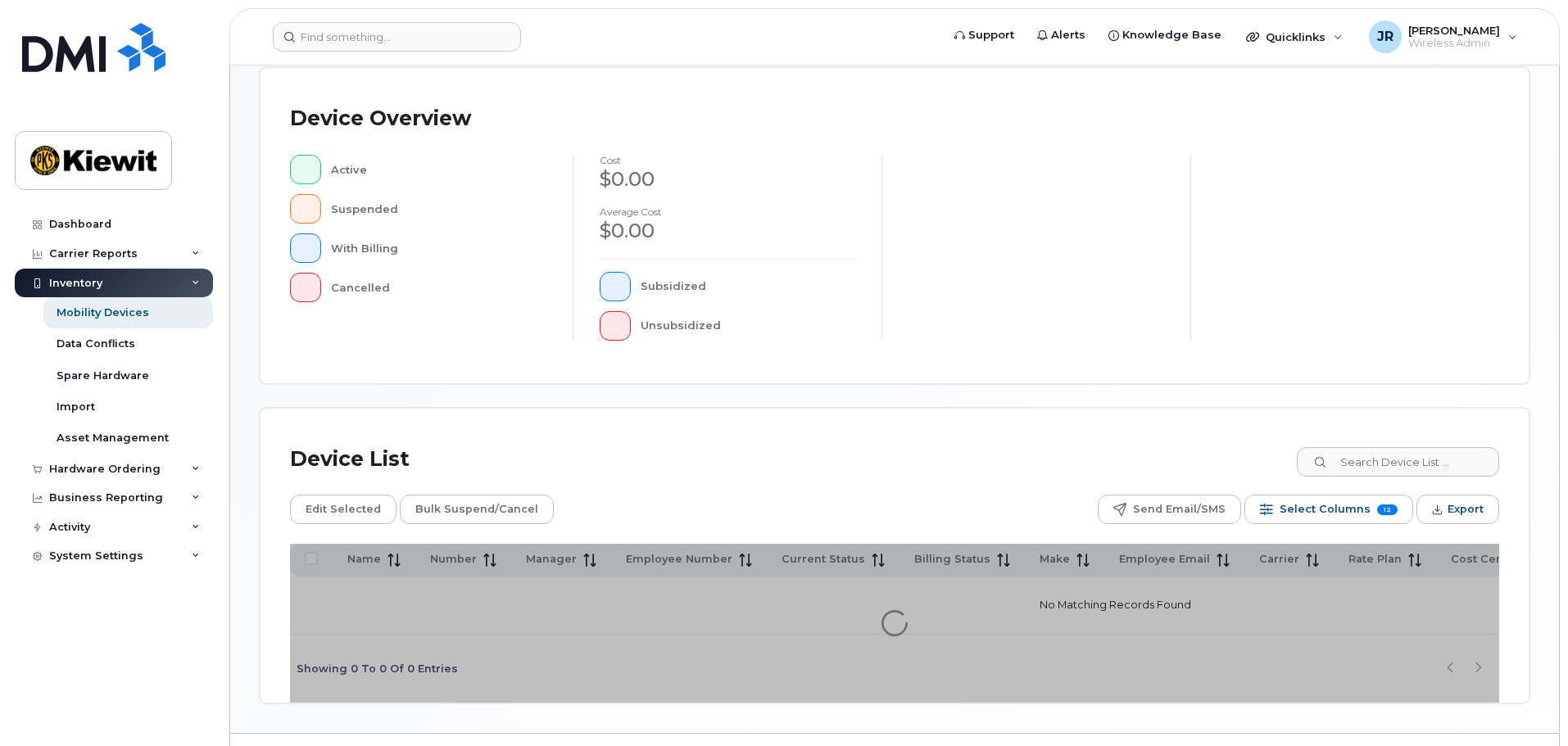
scroll to position [385, 0]
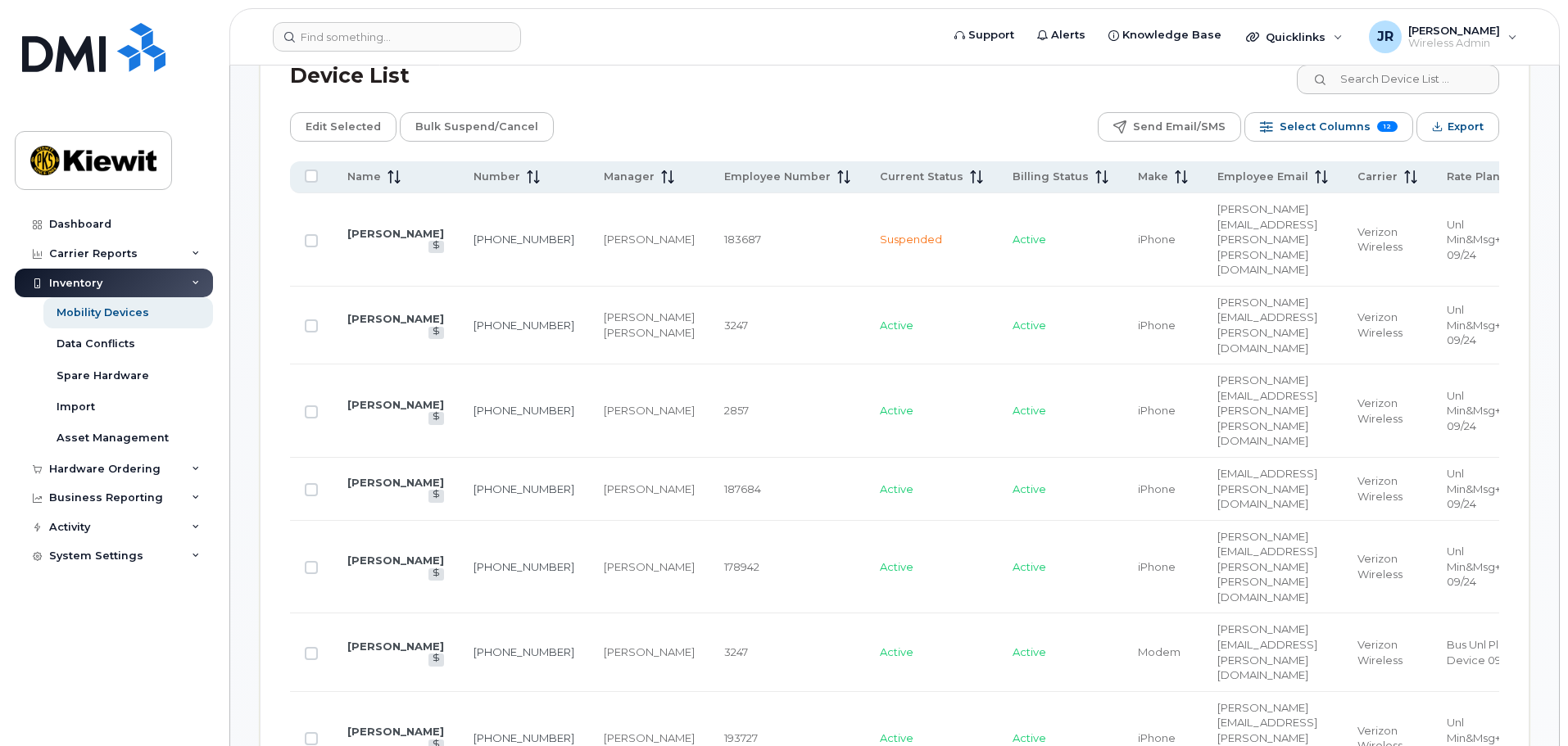
scroll to position [742, 0]
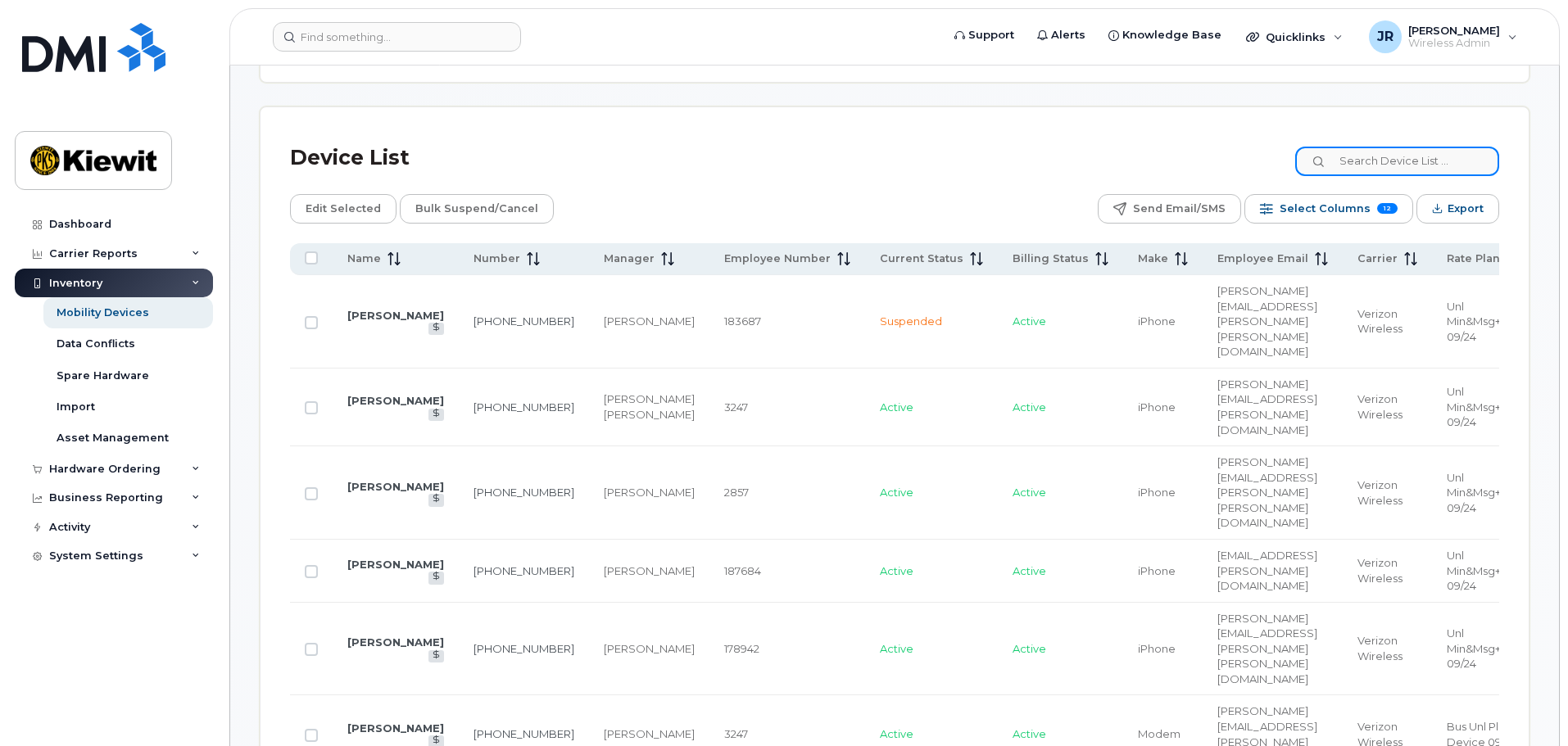
click at [1384, 147] on input at bounding box center [1397, 162] width 204 height 29
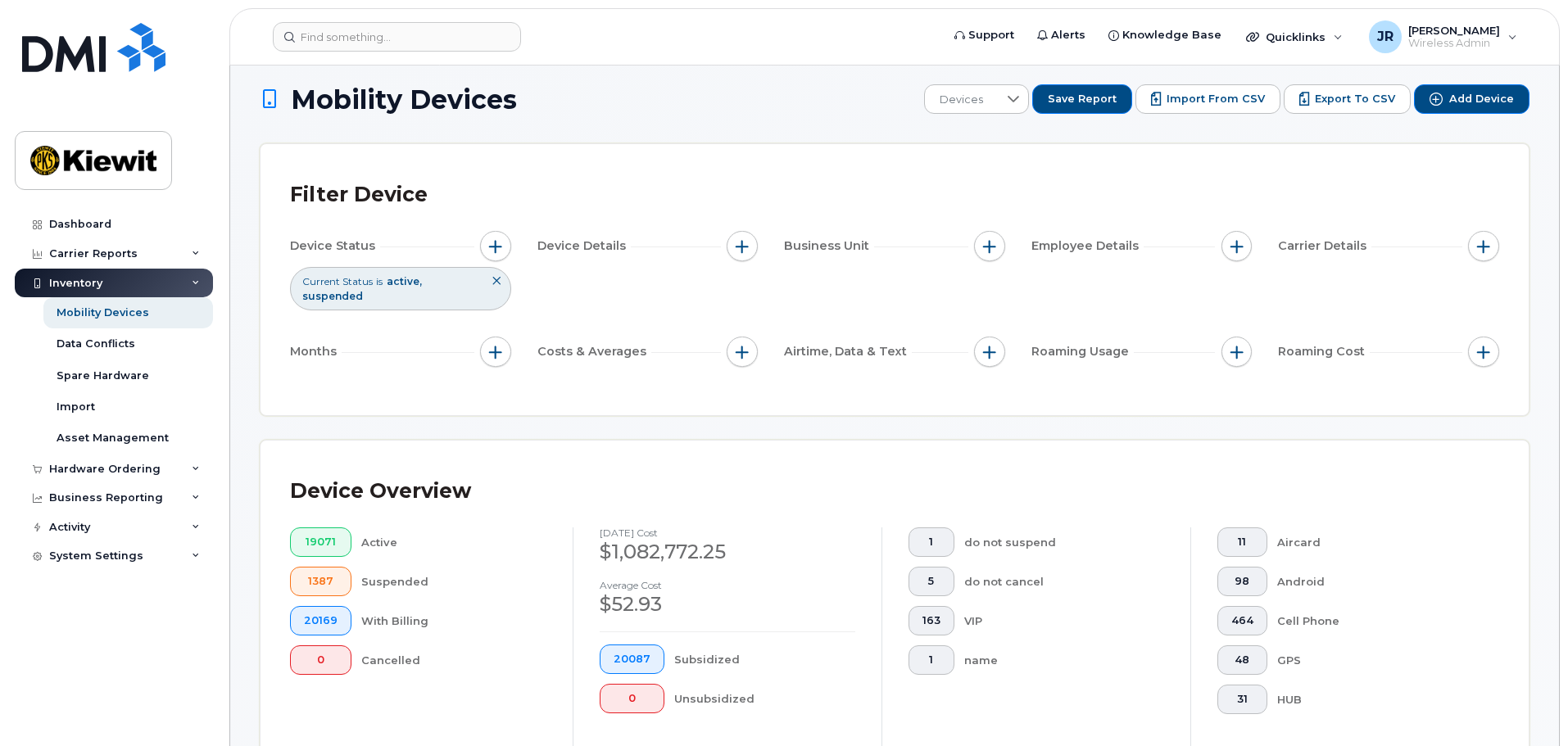
scroll to position [4, 0]
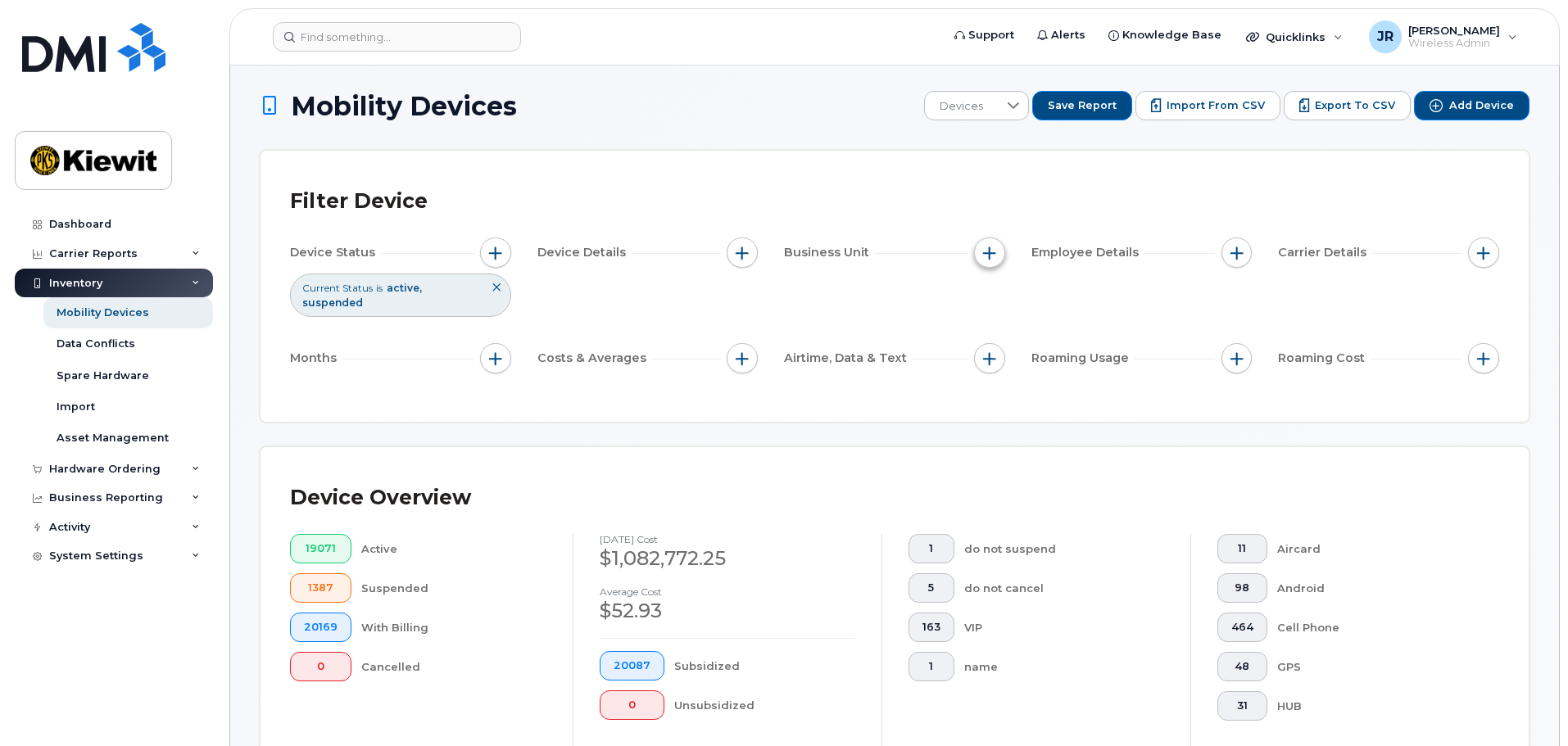
click at [992, 255] on span "button" at bounding box center [989, 253] width 13 height 13
click at [1042, 379] on label "WBS Element" at bounding box center [1048, 380] width 80 height 15
click at [1001, 379] on input "WBS Element" at bounding box center [993, 380] width 13 height 13
checkbox input "true"
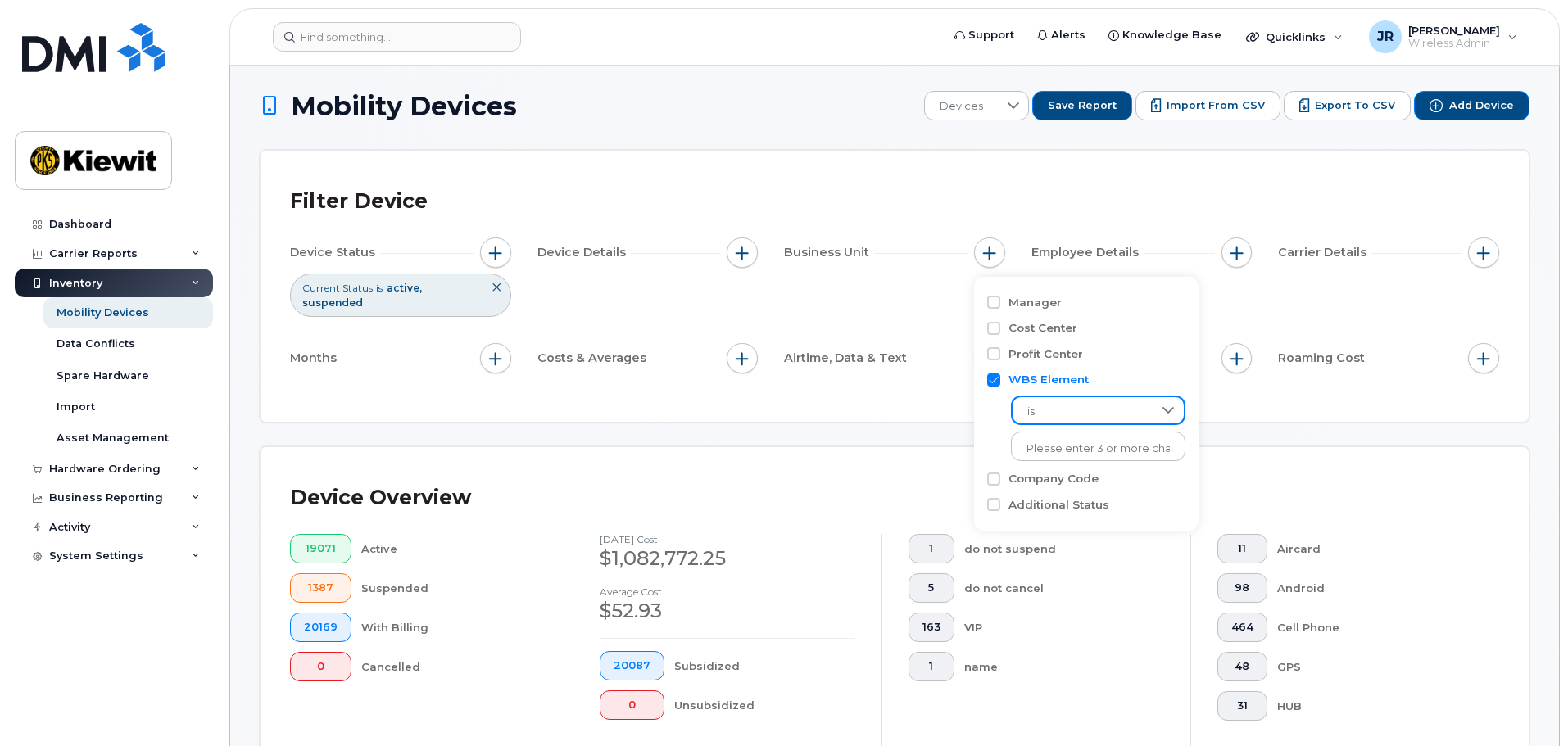
click at [1075, 416] on span "is" at bounding box center [1082, 412] width 140 height 29
click at [1069, 511] on span "contains" at bounding box center [1047, 514] width 46 height 15
click at [1079, 447] on input "text" at bounding box center [1099, 446] width 176 height 29
type input "104956"
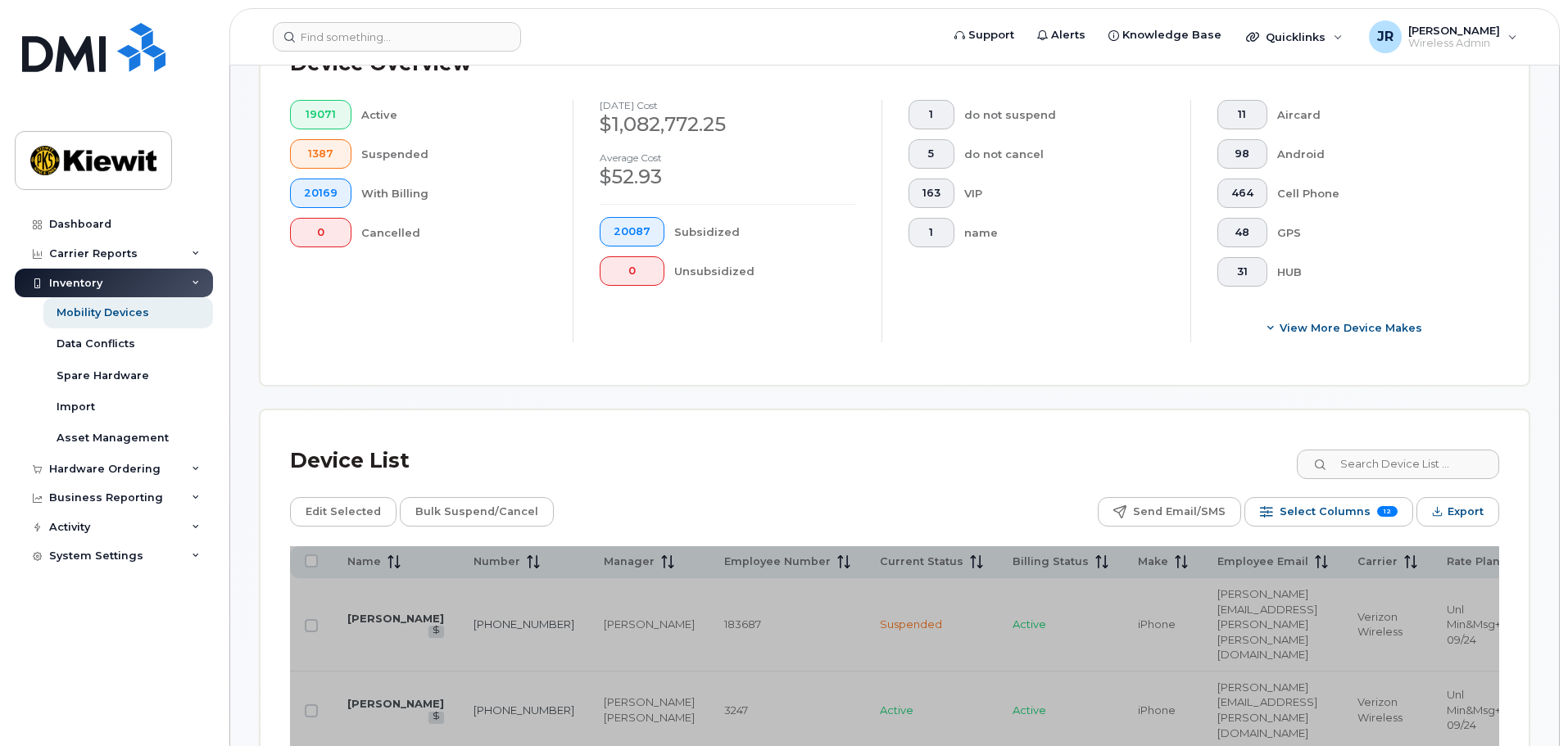
scroll to position [410, 0]
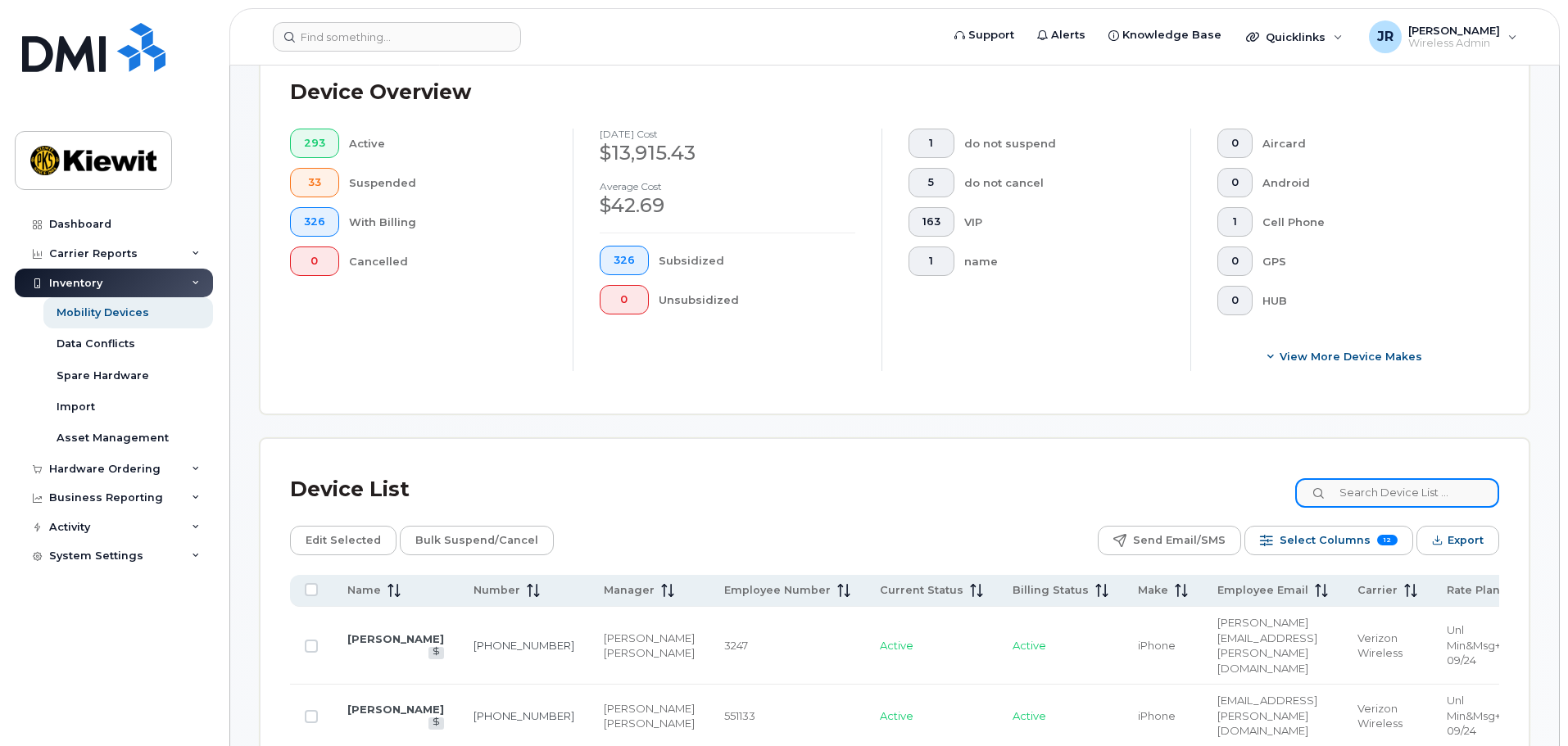
click at [1394, 479] on input at bounding box center [1397, 493] width 204 height 29
type input "Slade"
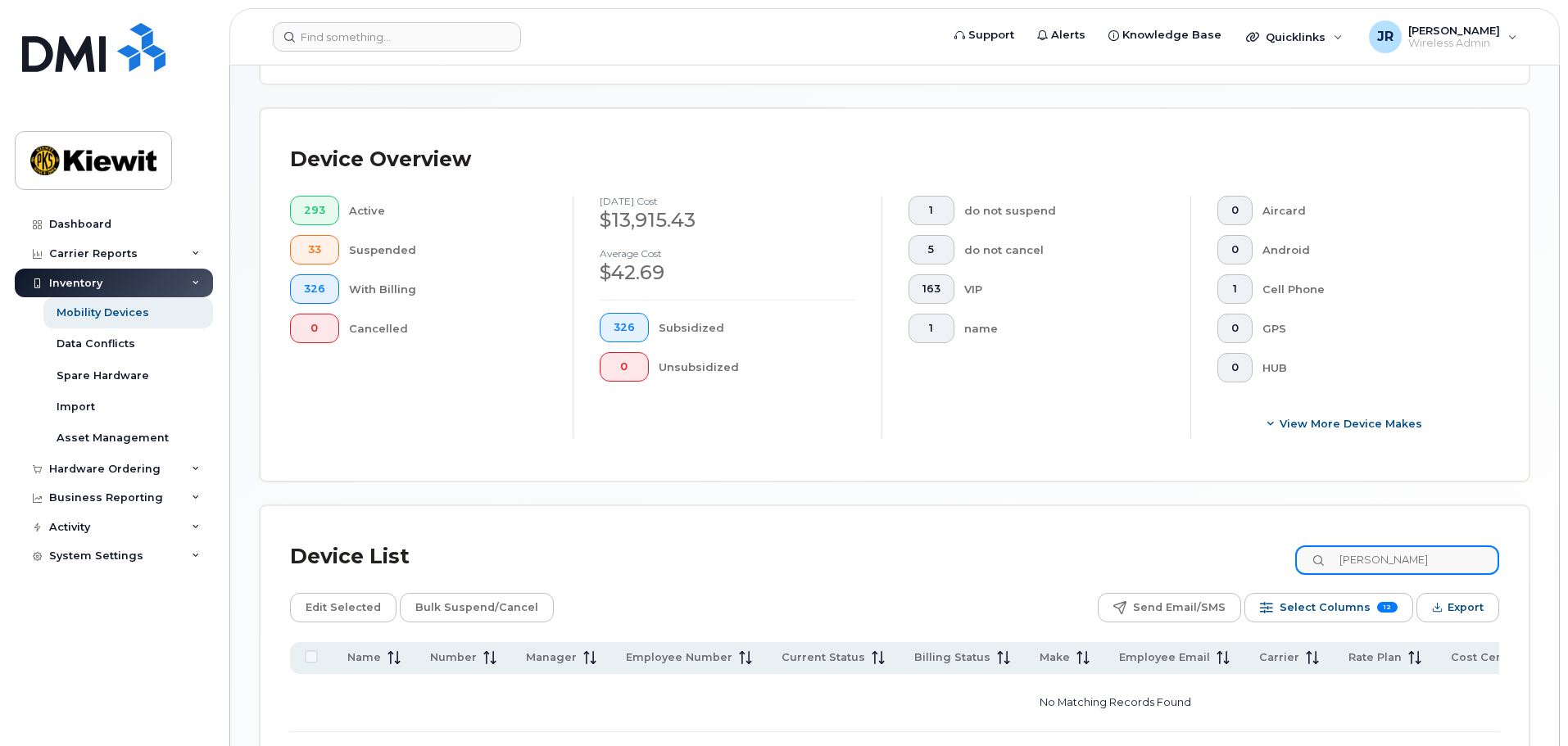
scroll to position [410, 0]
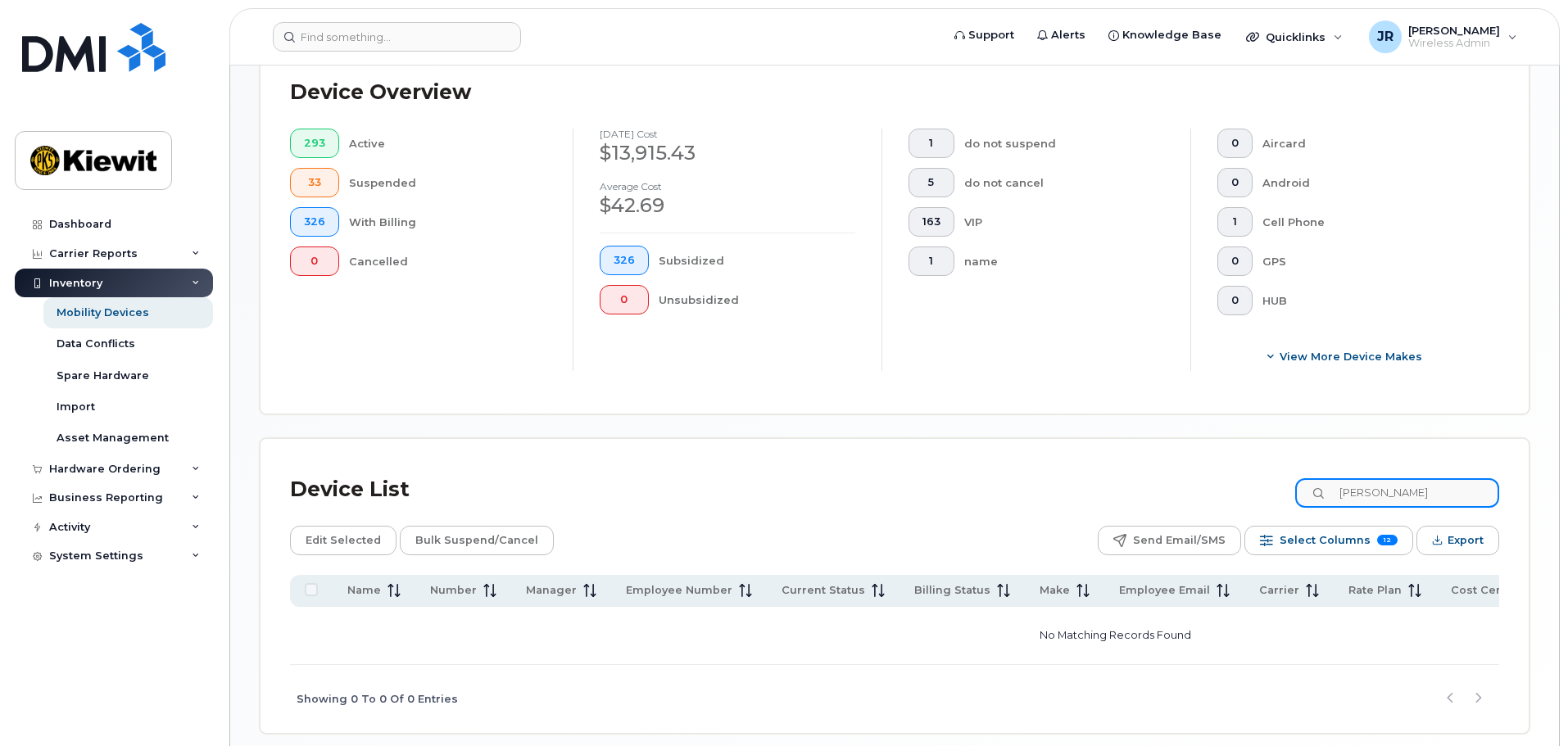
drag, startPoint x: 1394, startPoint y: 480, endPoint x: 1288, endPoint y: 468, distance: 106.7
click at [1288, 468] on div "Device List Slade" at bounding box center [894, 490] width 1210 height 43
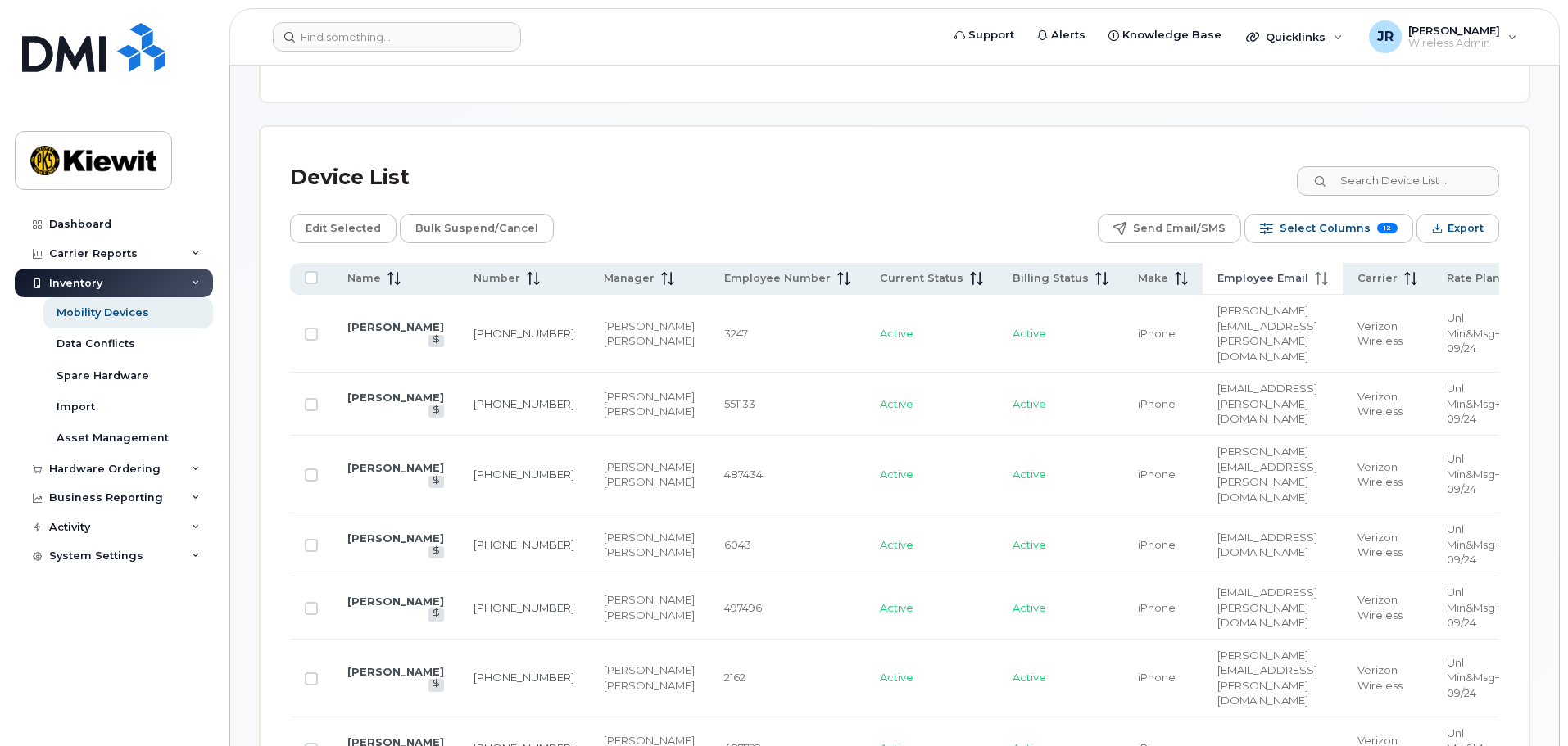
scroll to position [737, 0]
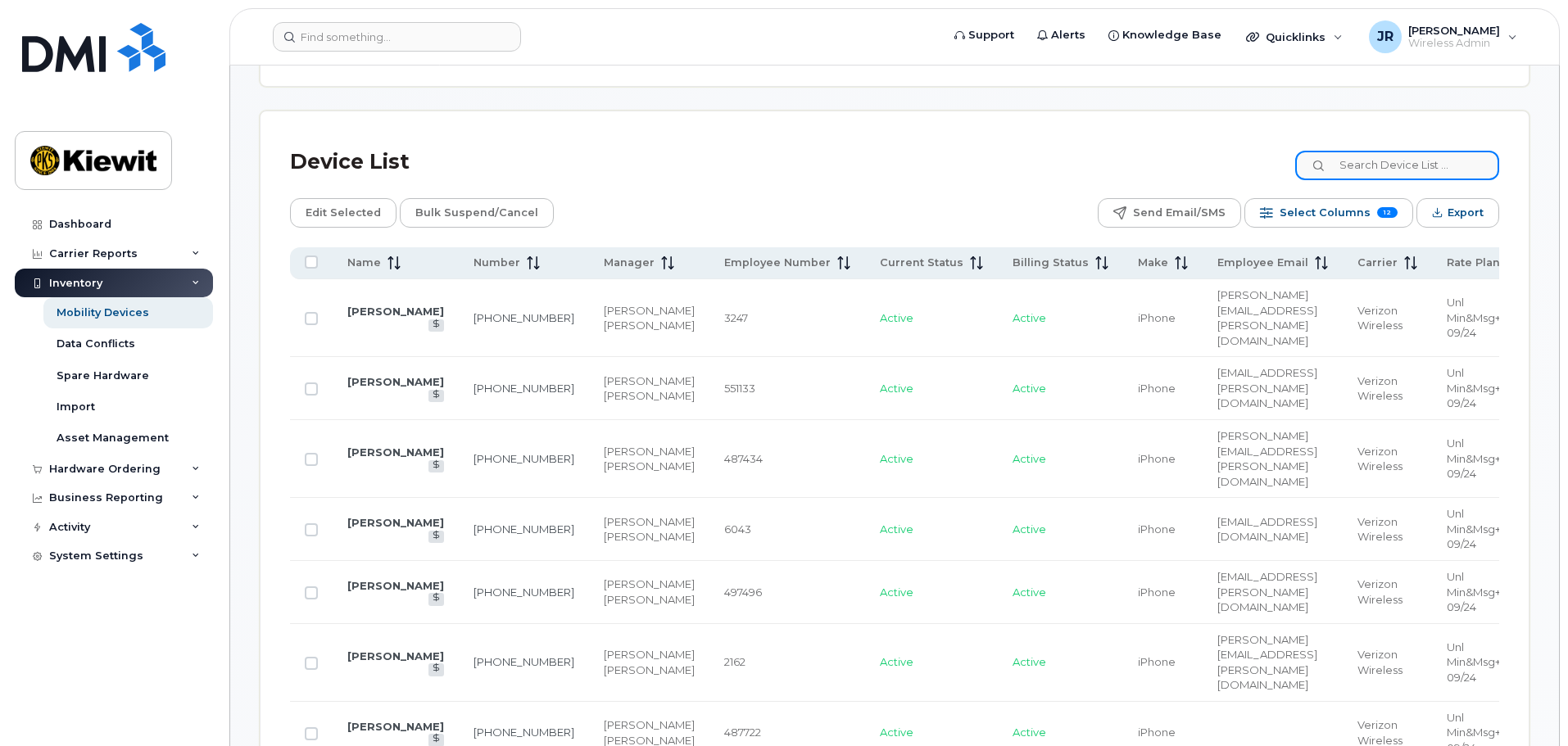
click at [1377, 150] on input at bounding box center [1397, 165] width 204 height 29
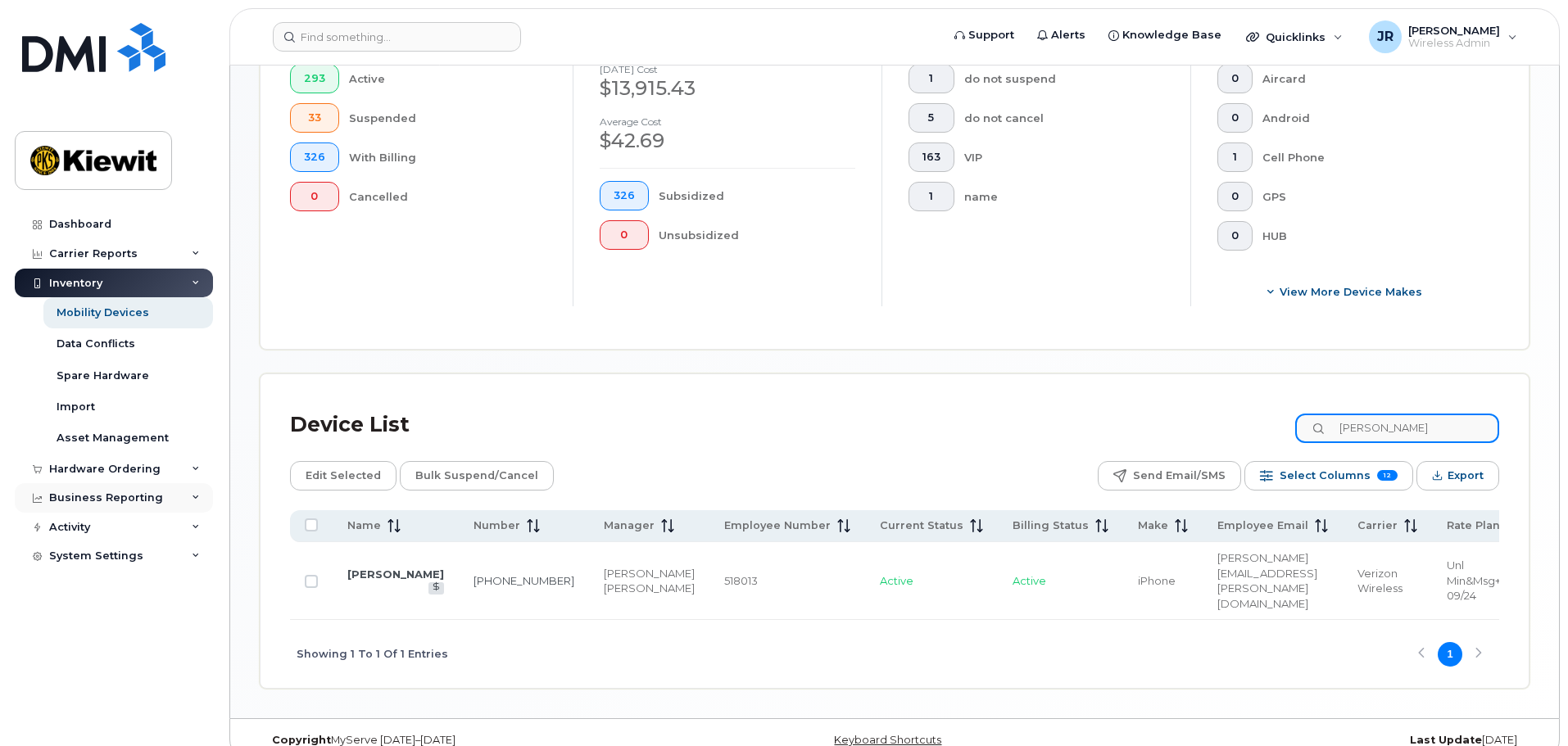
type input "Ryan Gotto"
click at [311, 575] on input "Row Unselected" at bounding box center [311, 581] width 13 height 13
checkbox input "true"
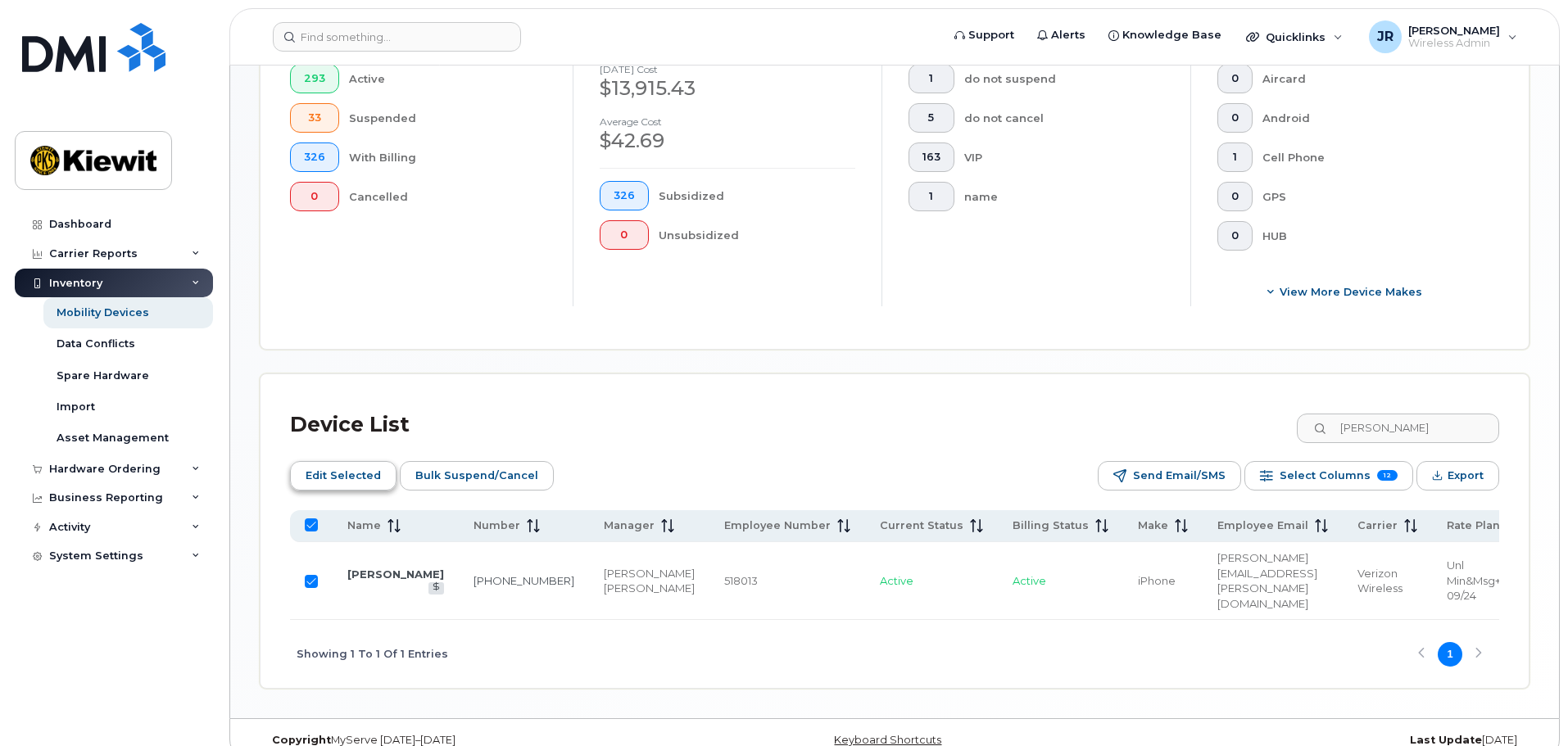
click at [335, 473] on span "Edit Selected" at bounding box center [343, 475] width 76 height 25
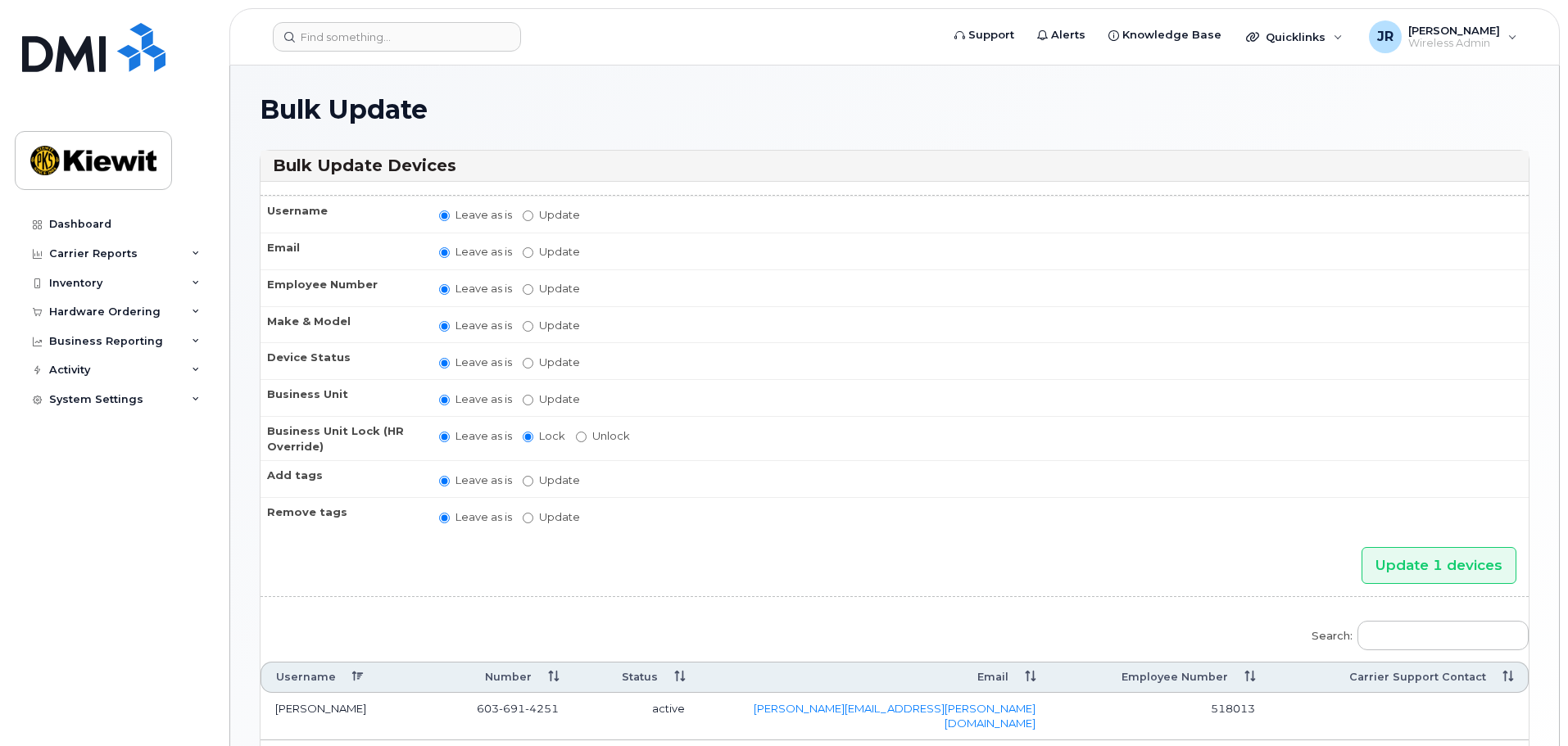
click at [538, 396] on label "Update" at bounding box center [551, 400] width 58 height 15
click at [533, 396] on input "Update" at bounding box center [528, 400] width 10 height 10
radio input "true"
radio input "false"
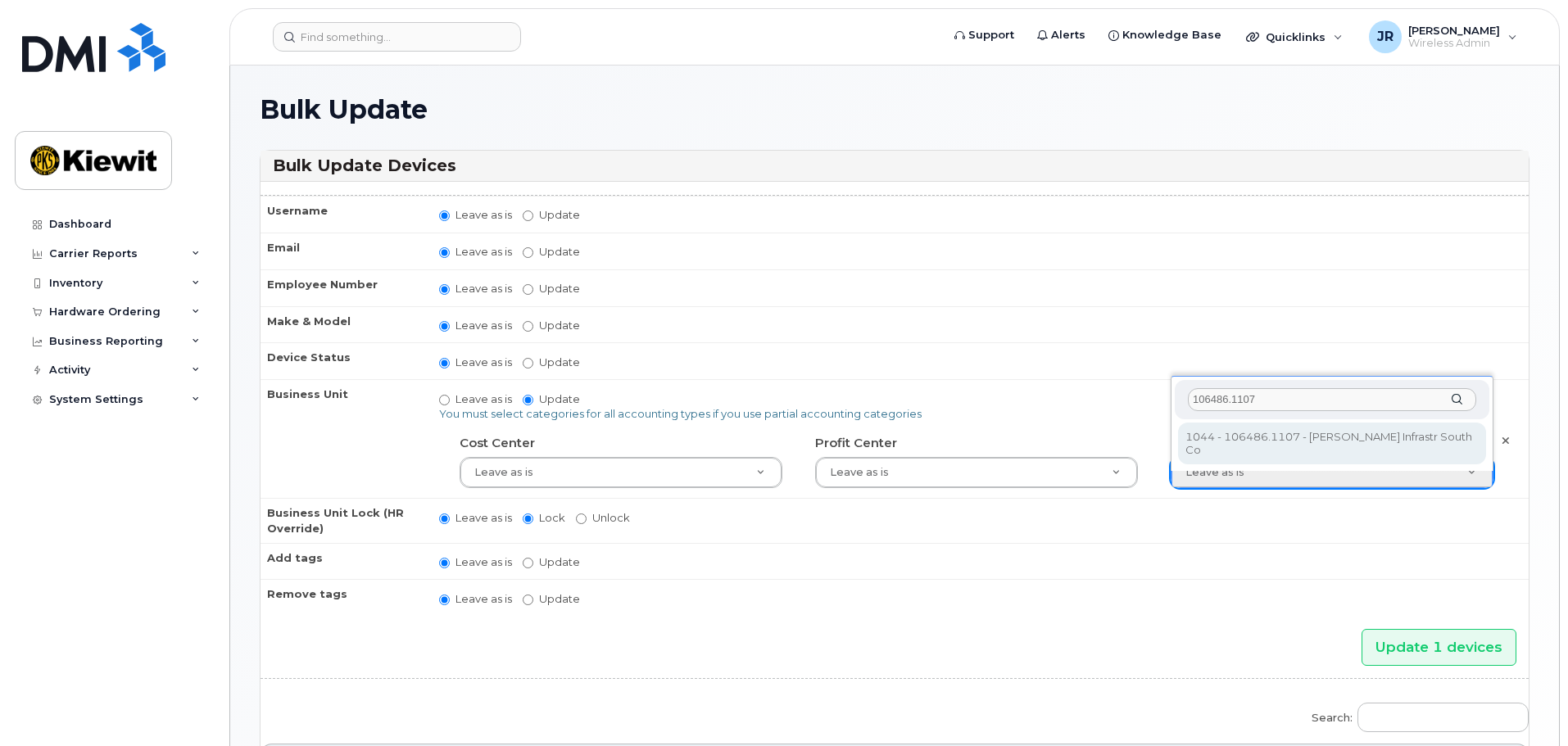
type input "106486.1107"
type input "35742708"
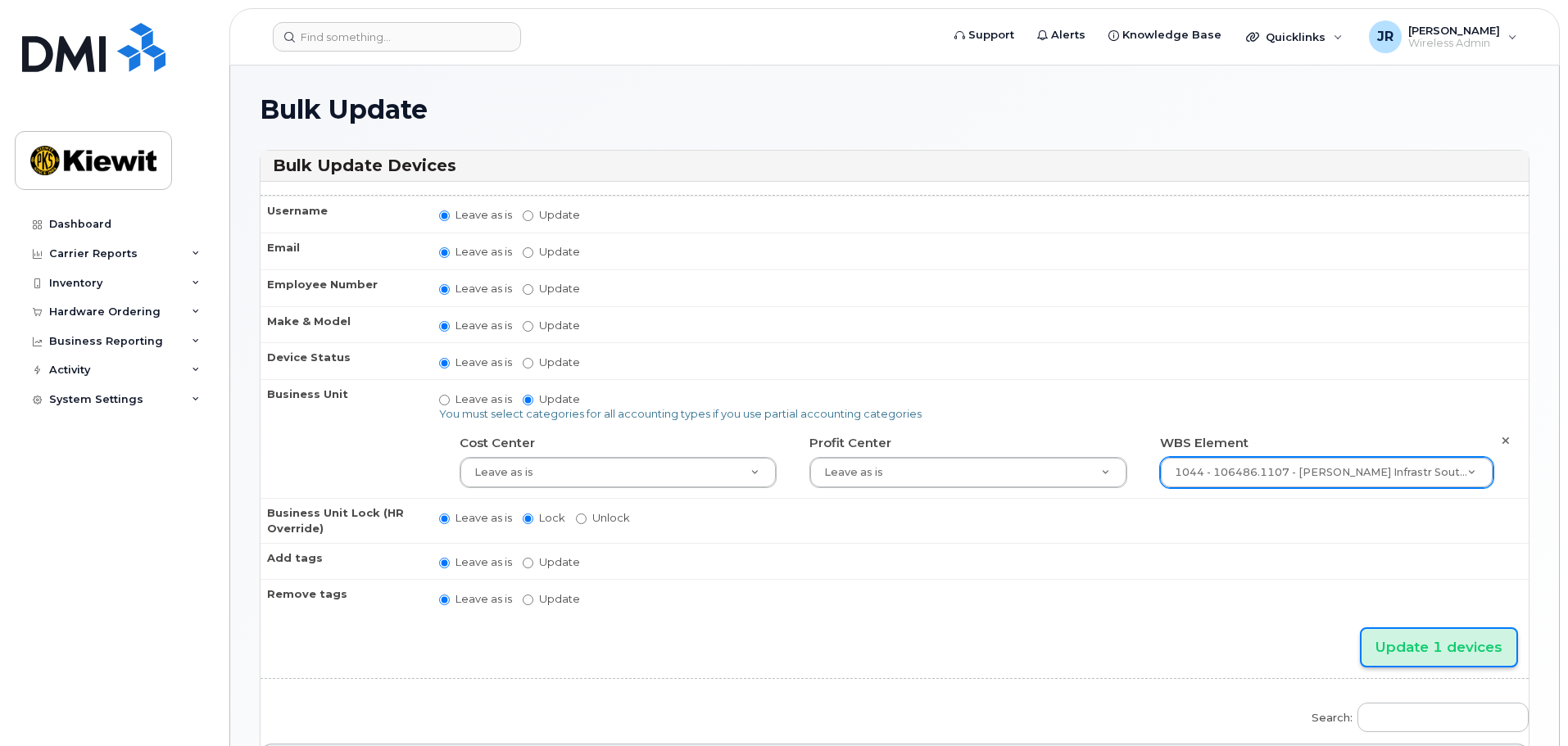
click at [1451, 655] on input "Update 1 devices" at bounding box center [1439, 647] width 155 height 37
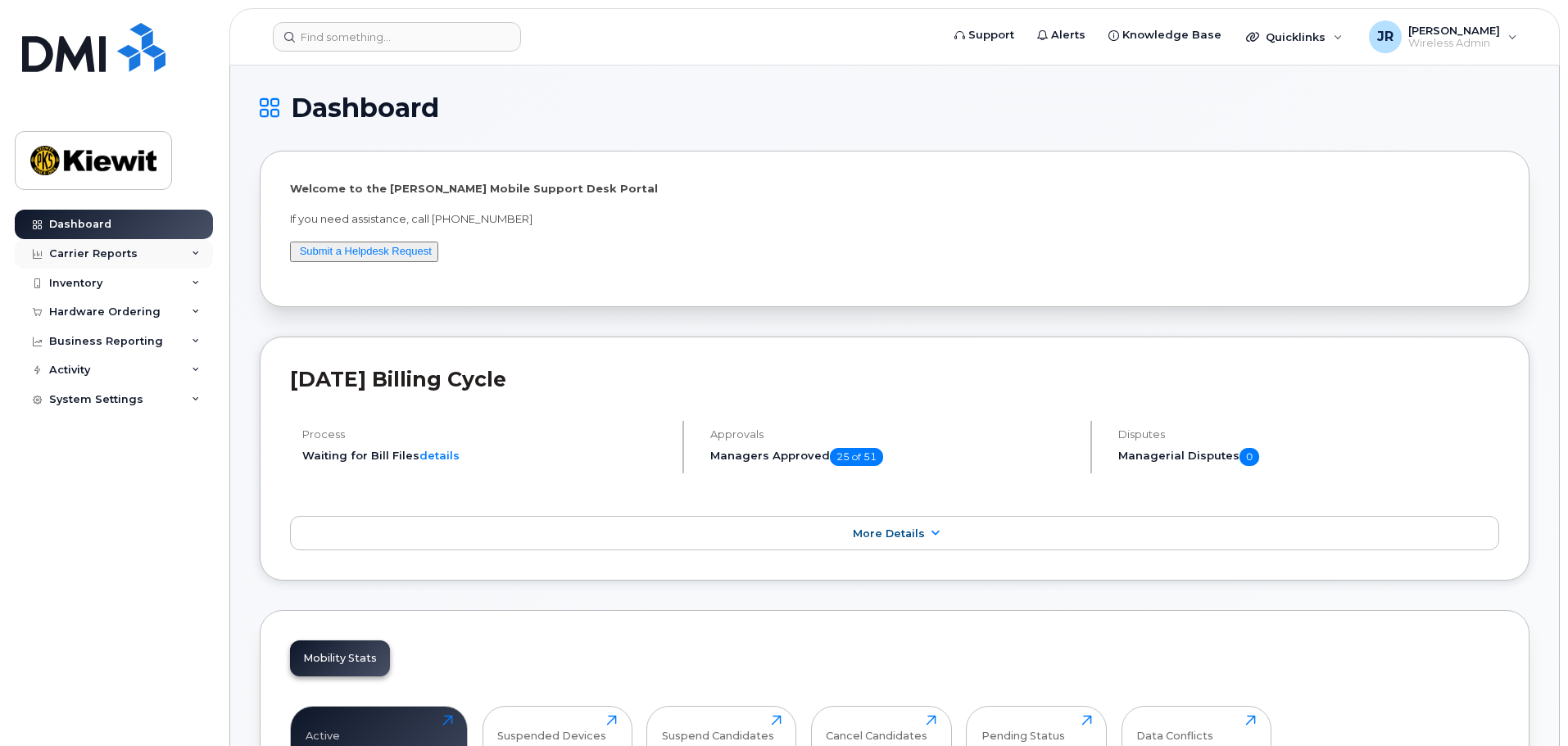
click at [186, 261] on div "Carrier Reports" at bounding box center [113, 254] width 199 height 29
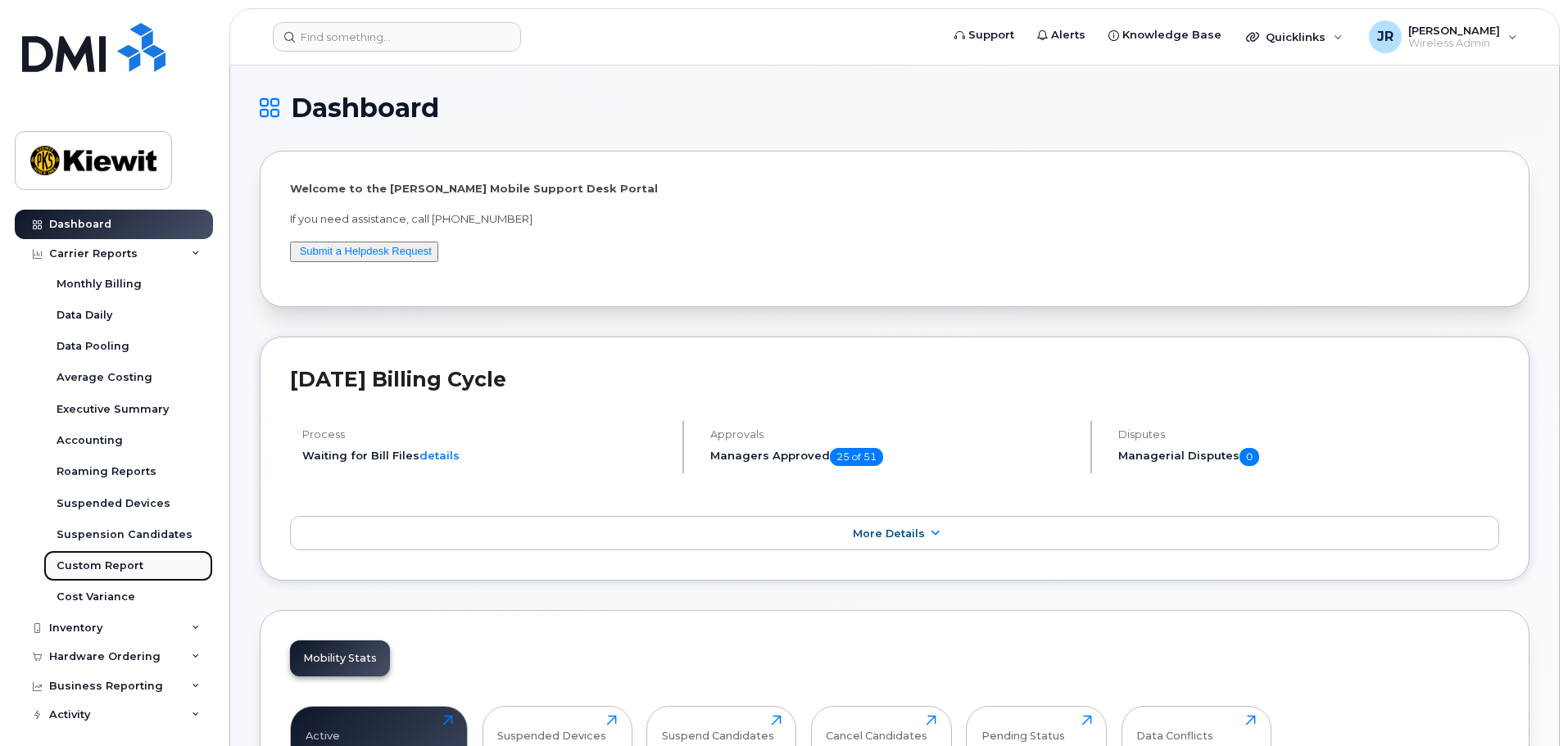
click at [125, 563] on div "Custom Report" at bounding box center [100, 566] width 87 height 15
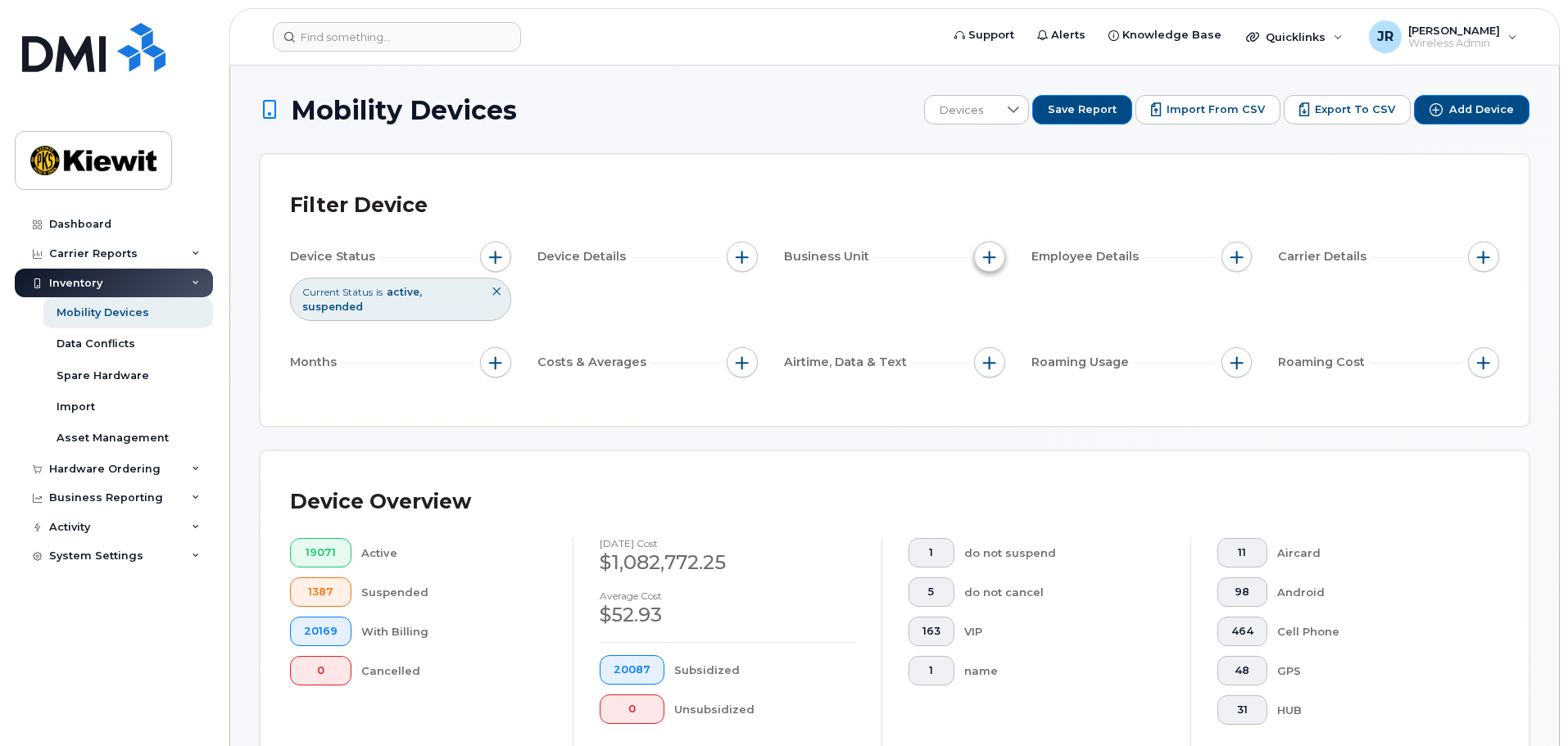
click at [999, 263] on button "button" at bounding box center [989, 257] width 31 height 31
click at [1030, 356] on label "Profit Center" at bounding box center [1045, 358] width 75 height 15
click at [1001, 356] on input "Profit Center" at bounding box center [993, 358] width 13 height 13
click at [1027, 358] on label "Profit Center" at bounding box center [1045, 358] width 75 height 15
click at [1001, 358] on input "Profit Center" at bounding box center [993, 358] width 13 height 13
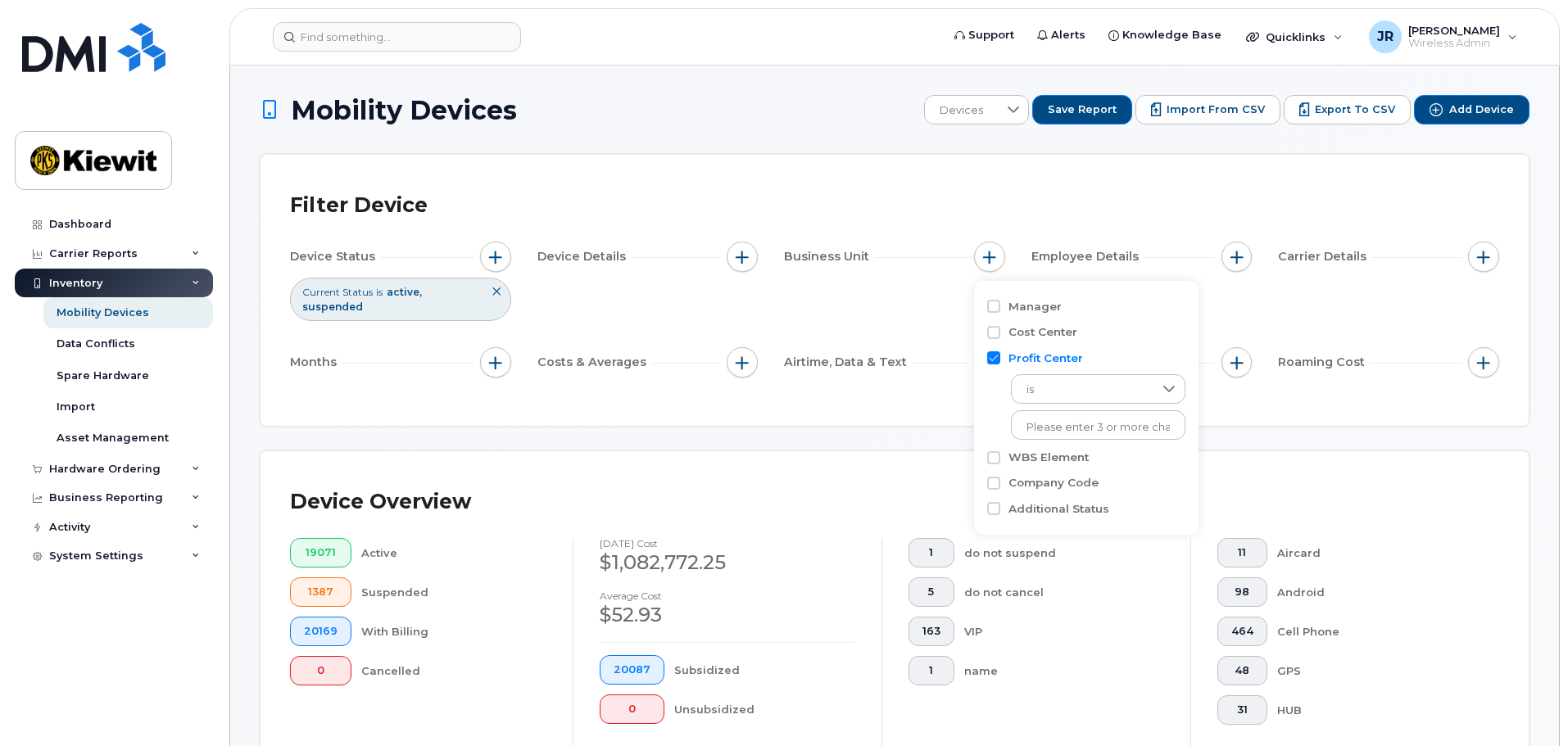
checkbox input "false"
click at [1037, 385] on label "WBS Element" at bounding box center [1048, 383] width 80 height 15
click at [1001, 385] on input "WBS Element" at bounding box center [993, 383] width 13 height 13
checkbox input "true"
click at [1094, 423] on span "is" at bounding box center [1082, 415] width 142 height 29
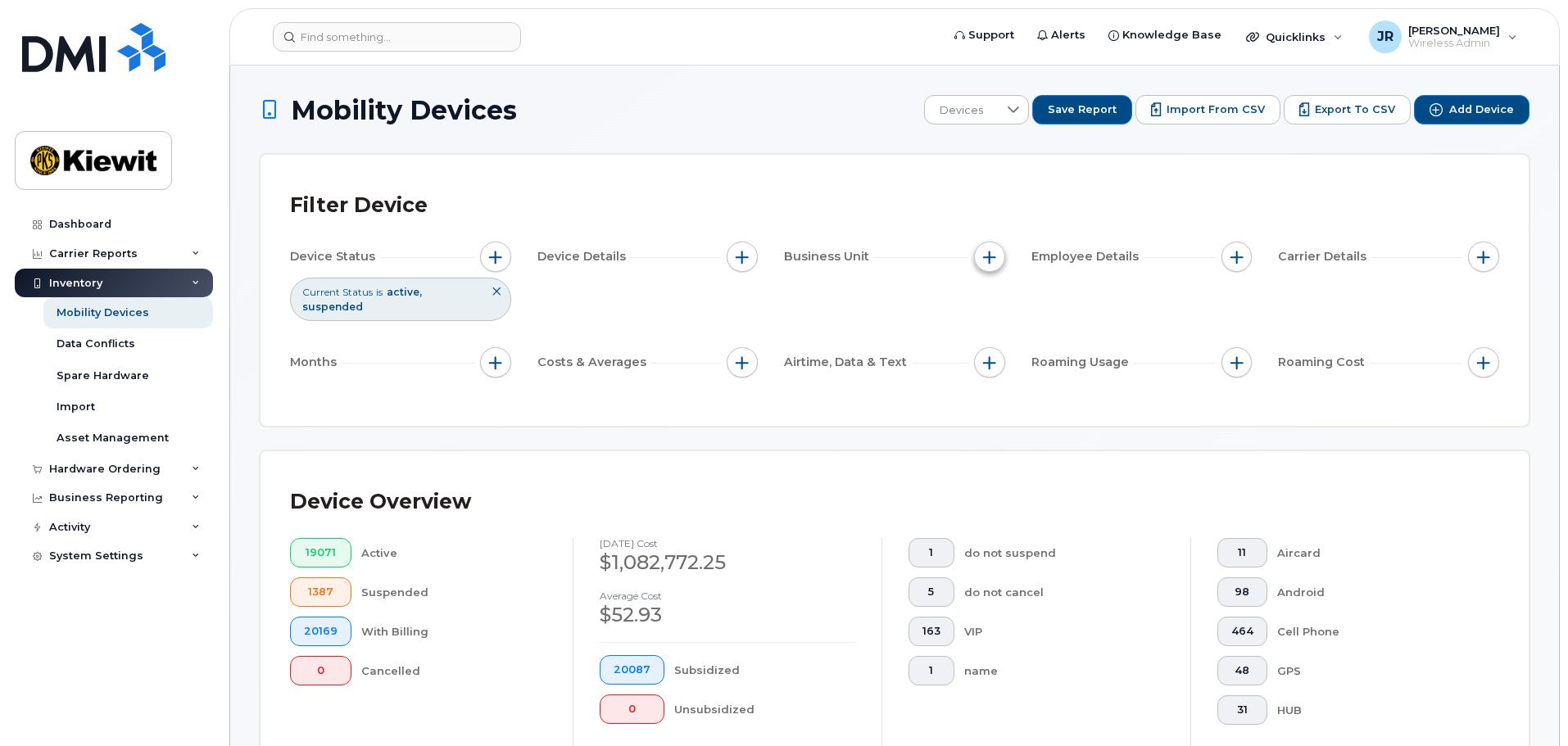
click at [993, 255] on span "button" at bounding box center [989, 257] width 13 height 13
click at [1057, 406] on span "is" at bounding box center [1082, 415] width 142 height 29
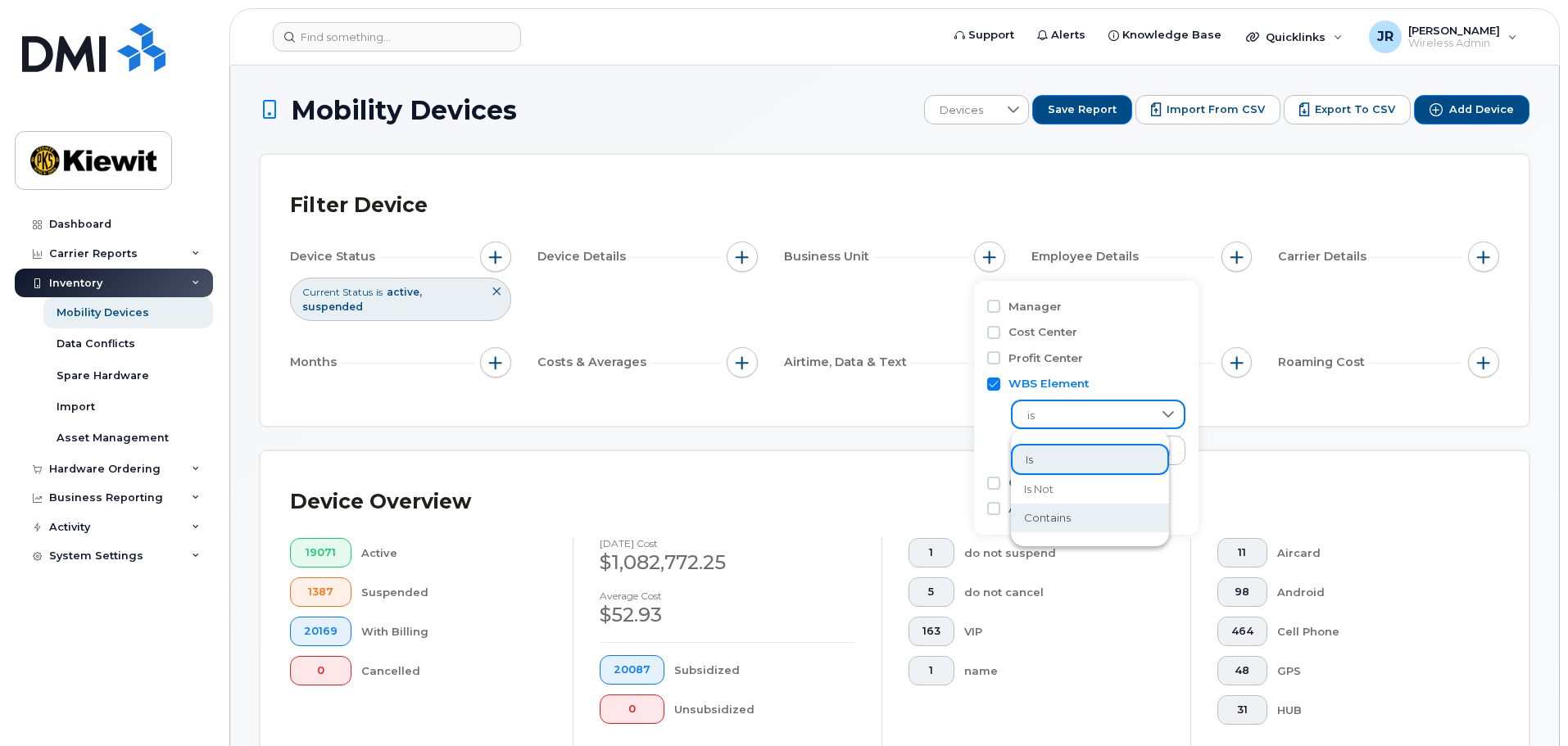
click at [1063, 513] on span "contains" at bounding box center [1047, 518] width 46 height 15
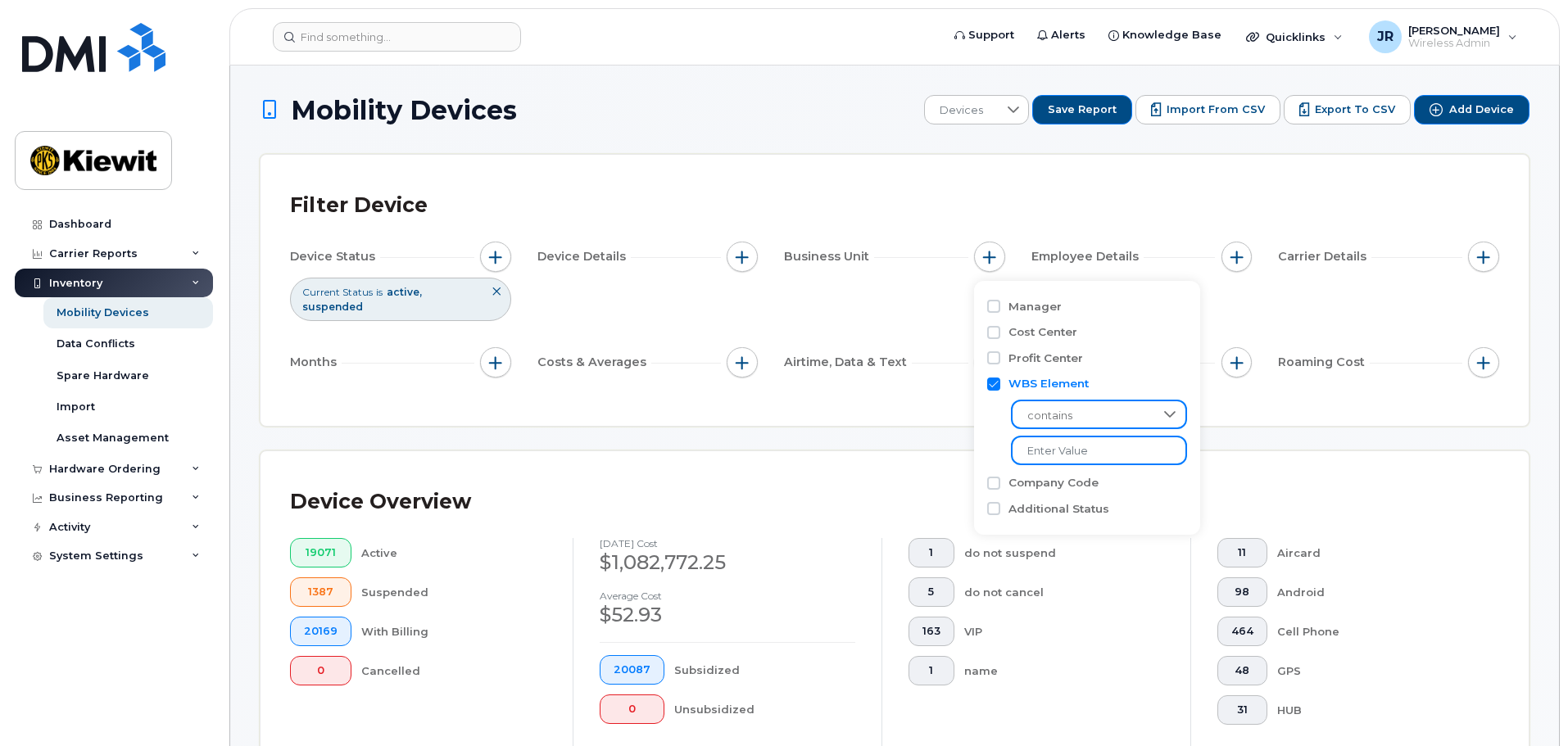
click at [1067, 451] on input "text" at bounding box center [1099, 450] width 176 height 29
type input "104956"
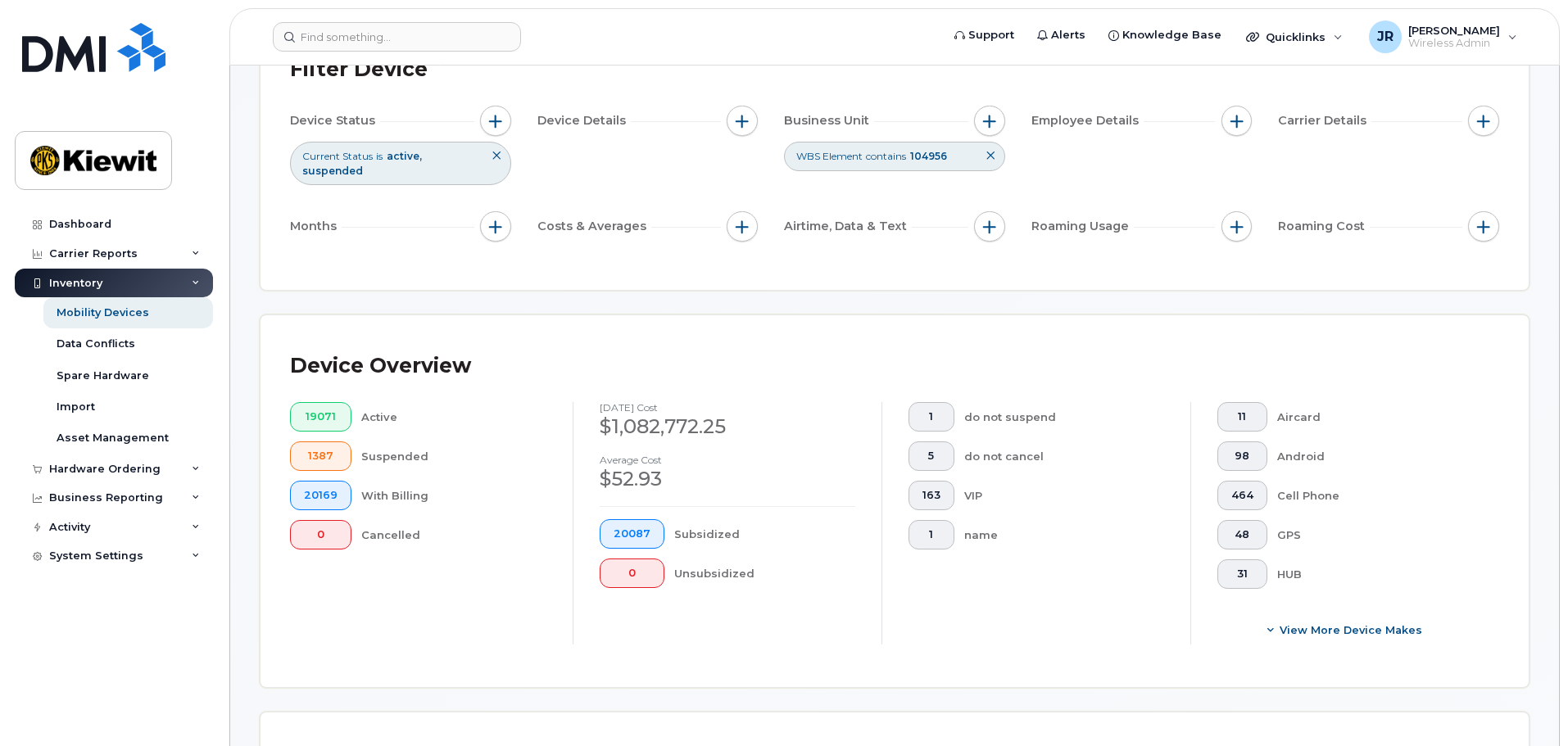
scroll to position [246, 0]
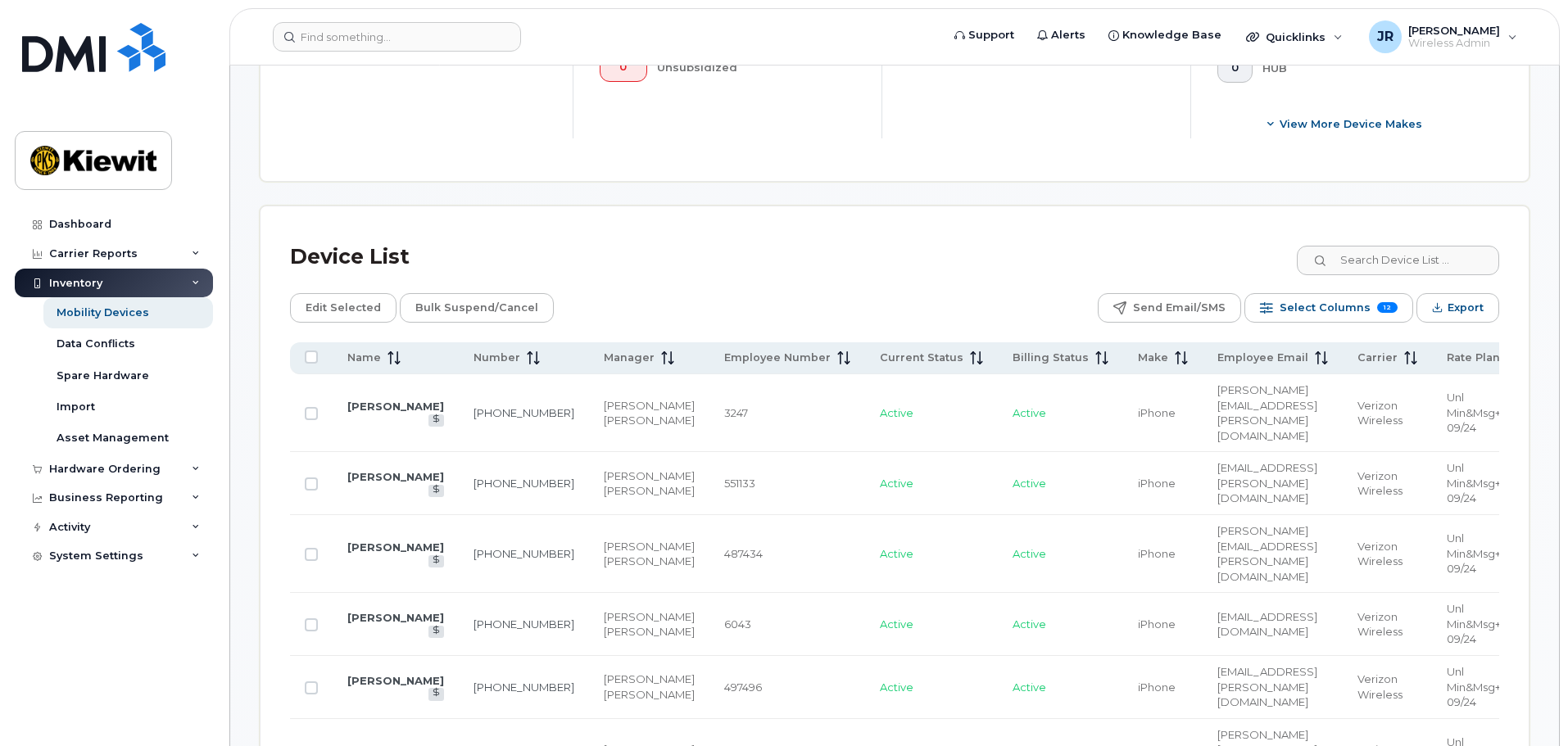
scroll to position [655, 0]
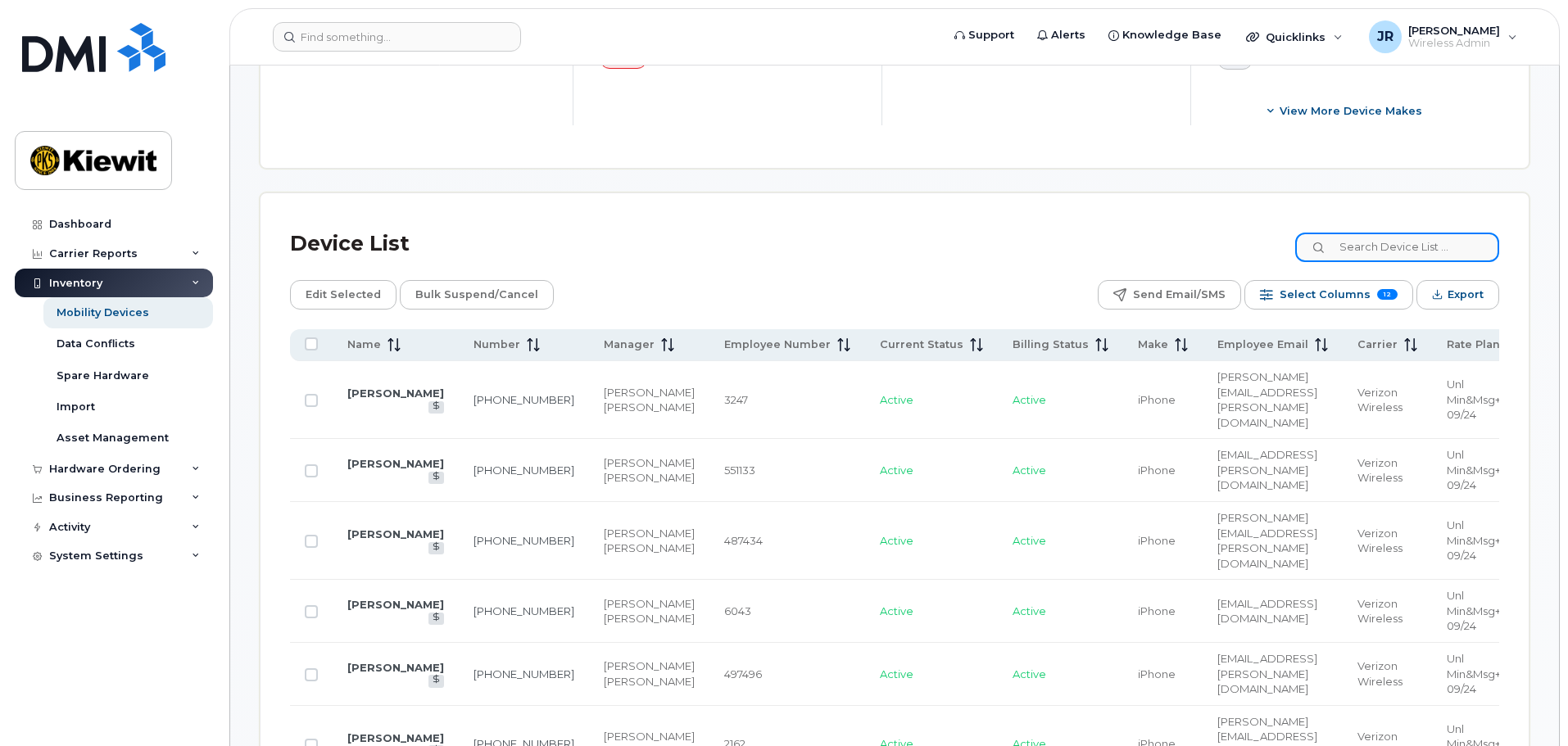
click at [1436, 235] on input at bounding box center [1397, 248] width 204 height 29
type input "M"
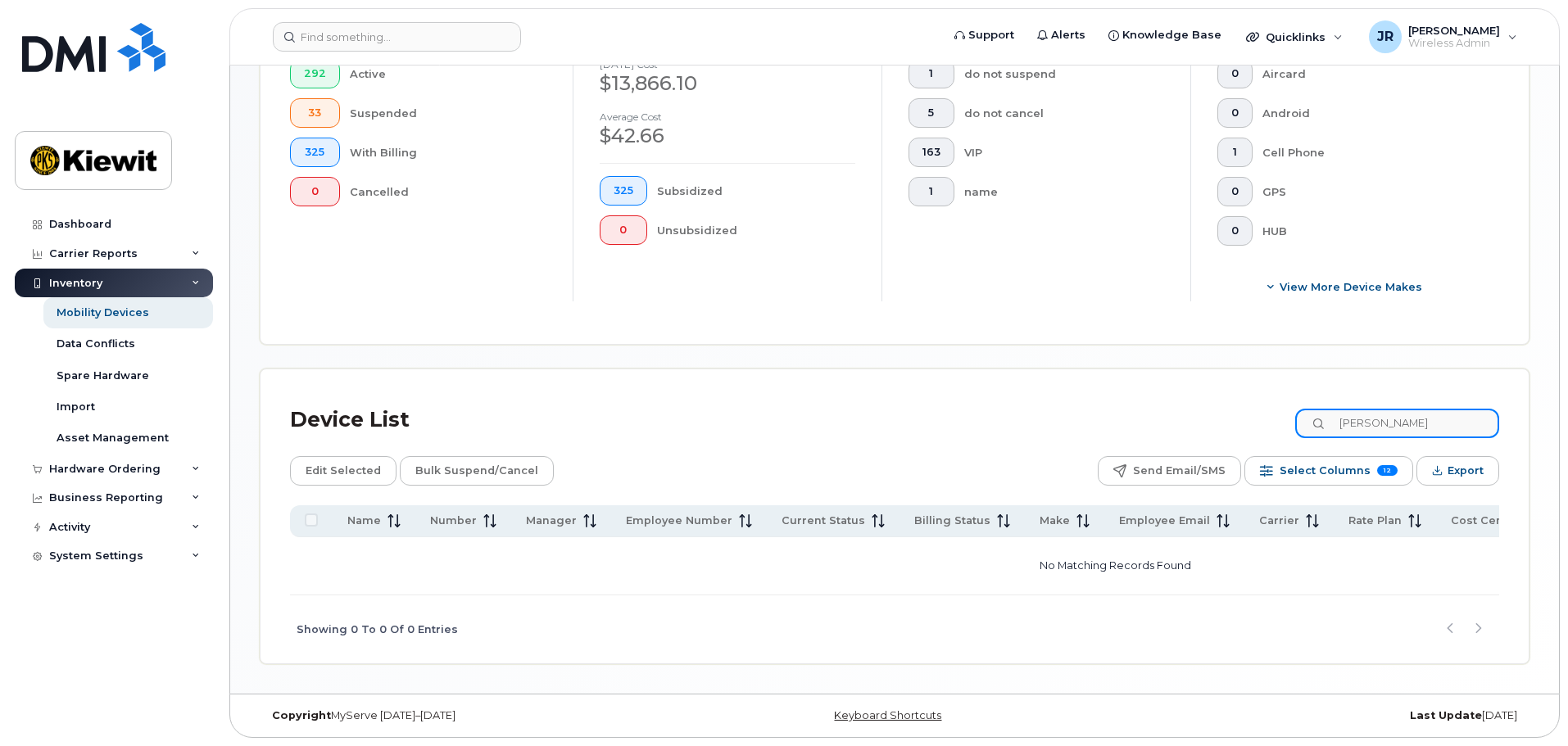
scroll to position [470, 0]
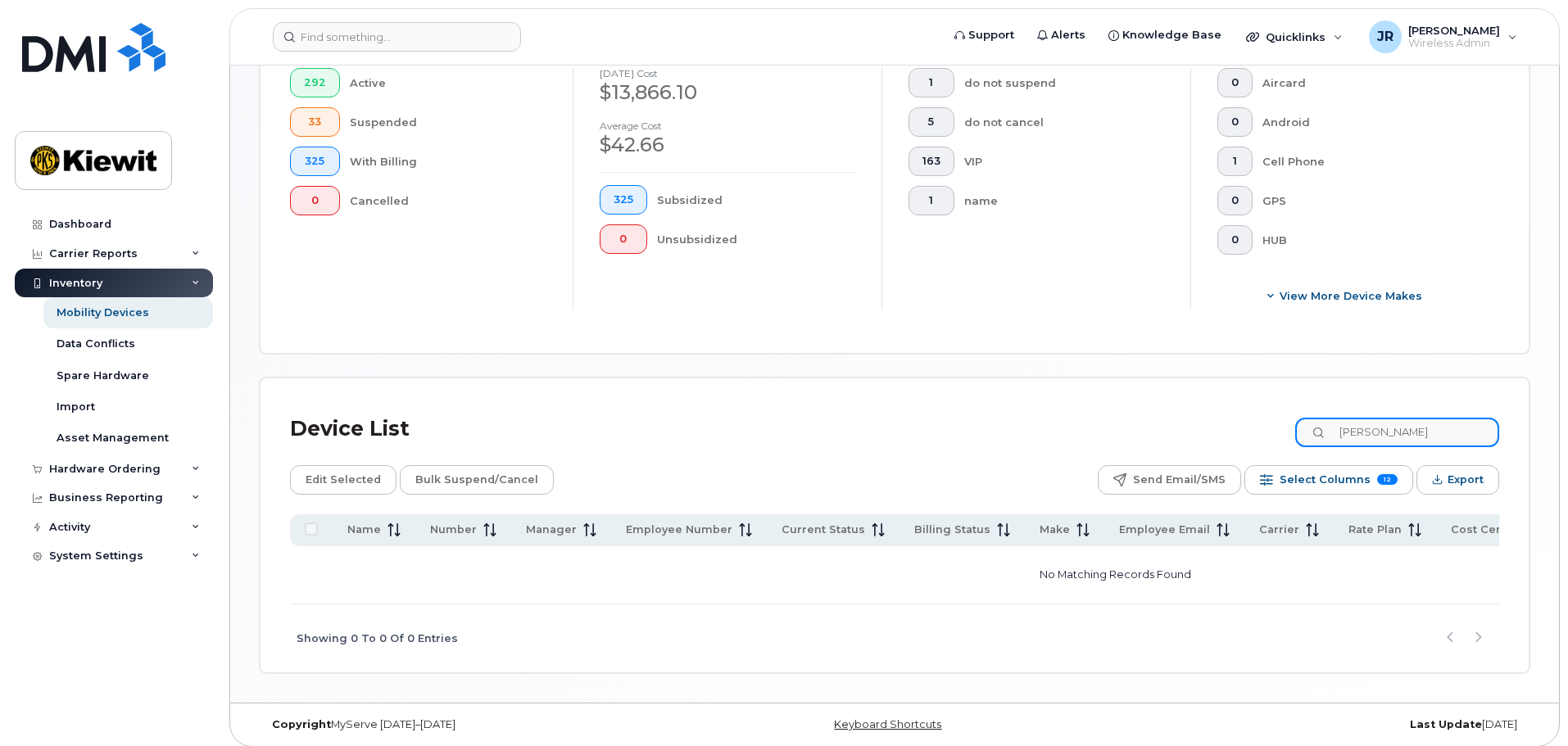
type input "[PERSON_NAME]"
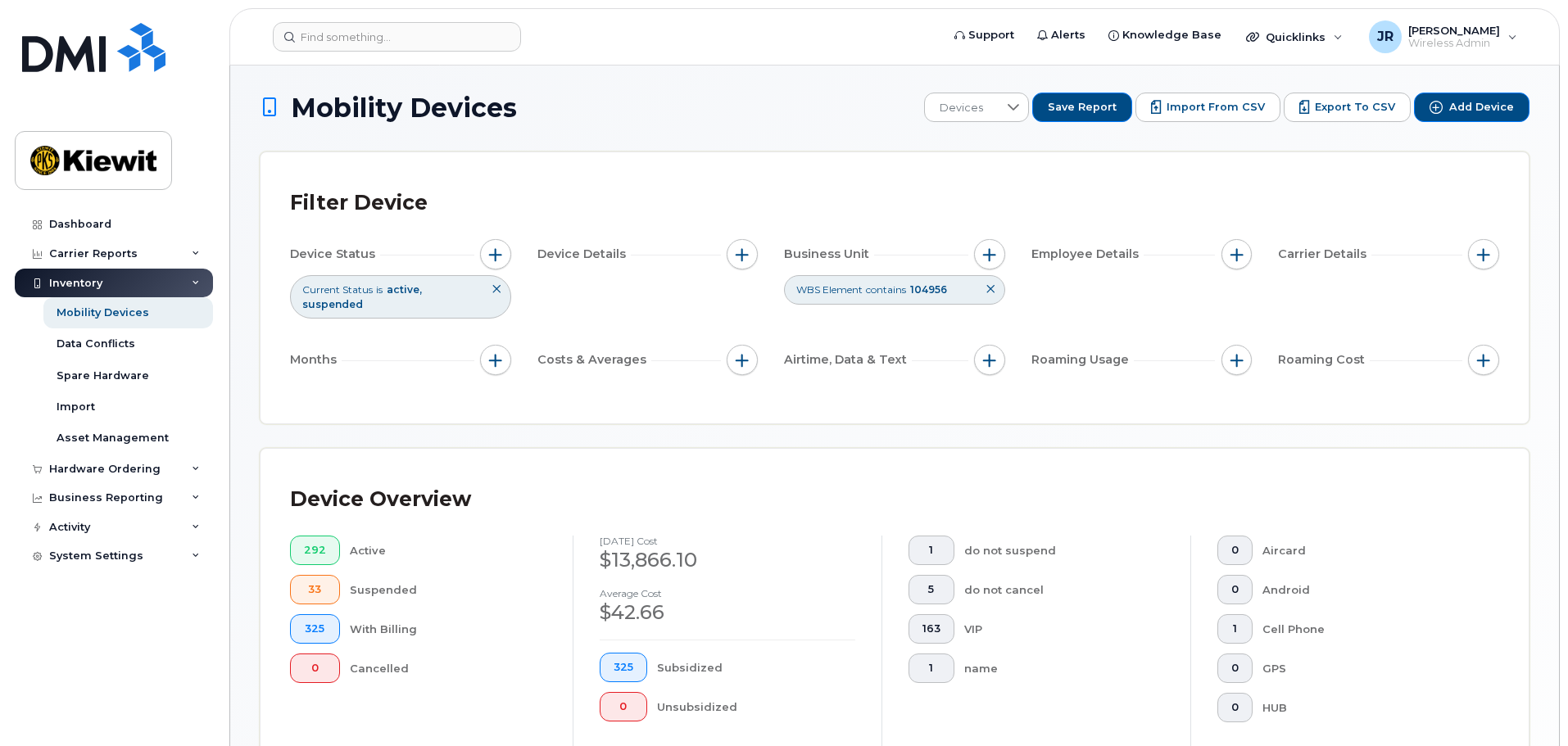
scroll to position [0, 0]
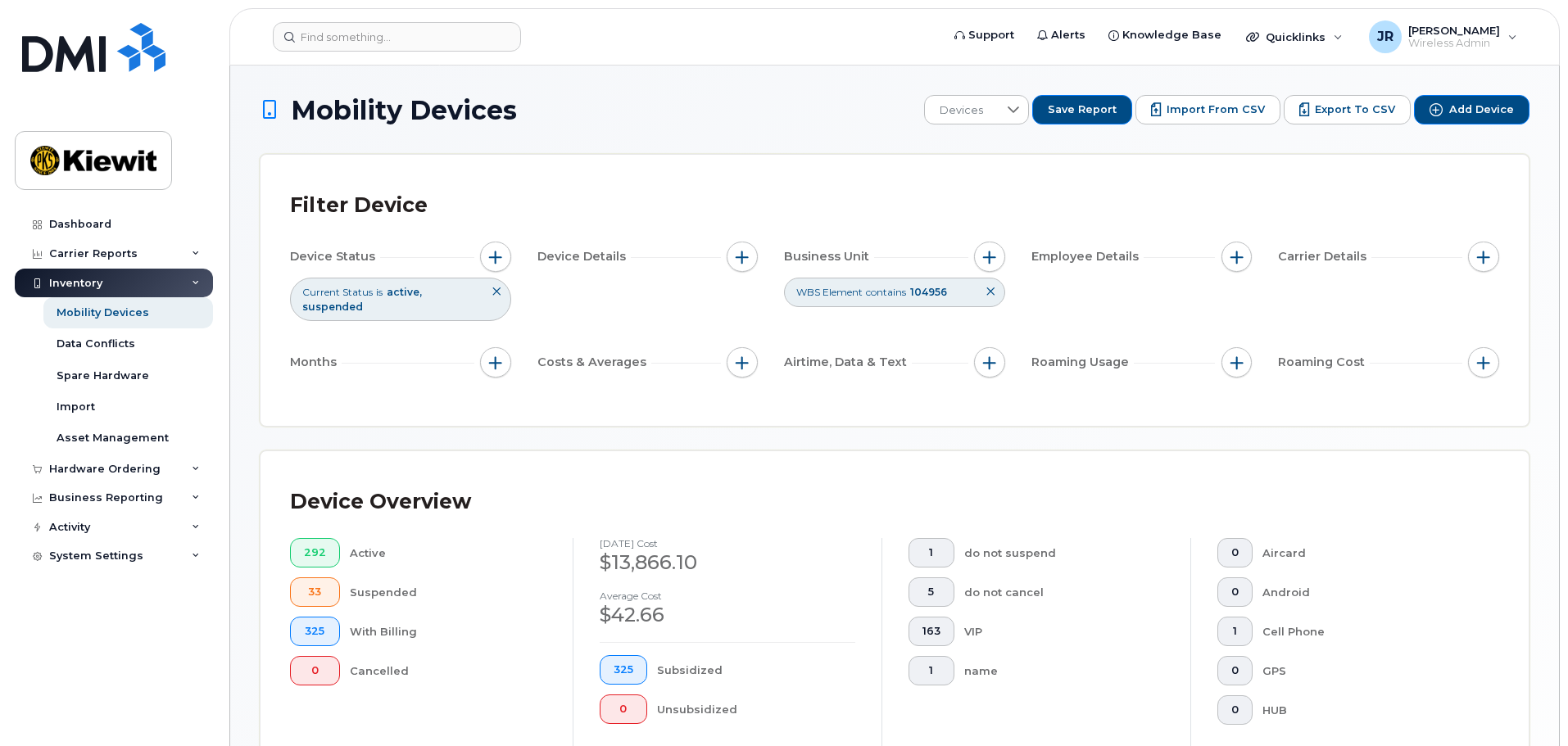
click at [993, 290] on icon at bounding box center [990, 291] width 9 height 9
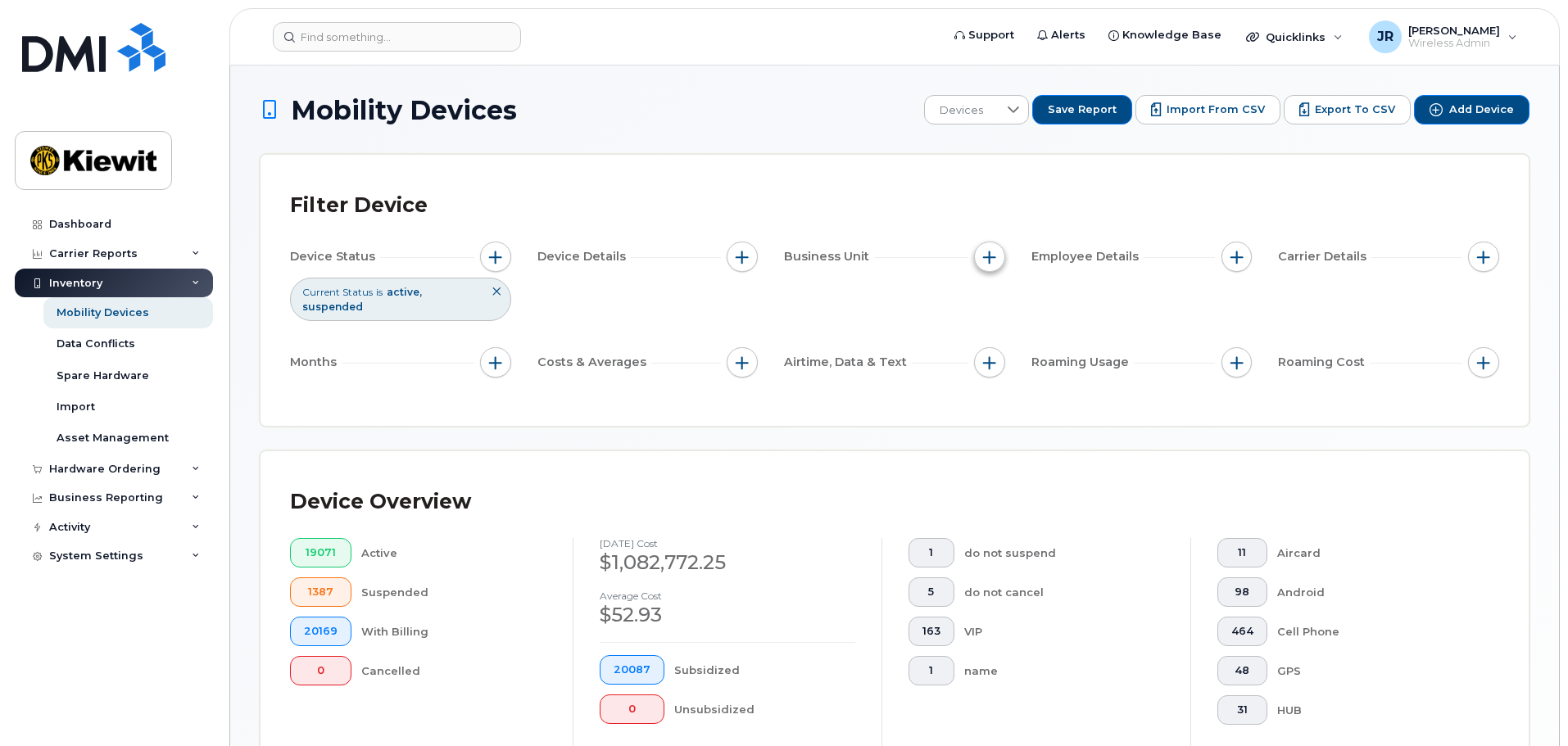
click at [995, 266] on button "button" at bounding box center [989, 257] width 31 height 31
click at [1059, 382] on label "WBS Element" at bounding box center [1048, 383] width 80 height 15
click at [1001, 382] on input "WBS Element" at bounding box center [993, 383] width 13 height 13
checkbox input "true"
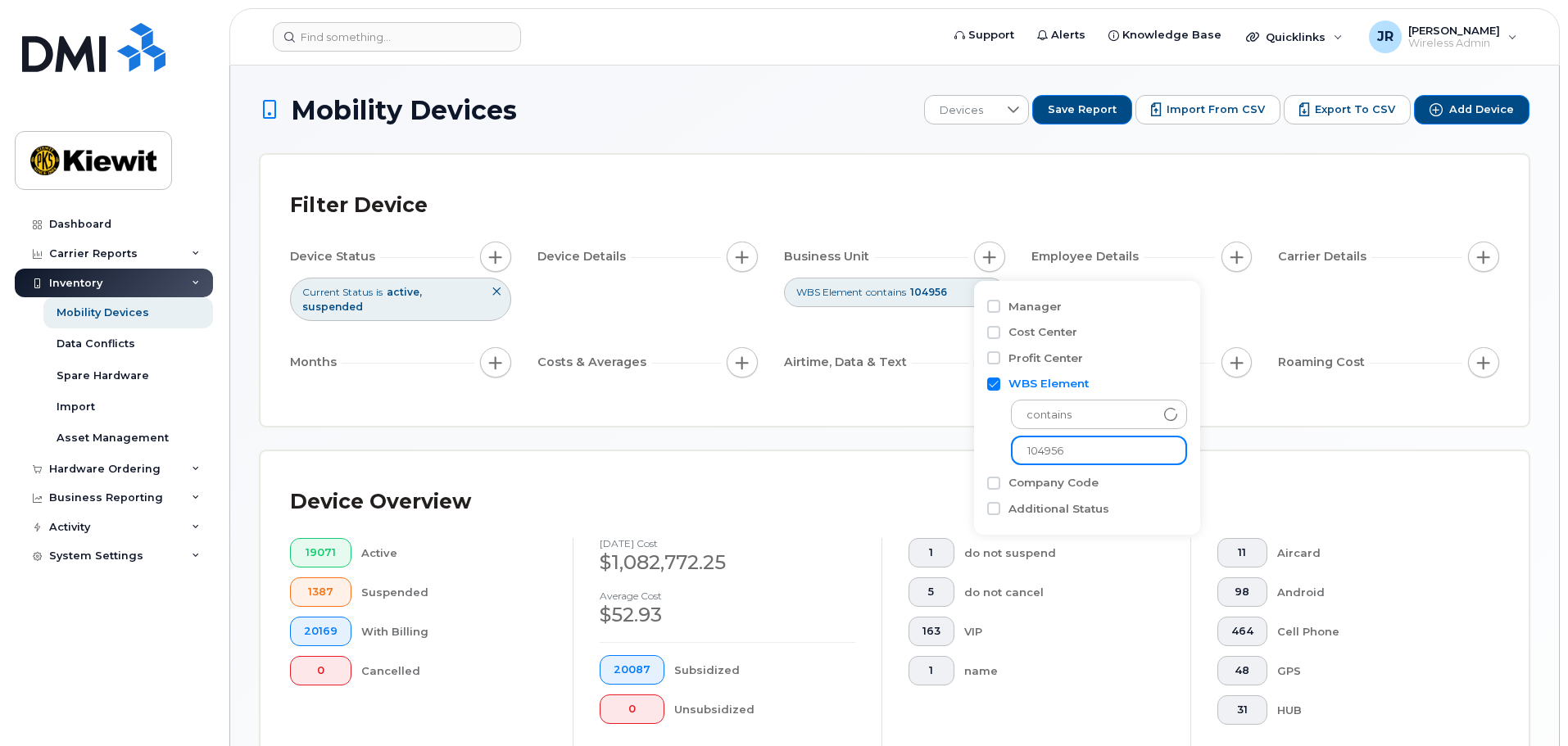
click at [1083, 456] on input "104956" at bounding box center [1099, 450] width 176 height 29
type input "104978"
click at [903, 436] on div "Mobility Devices Devices Save Report Import from CSV Export to CSV Add Device F…" at bounding box center [894, 629] width 1270 height 1068
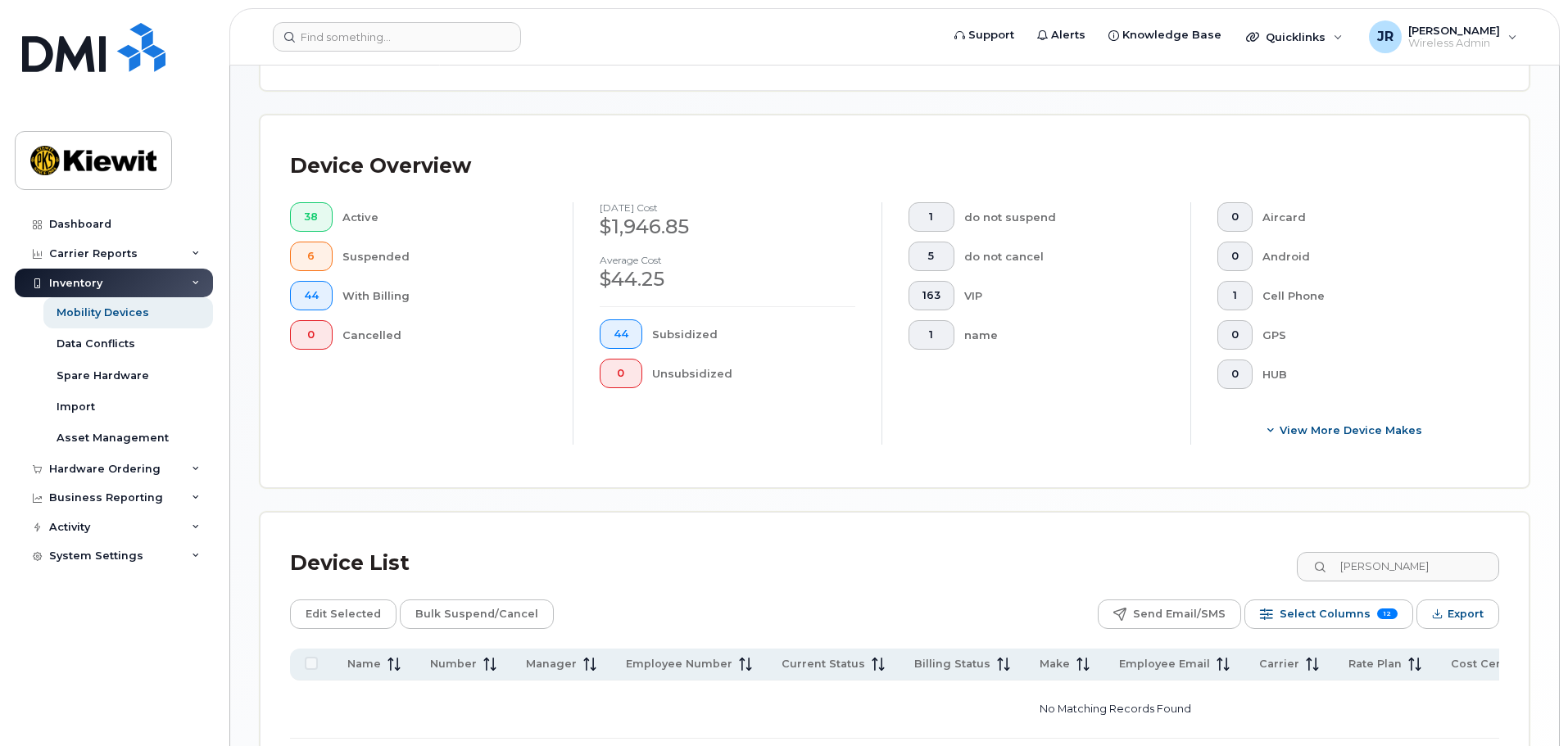
scroll to position [470, 0]
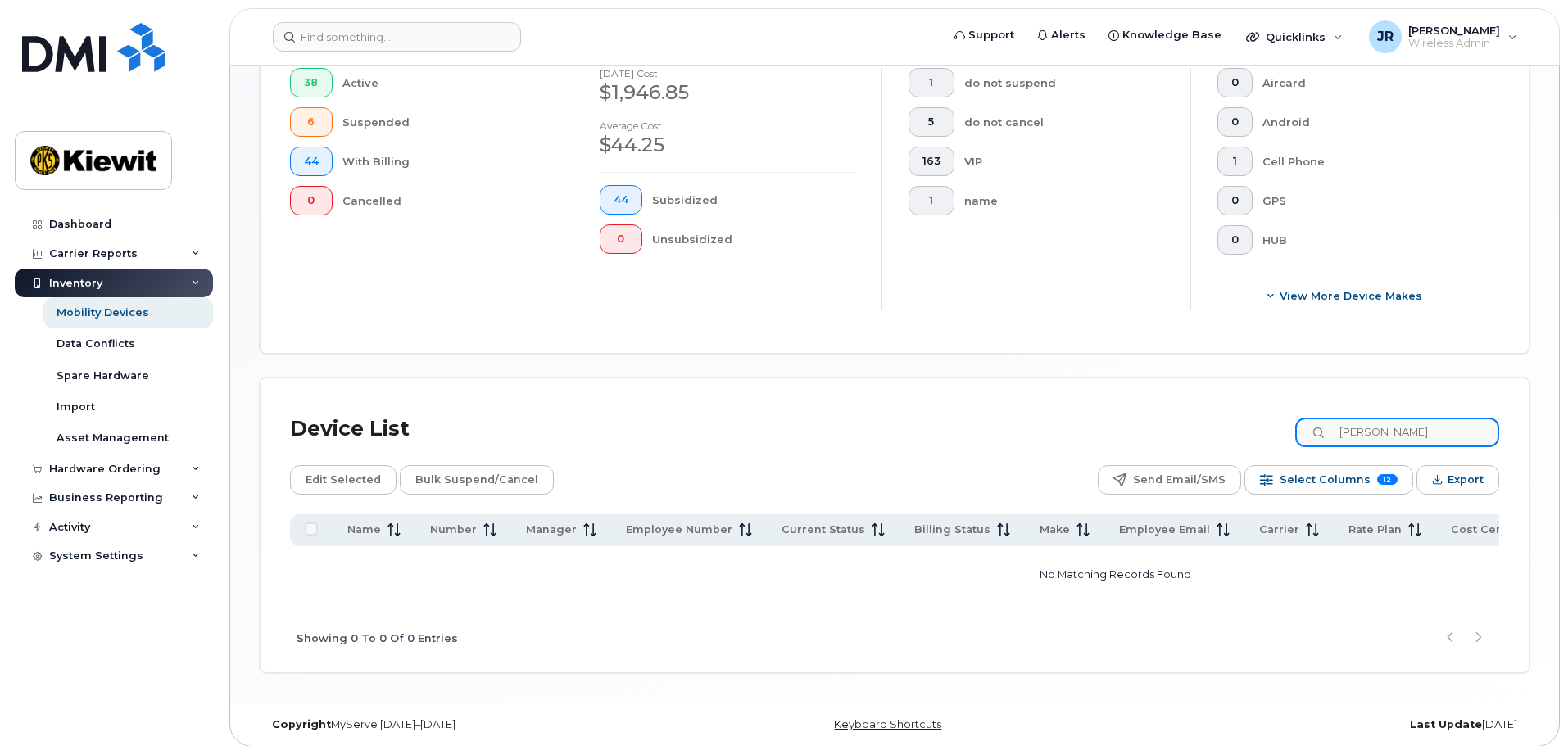
click at [1404, 424] on input "[PERSON_NAME]" at bounding box center [1397, 432] width 204 height 29
type input "W"
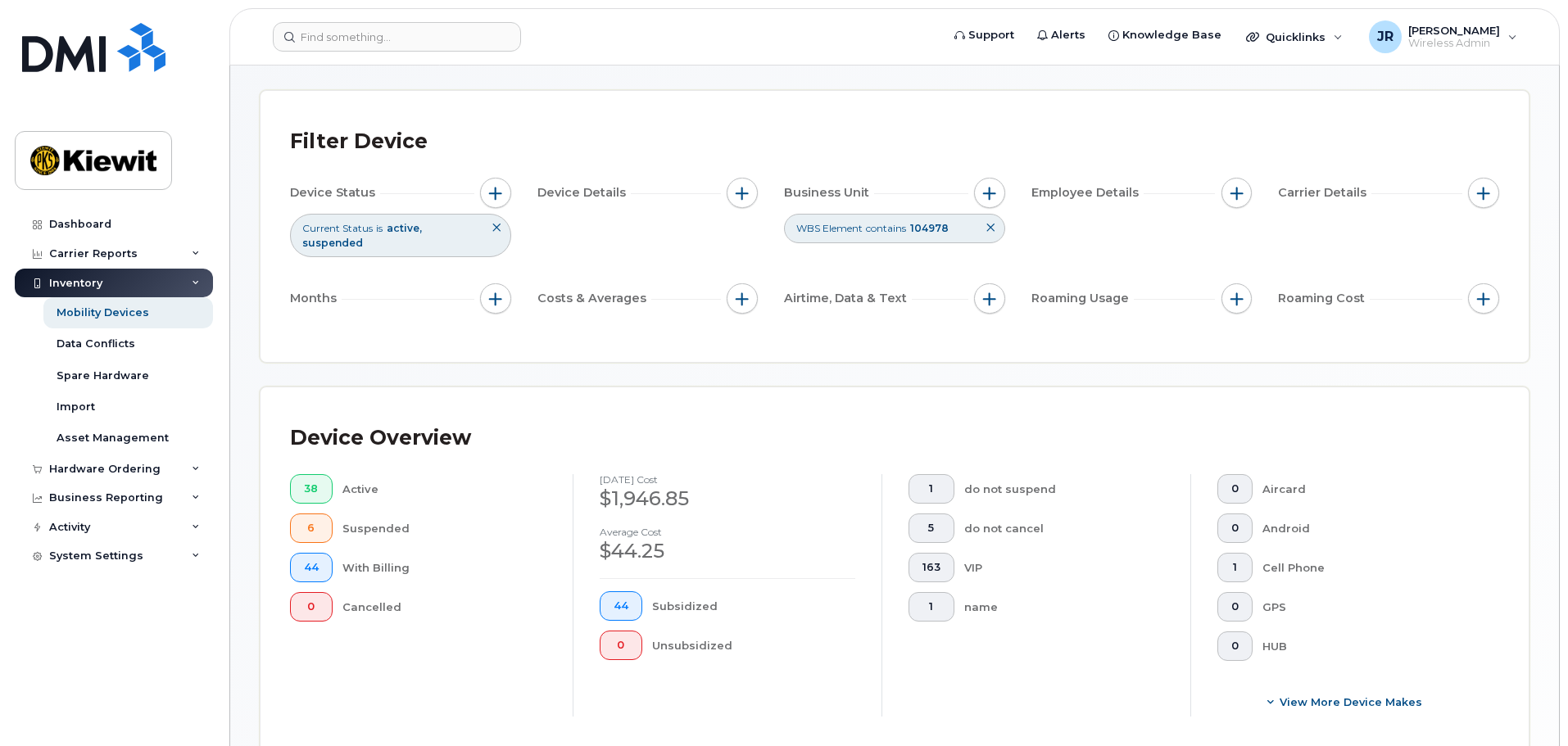
scroll to position [0, 0]
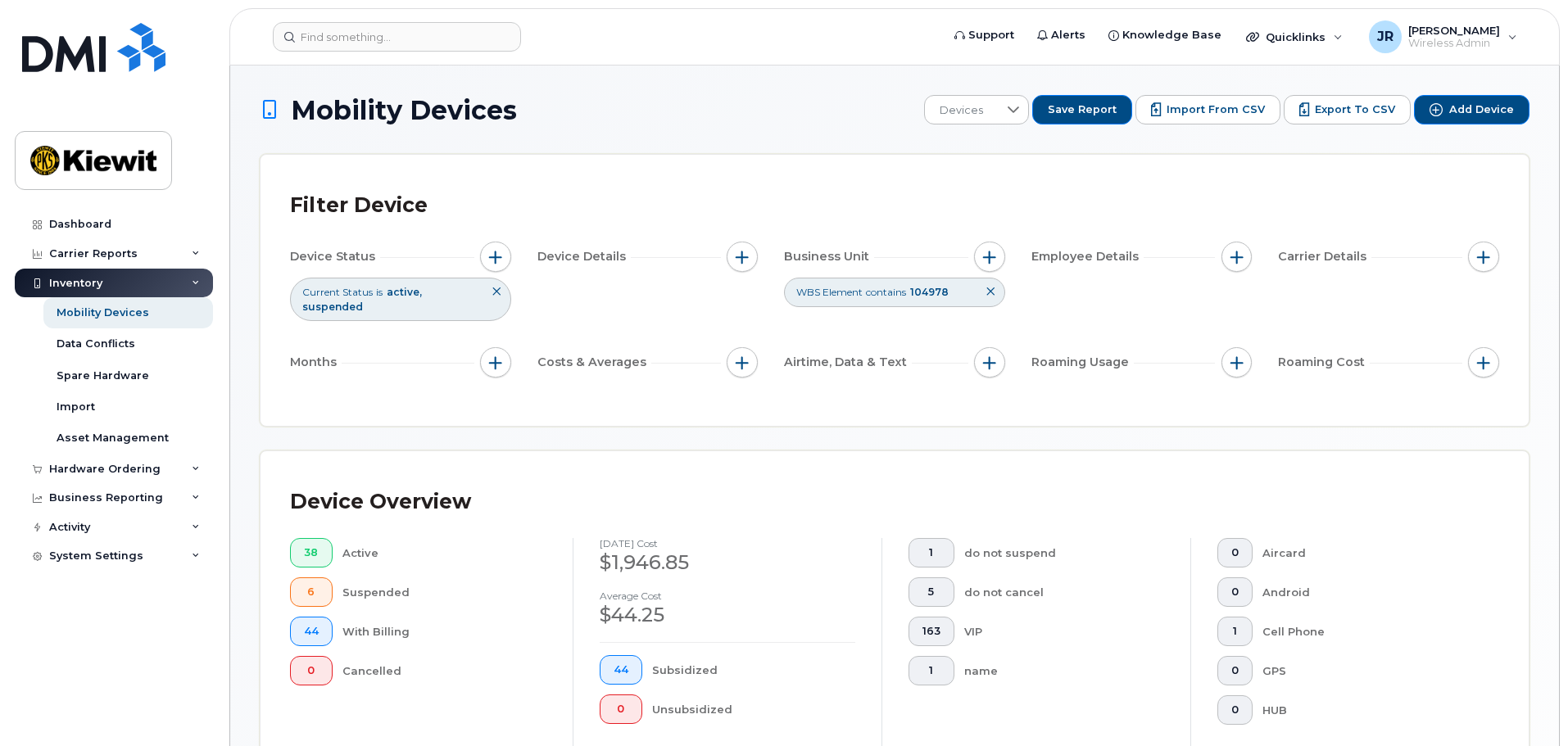
type input "[PERSON_NAME]"
click at [992, 288] on icon at bounding box center [990, 291] width 9 height 9
